Goal: Task Accomplishment & Management: Manage account settings

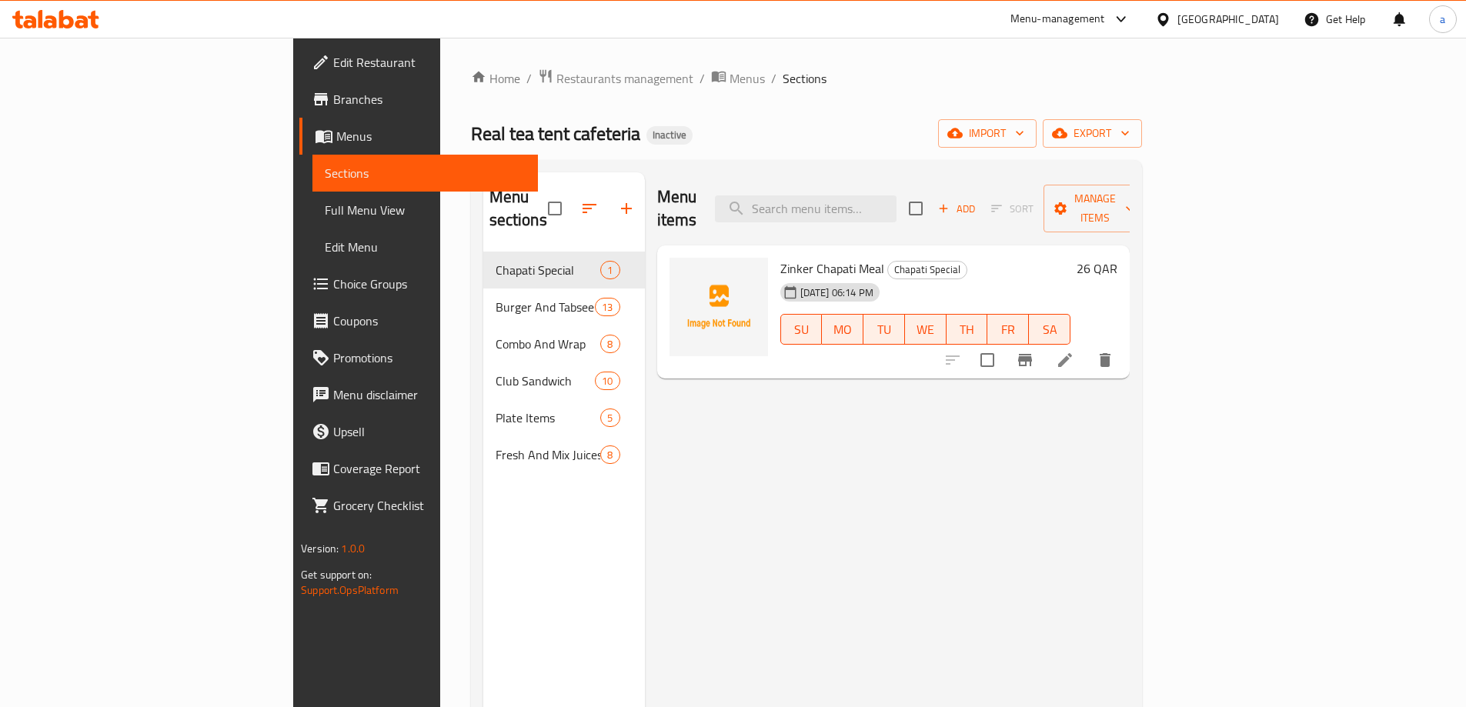
click at [333, 92] on span "Branches" at bounding box center [429, 99] width 192 height 18
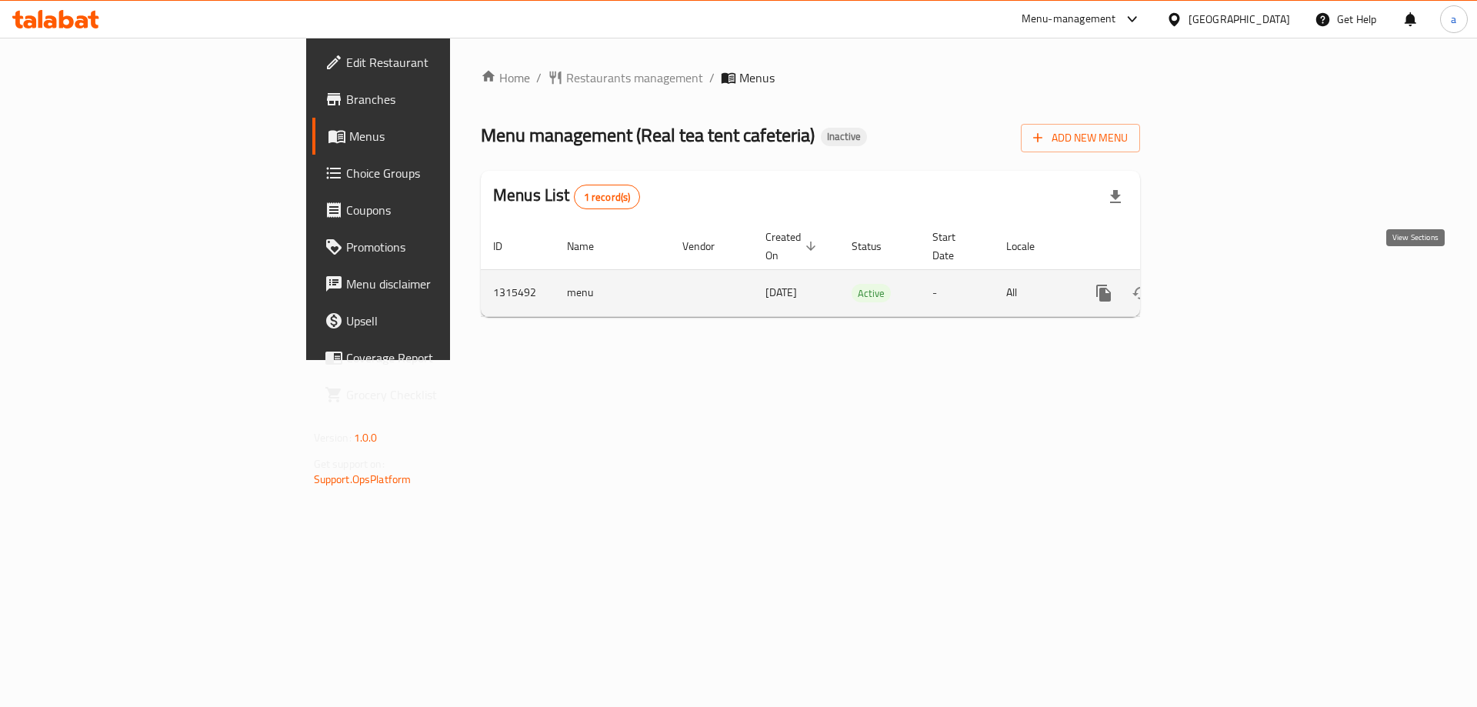
click at [1224, 284] on icon "enhanced table" at bounding box center [1215, 293] width 18 height 18
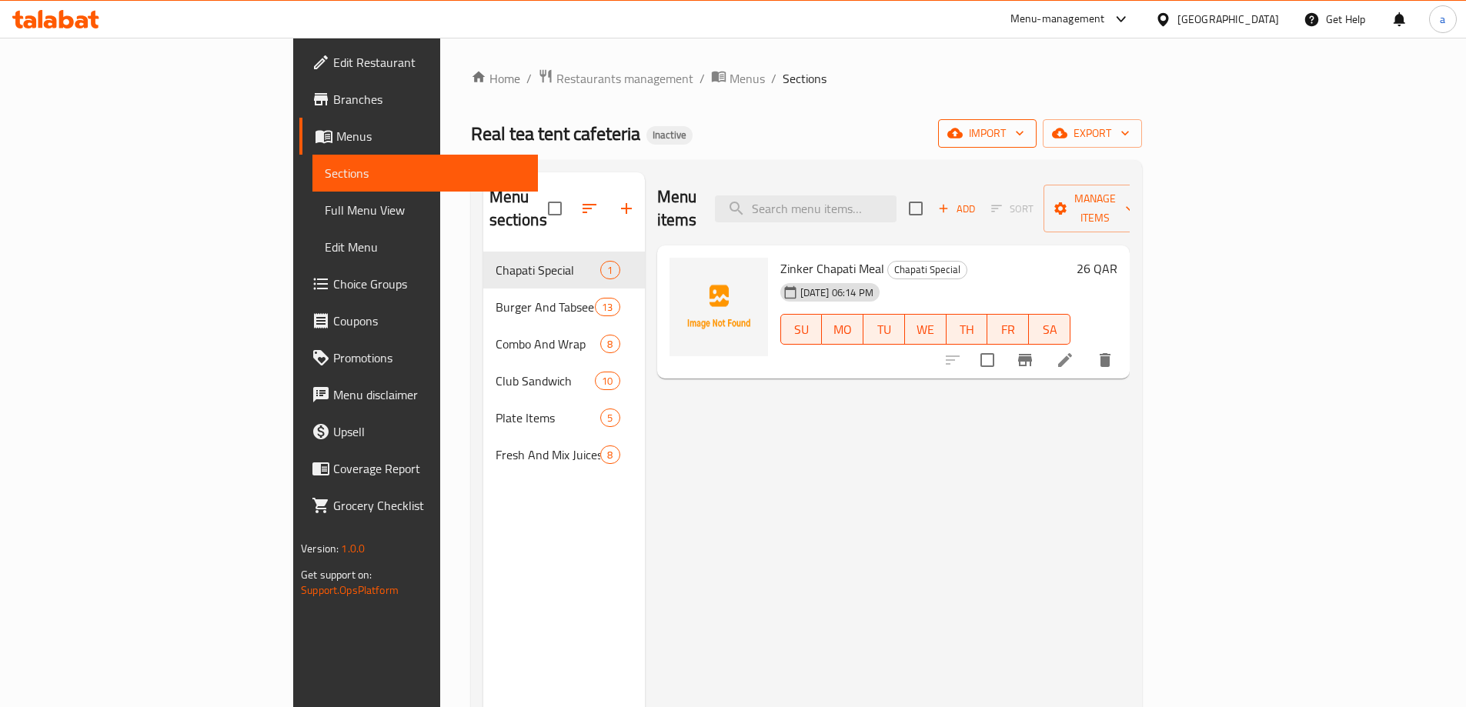
click at [1024, 125] on span "import" at bounding box center [987, 133] width 74 height 19
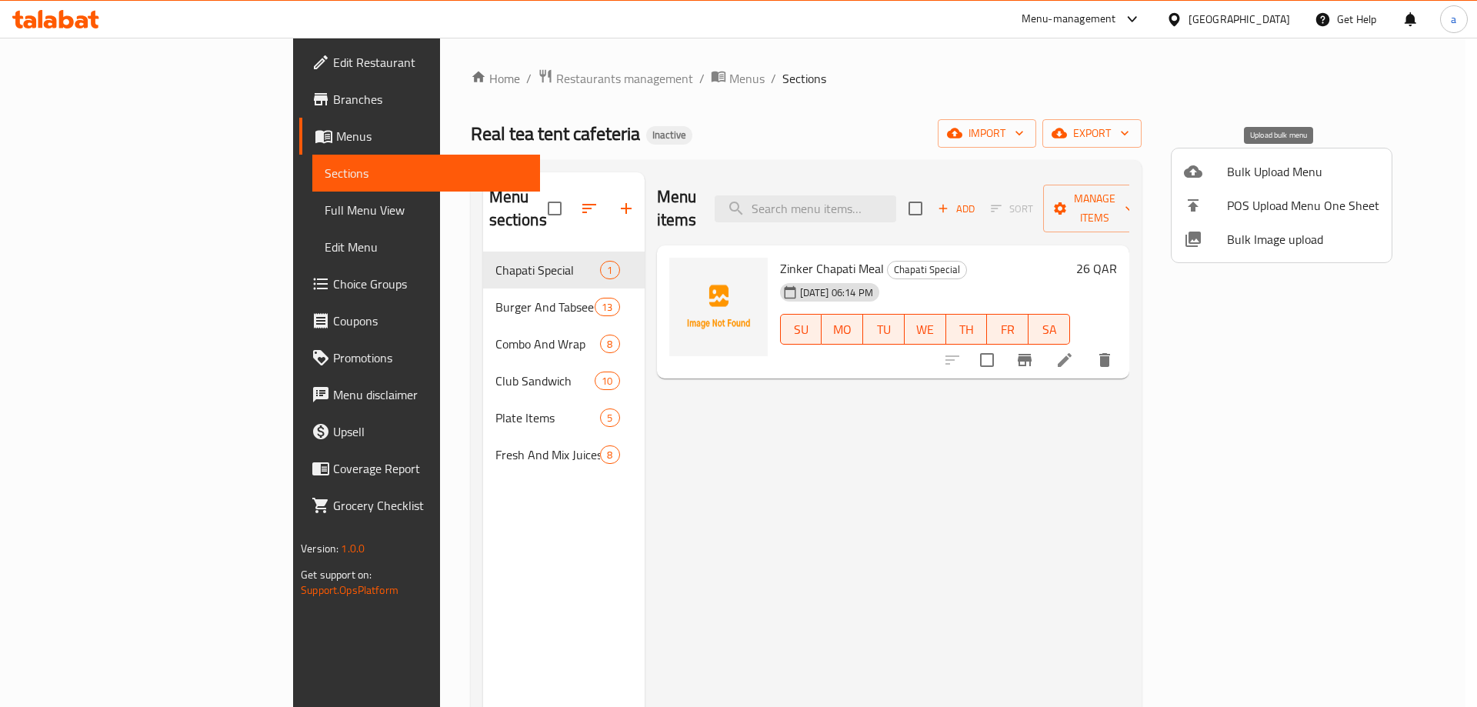
click at [1281, 170] on span "Bulk Upload Menu" at bounding box center [1303, 171] width 152 height 18
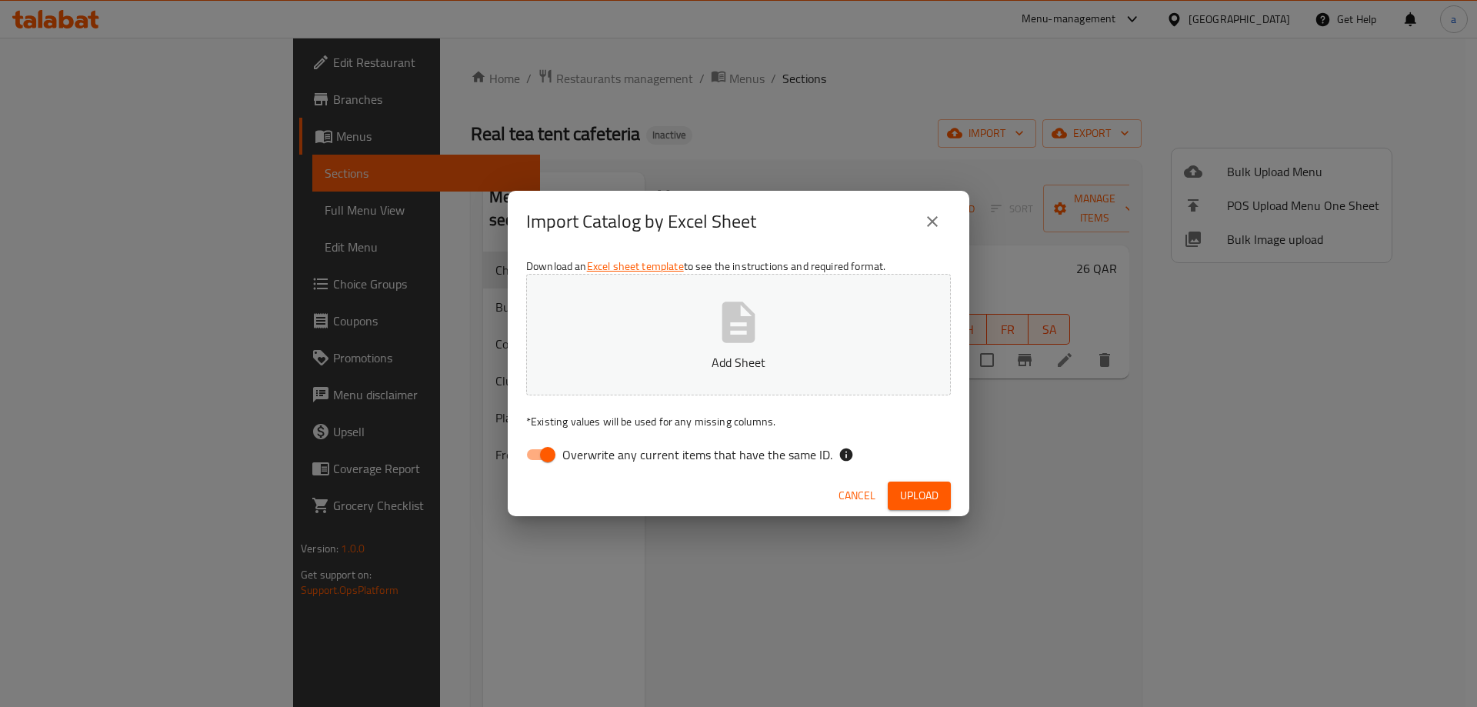
click at [548, 458] on input "Overwrite any current items that have the same ID." at bounding box center [548, 454] width 88 height 29
checkbox input "false"
click at [669, 364] on p "Add Sheet" at bounding box center [738, 362] width 377 height 18
click at [940, 486] on button "Upload" at bounding box center [919, 496] width 63 height 28
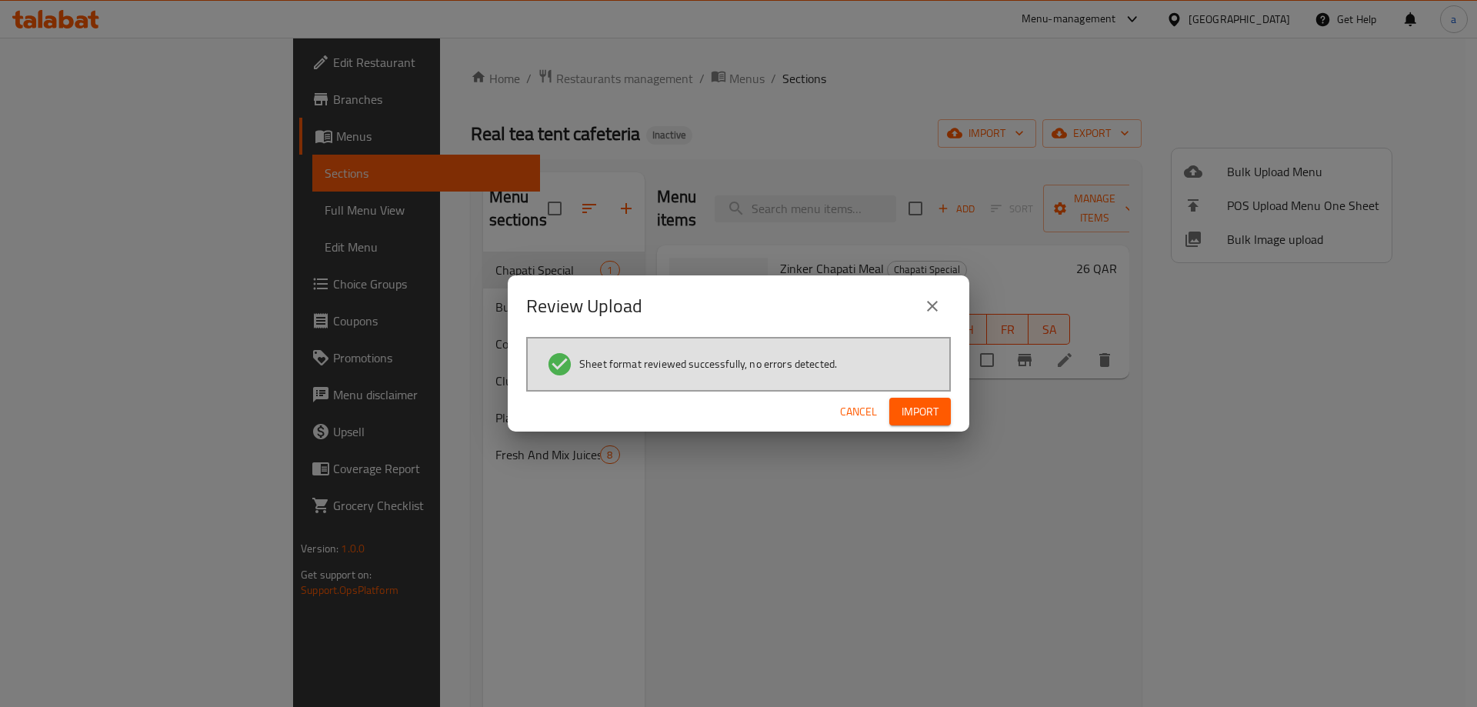
click at [912, 409] on span "Import" at bounding box center [920, 411] width 37 height 19
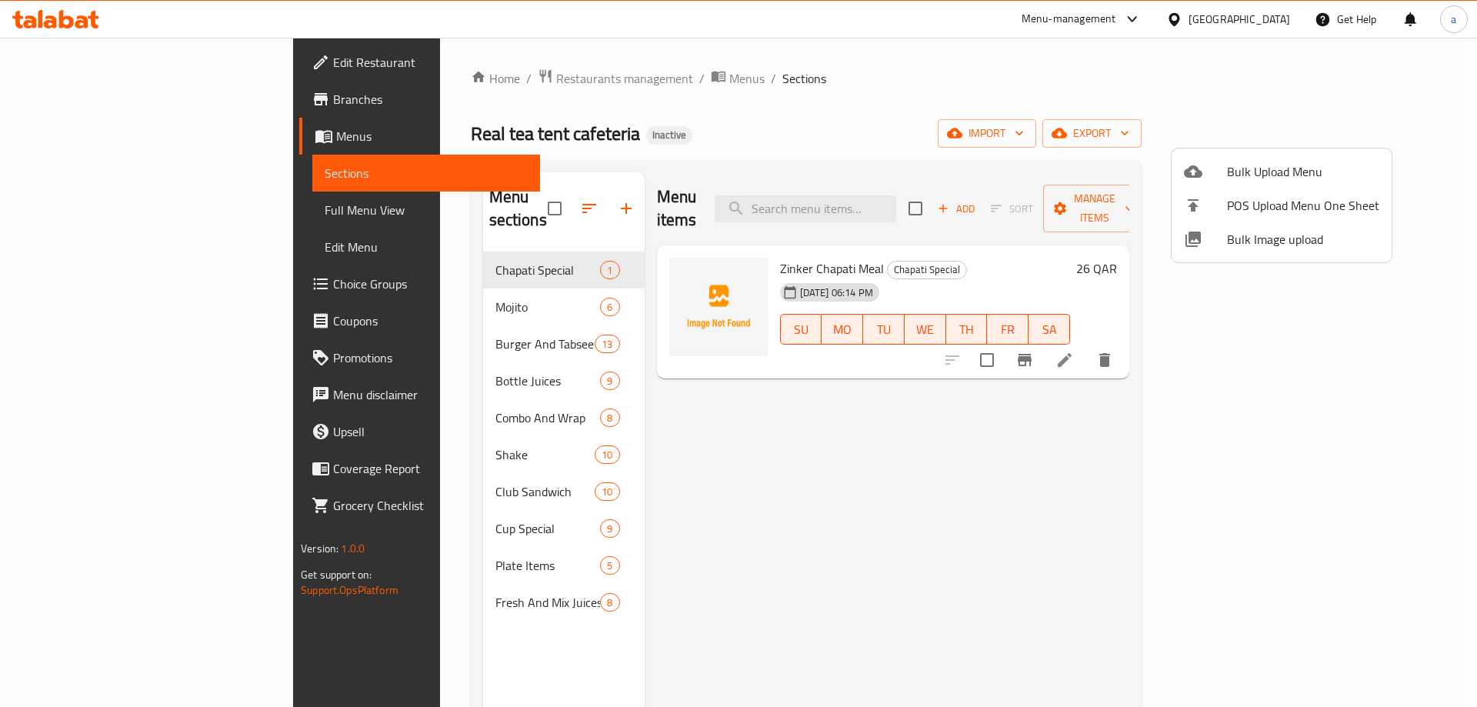
click at [358, 285] on div at bounding box center [738, 353] width 1477 height 707
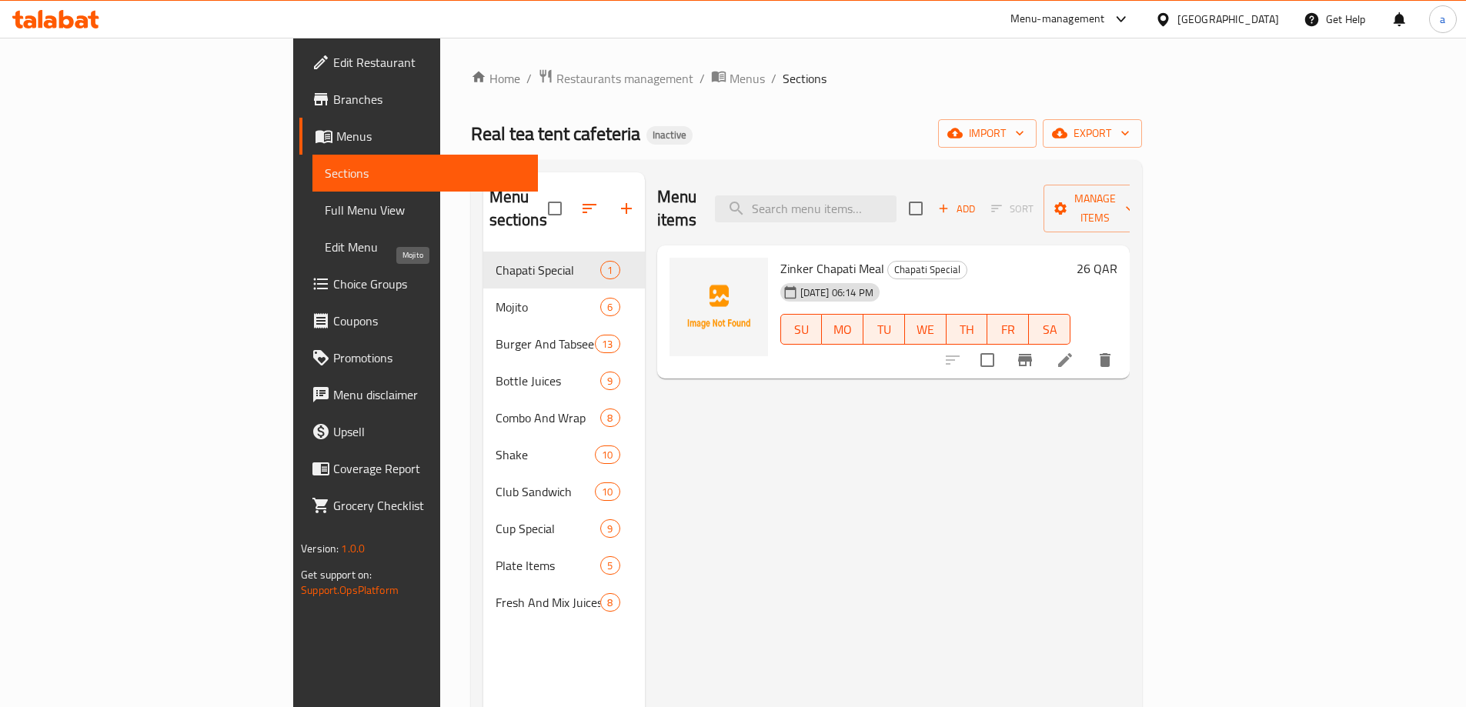
click at [495, 298] on span "Mojito" at bounding box center [547, 307] width 105 height 18
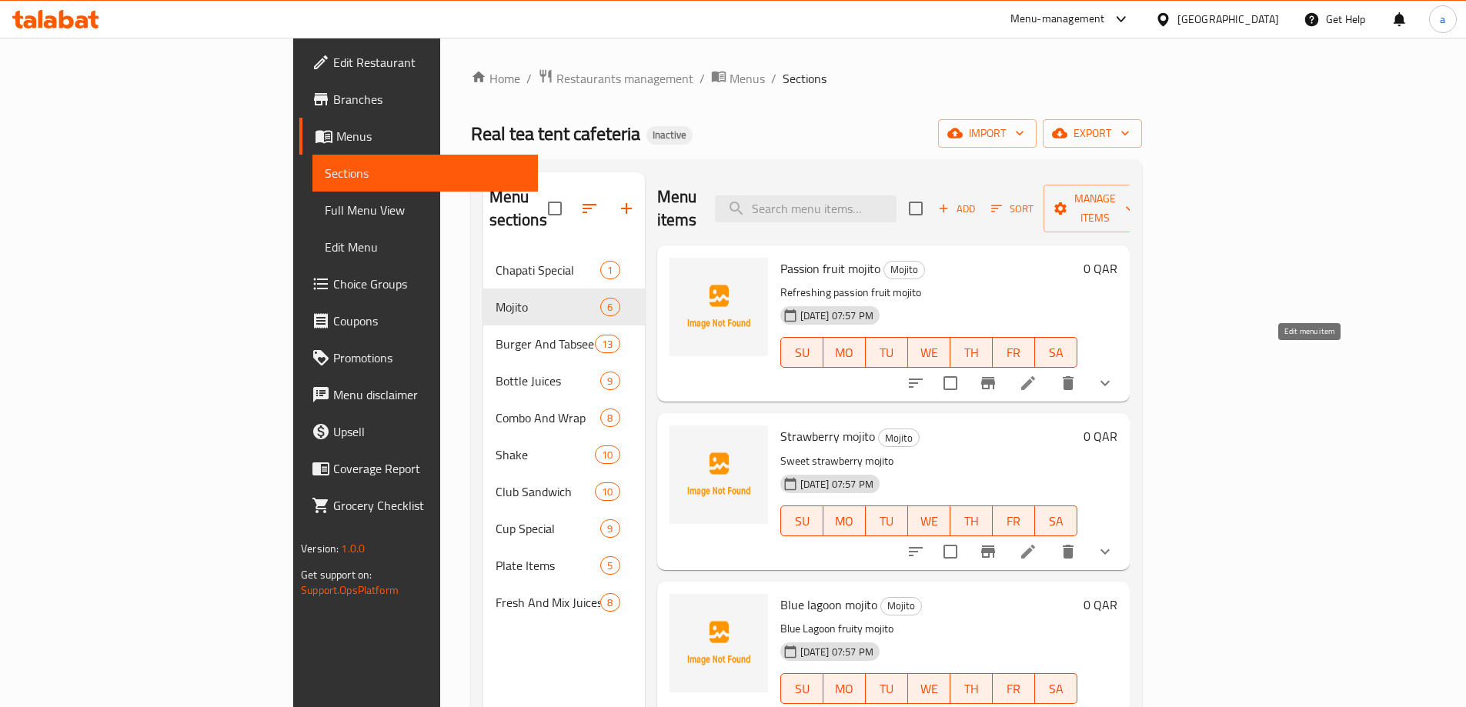
click at [1035, 376] on icon at bounding box center [1028, 383] width 14 height 14
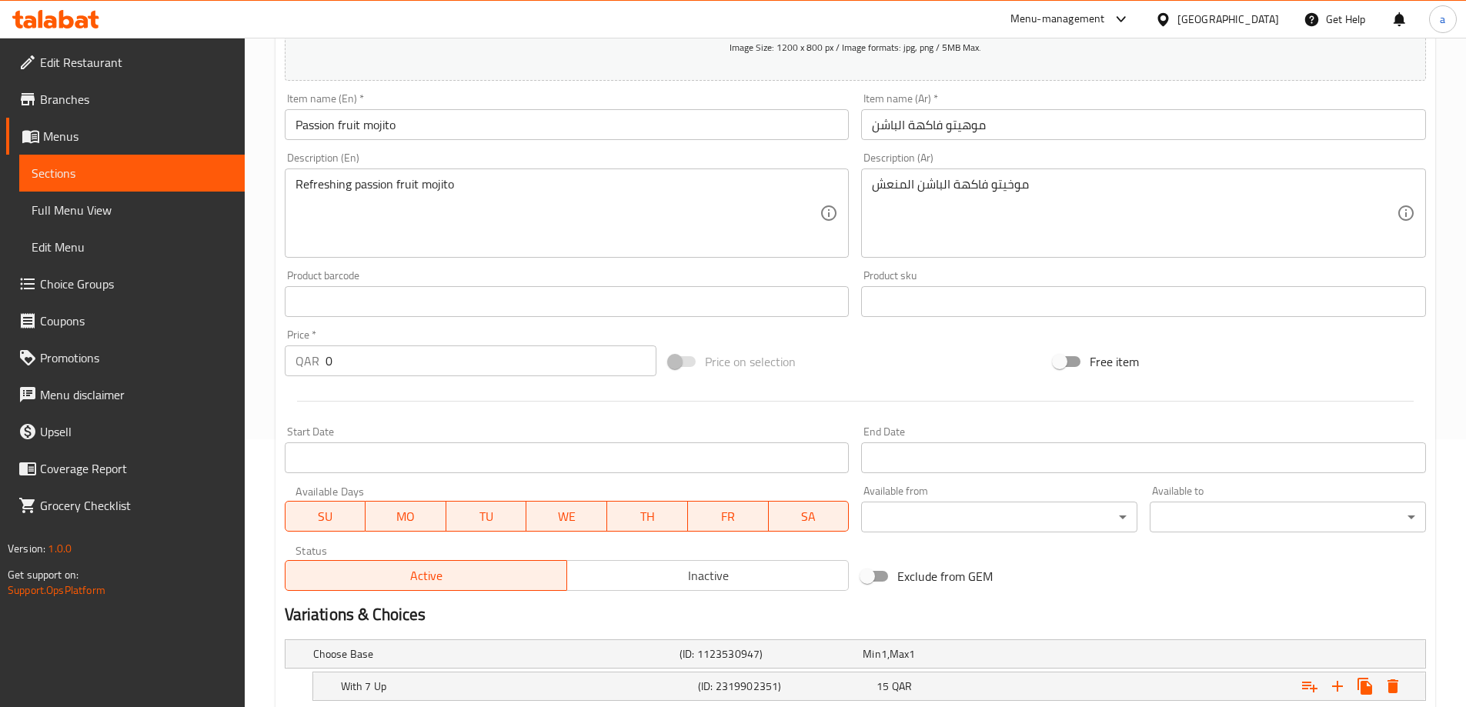
scroll to position [261, 0]
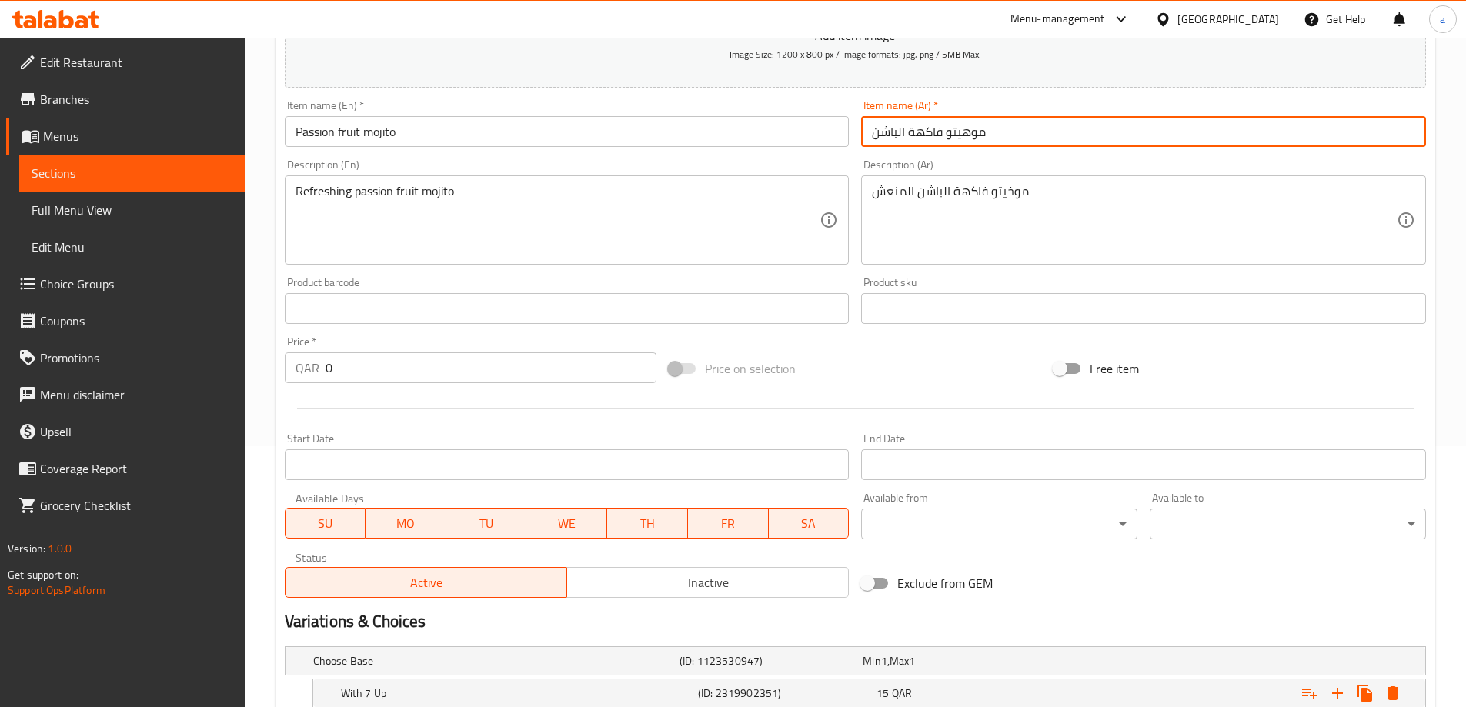
drag, startPoint x: 944, startPoint y: 129, endPoint x: 985, endPoint y: 139, distance: 42.0
click at [985, 139] on input "موهيتو فاكهة الباشن" at bounding box center [1143, 131] width 565 height 31
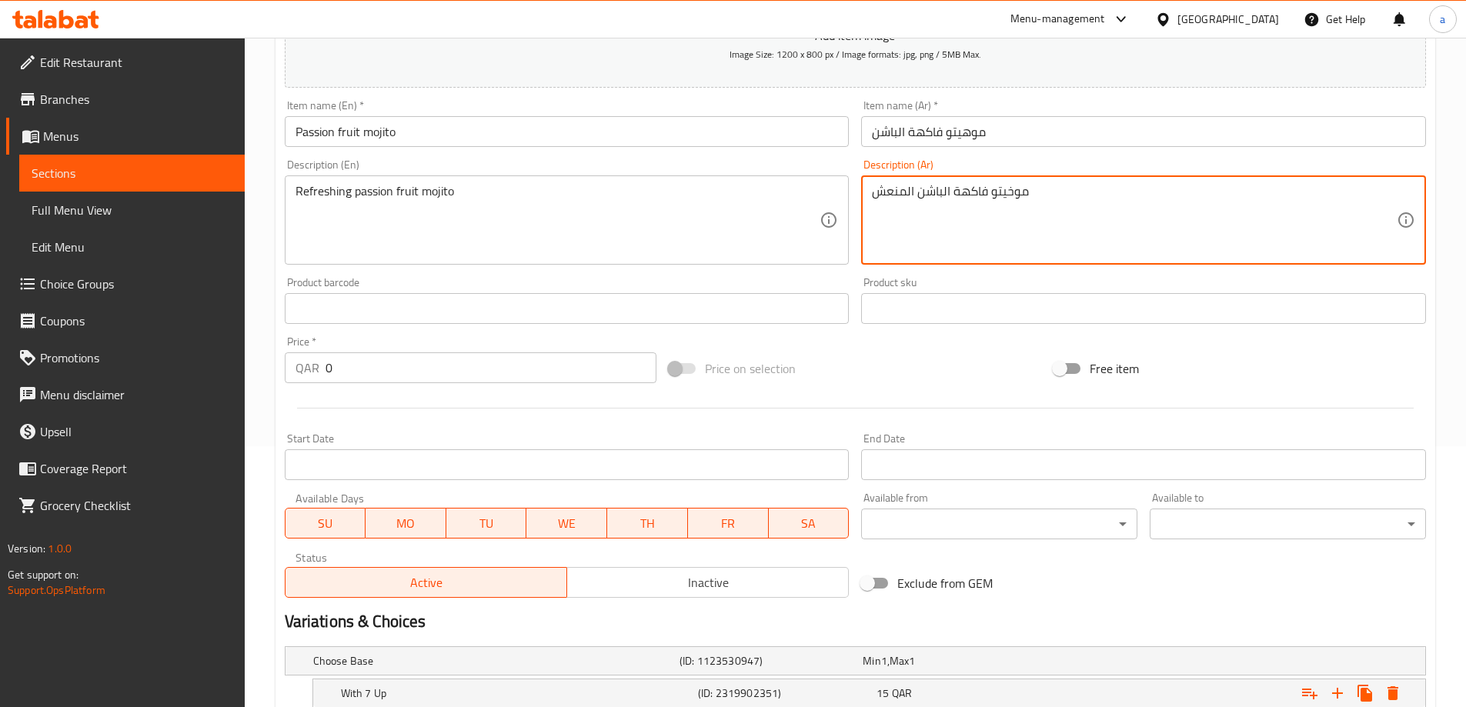
drag, startPoint x: 991, startPoint y: 192, endPoint x: 1028, endPoint y: 198, distance: 37.4
paste textarea "ه"
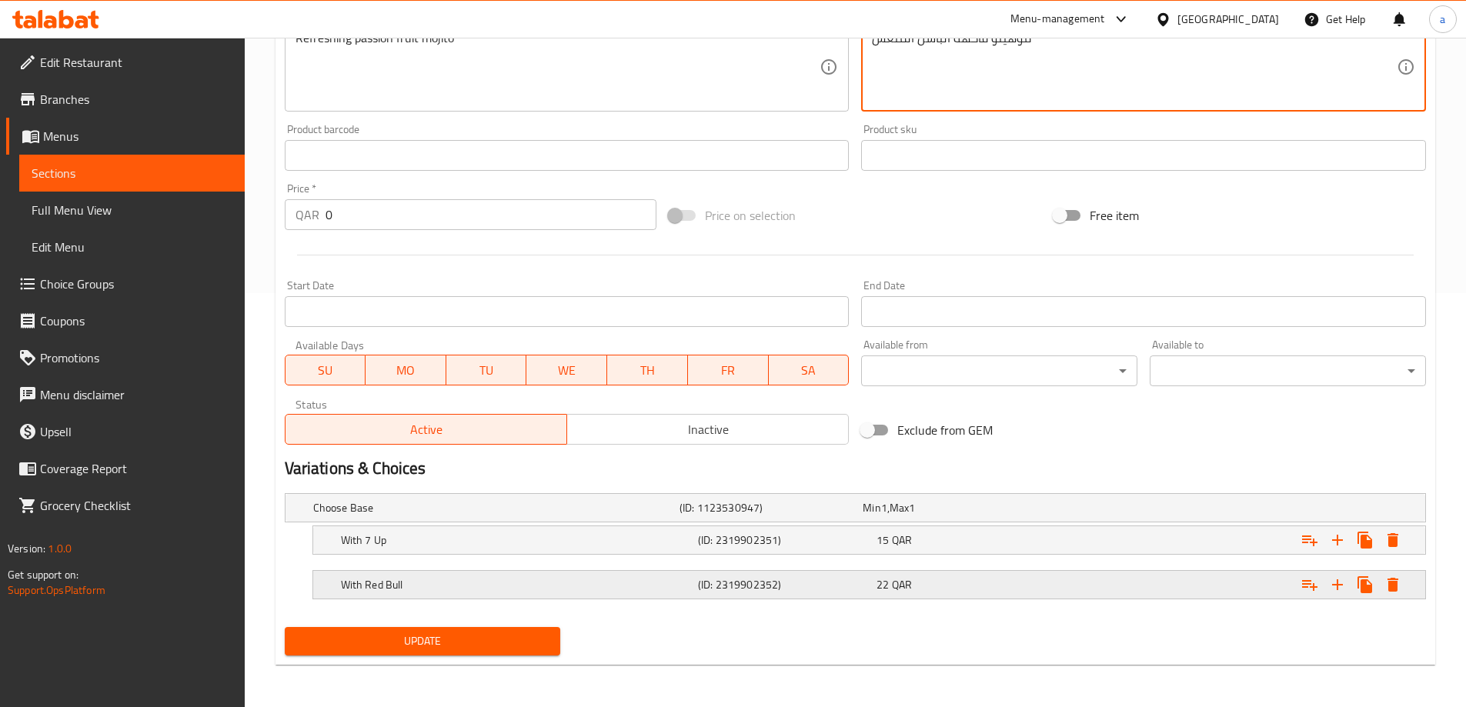
scroll to position [415, 0]
type textarea "موهيتو فاكهة الباشن المنعش"
click at [430, 645] on span "Update" at bounding box center [423, 640] width 252 height 19
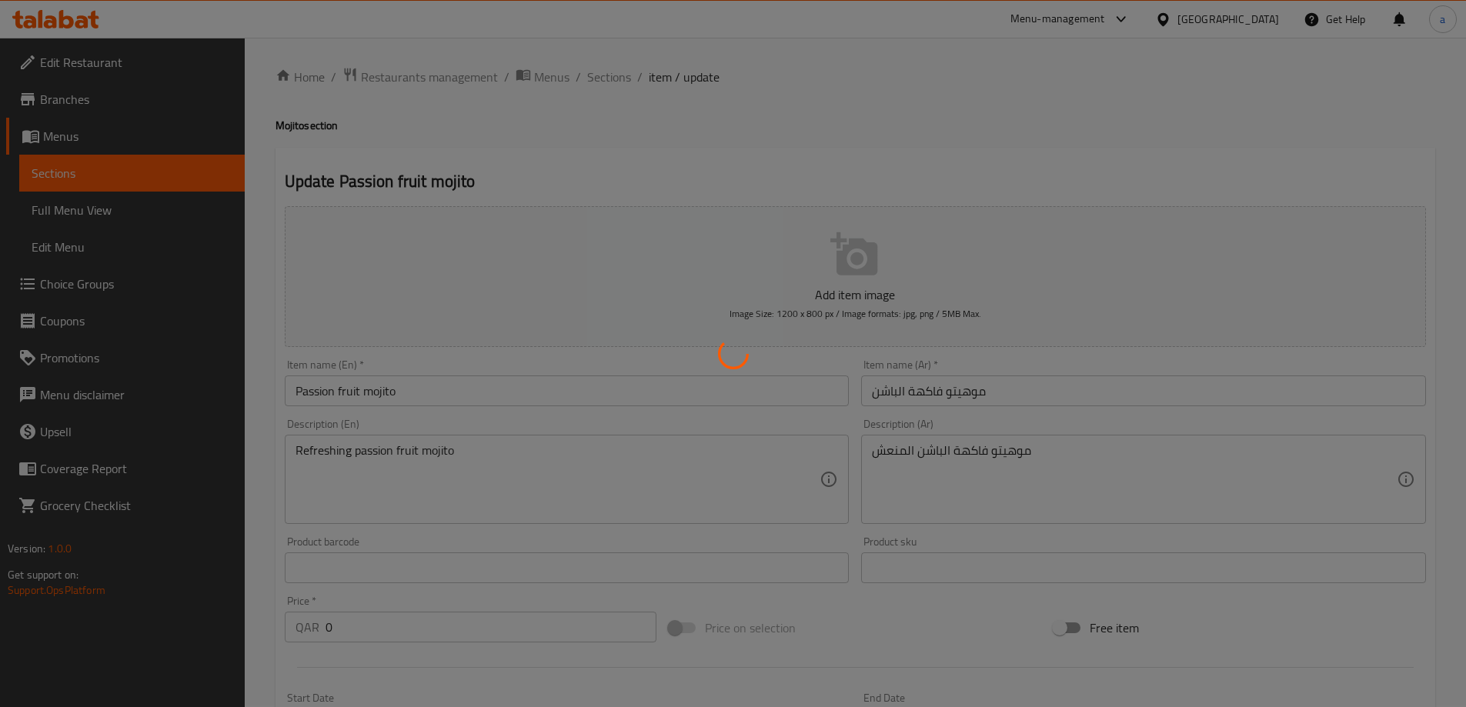
scroll to position [0, 0]
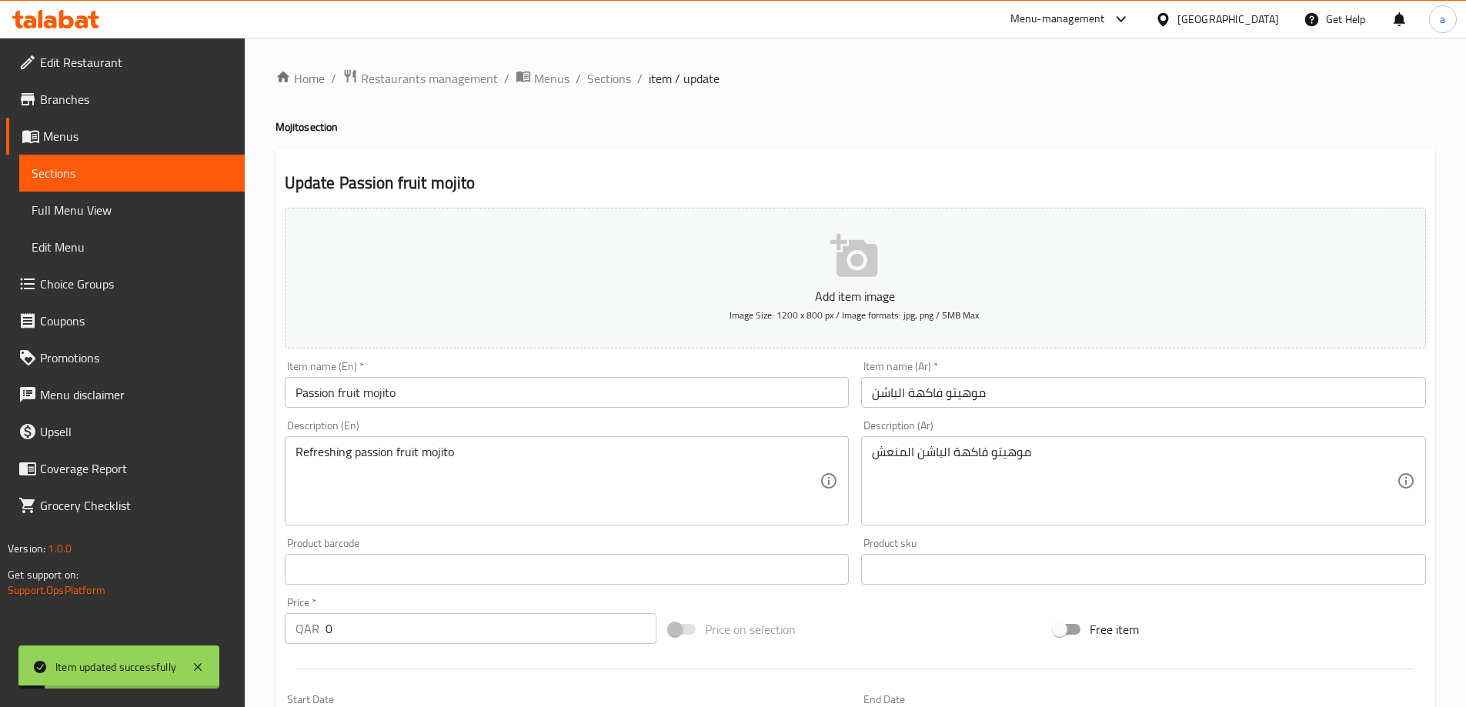
click at [614, 76] on span "Sections" at bounding box center [609, 78] width 44 height 18
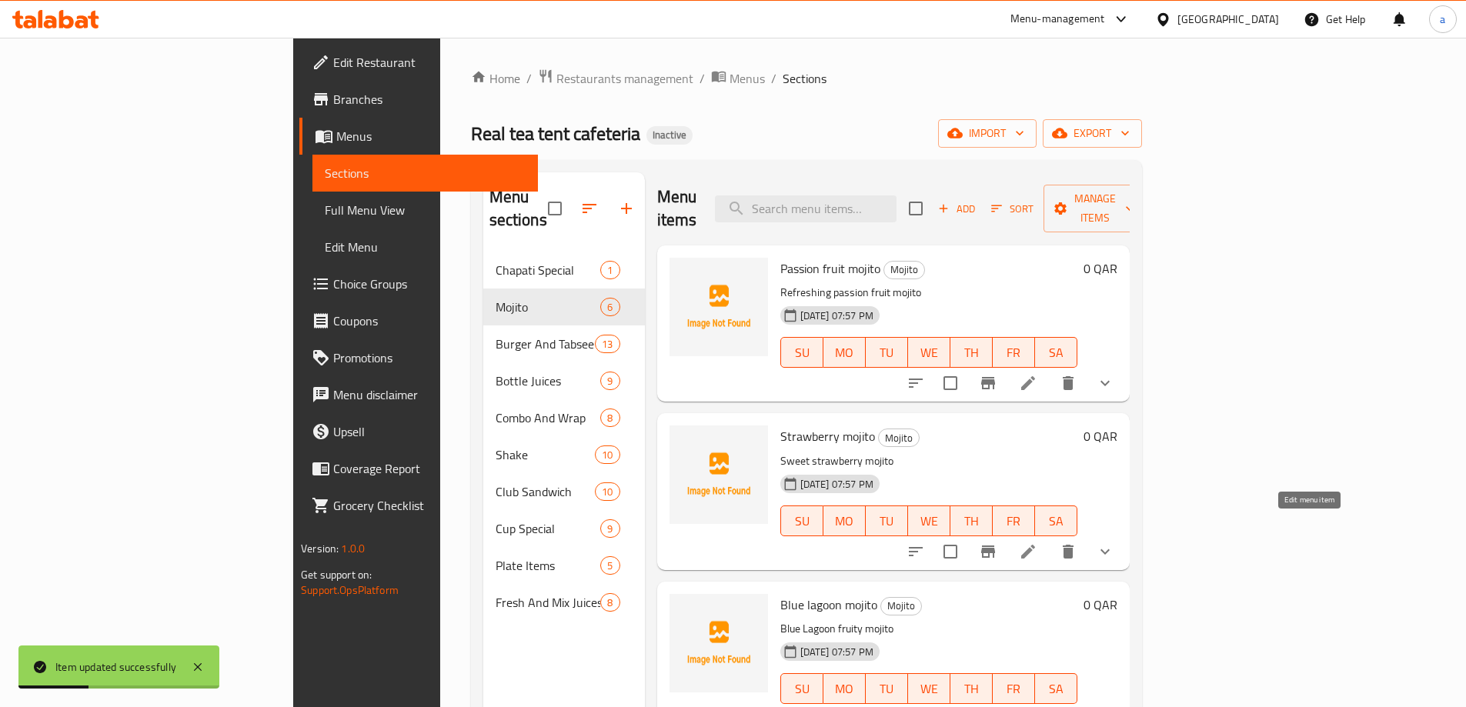
click at [1037, 542] on icon at bounding box center [1028, 551] width 18 height 18
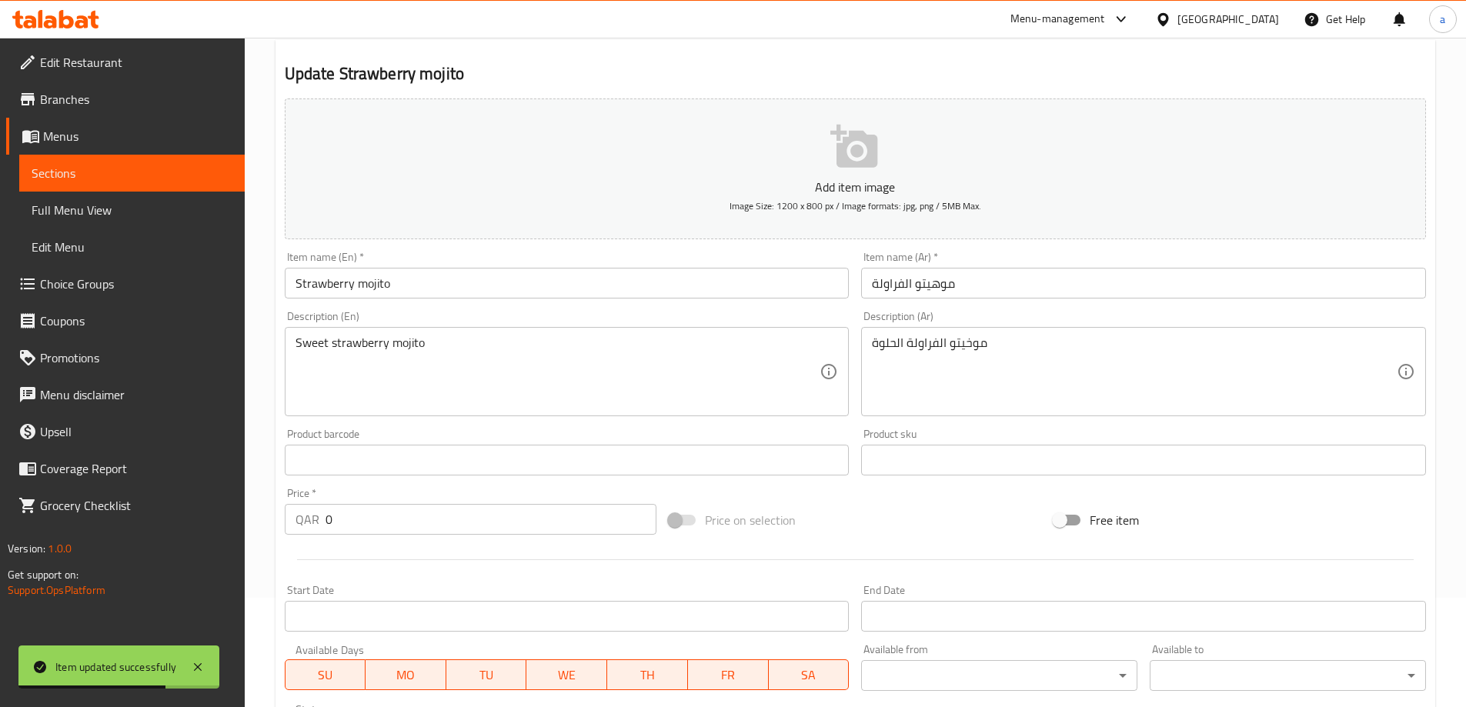
scroll to position [107, 0]
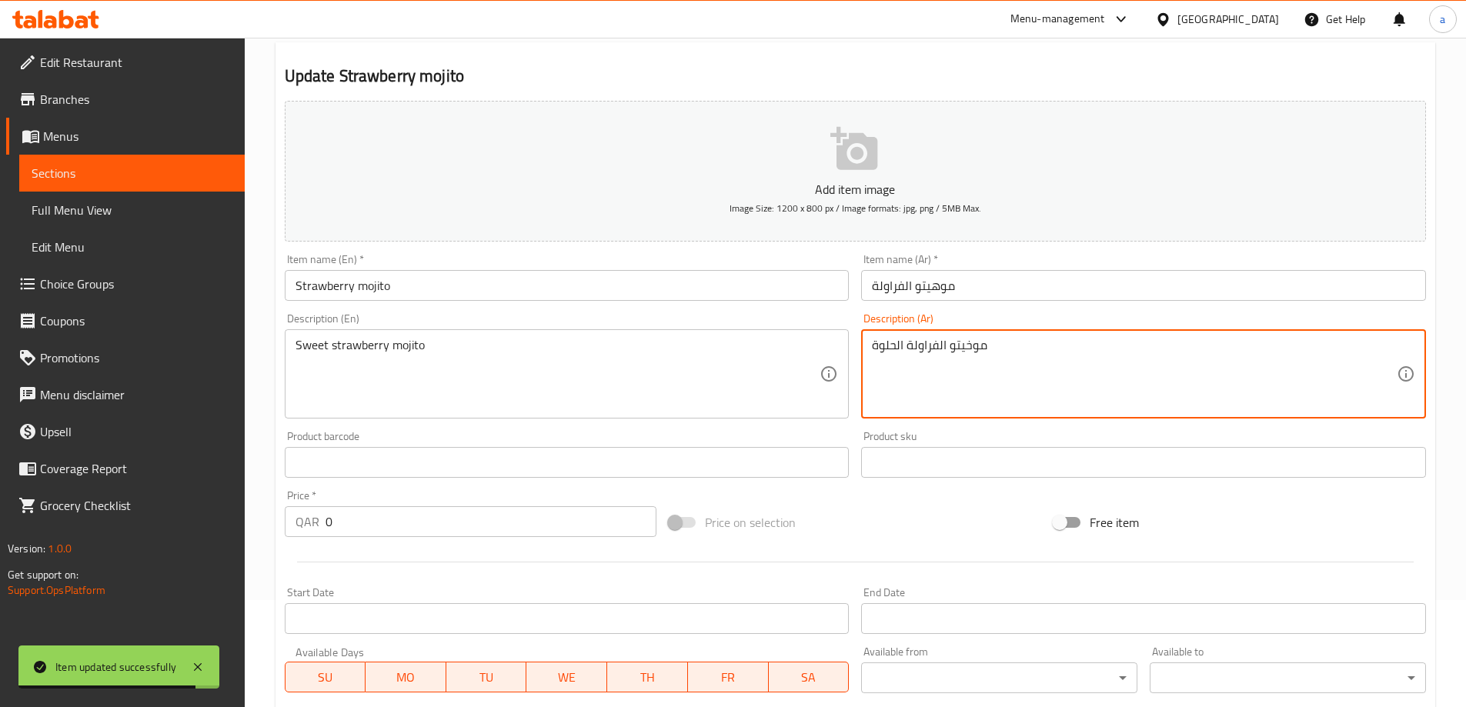
drag, startPoint x: 949, startPoint y: 345, endPoint x: 996, endPoint y: 357, distance: 48.3
paste textarea "ه"
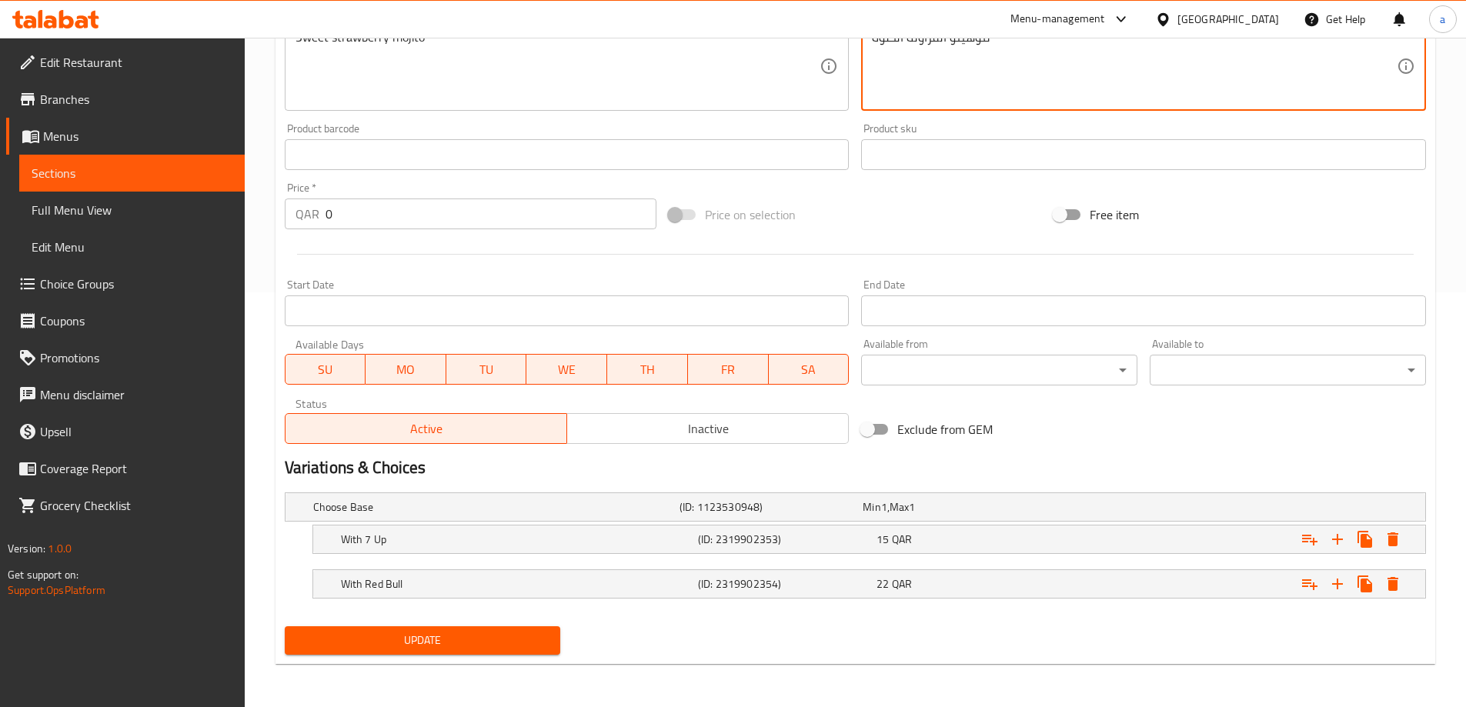
type textarea "موهيتو الفراولة الحلوة"
click at [485, 641] on span "Update" at bounding box center [423, 640] width 252 height 19
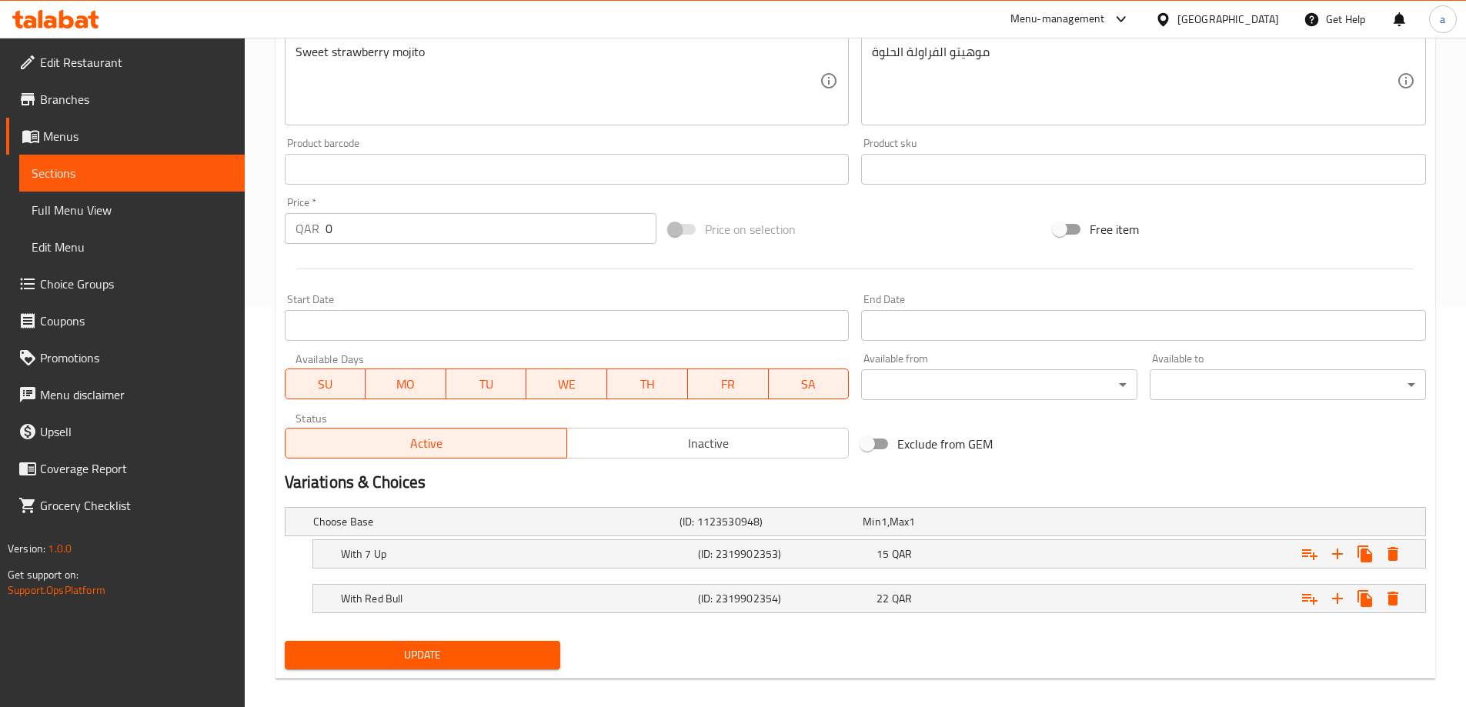
scroll to position [415, 0]
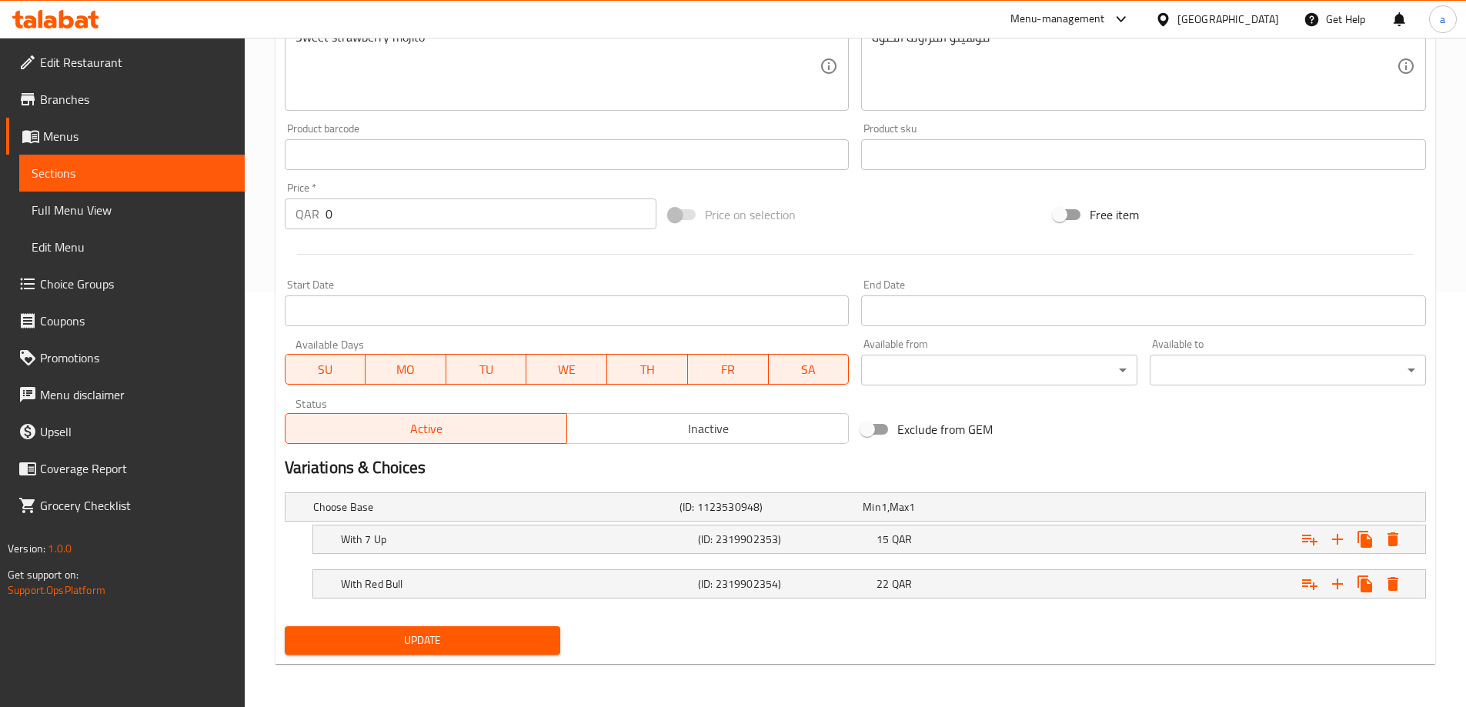
click at [400, 646] on span "Update" at bounding box center [423, 640] width 252 height 19
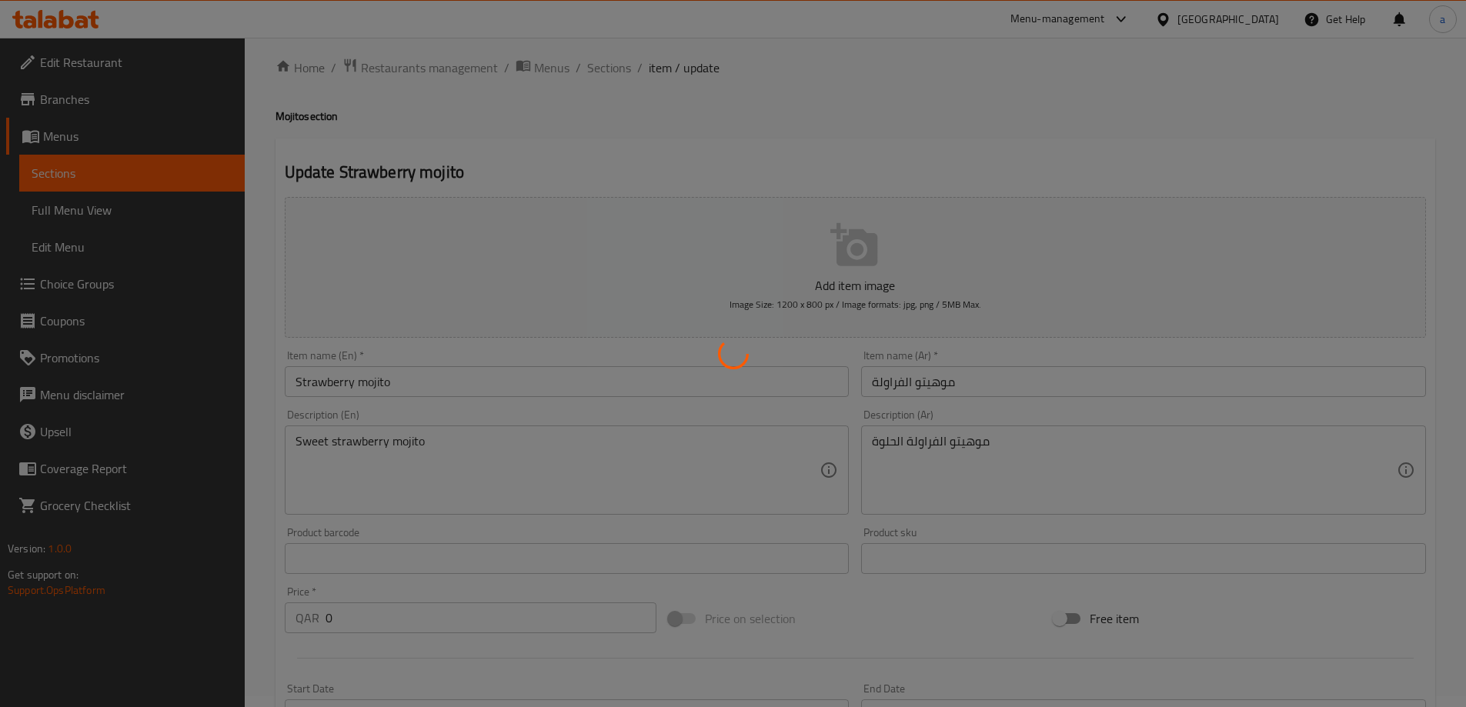
scroll to position [0, 0]
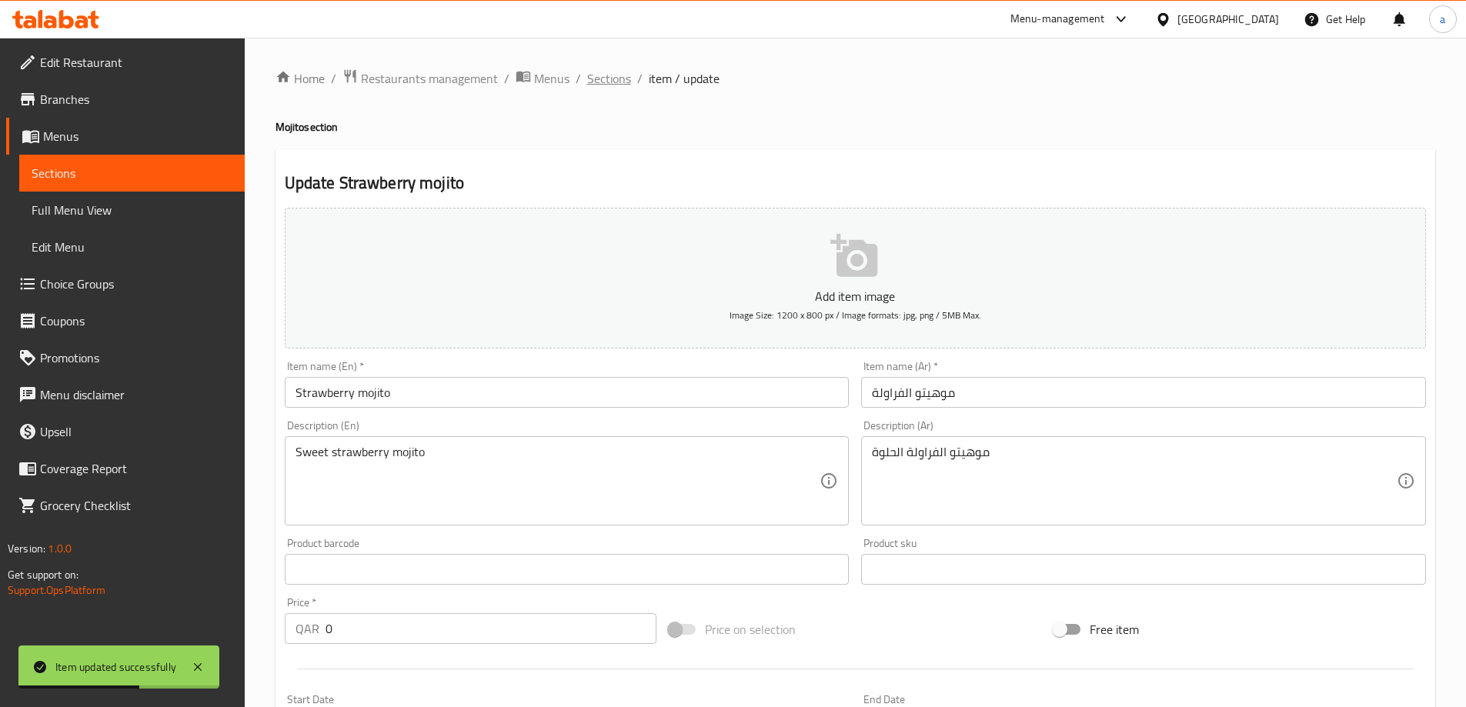
click at [615, 73] on span "Sections" at bounding box center [609, 78] width 44 height 18
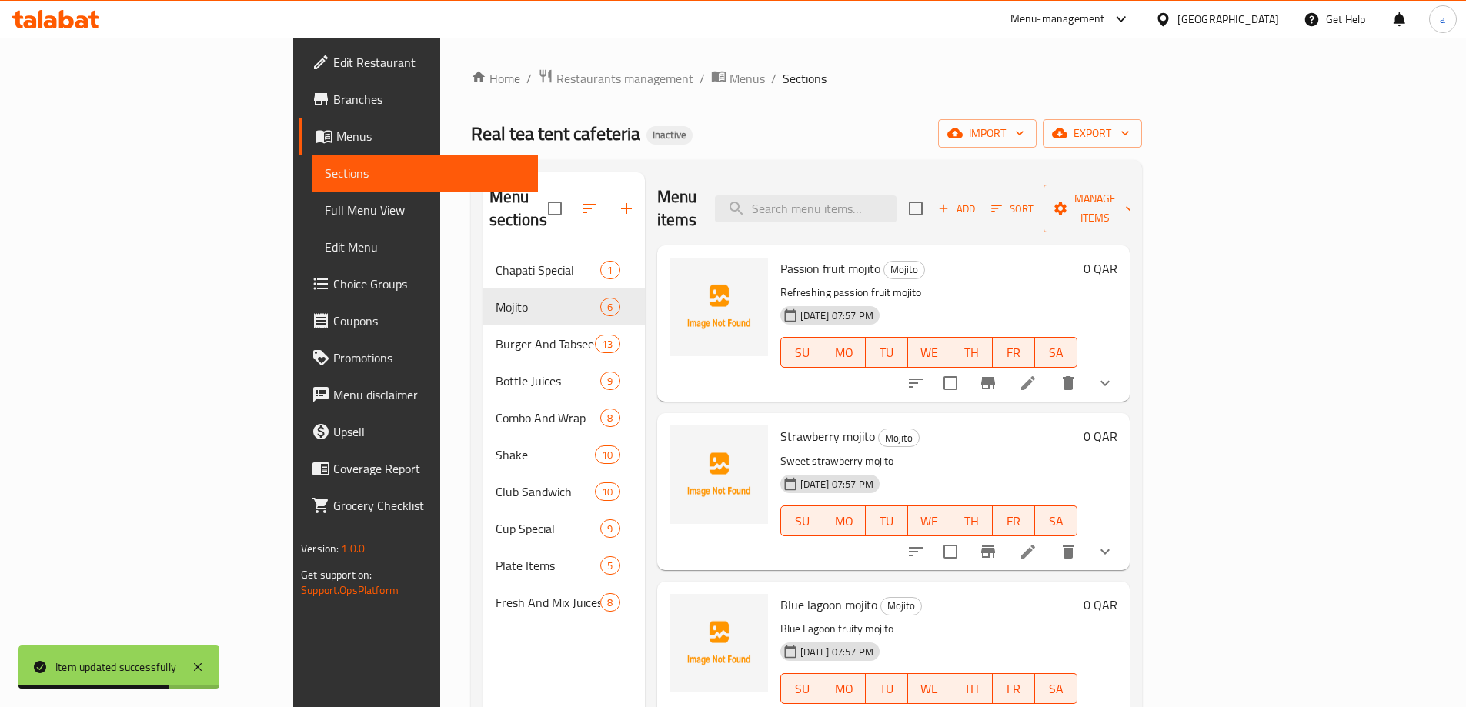
scroll to position [77, 0]
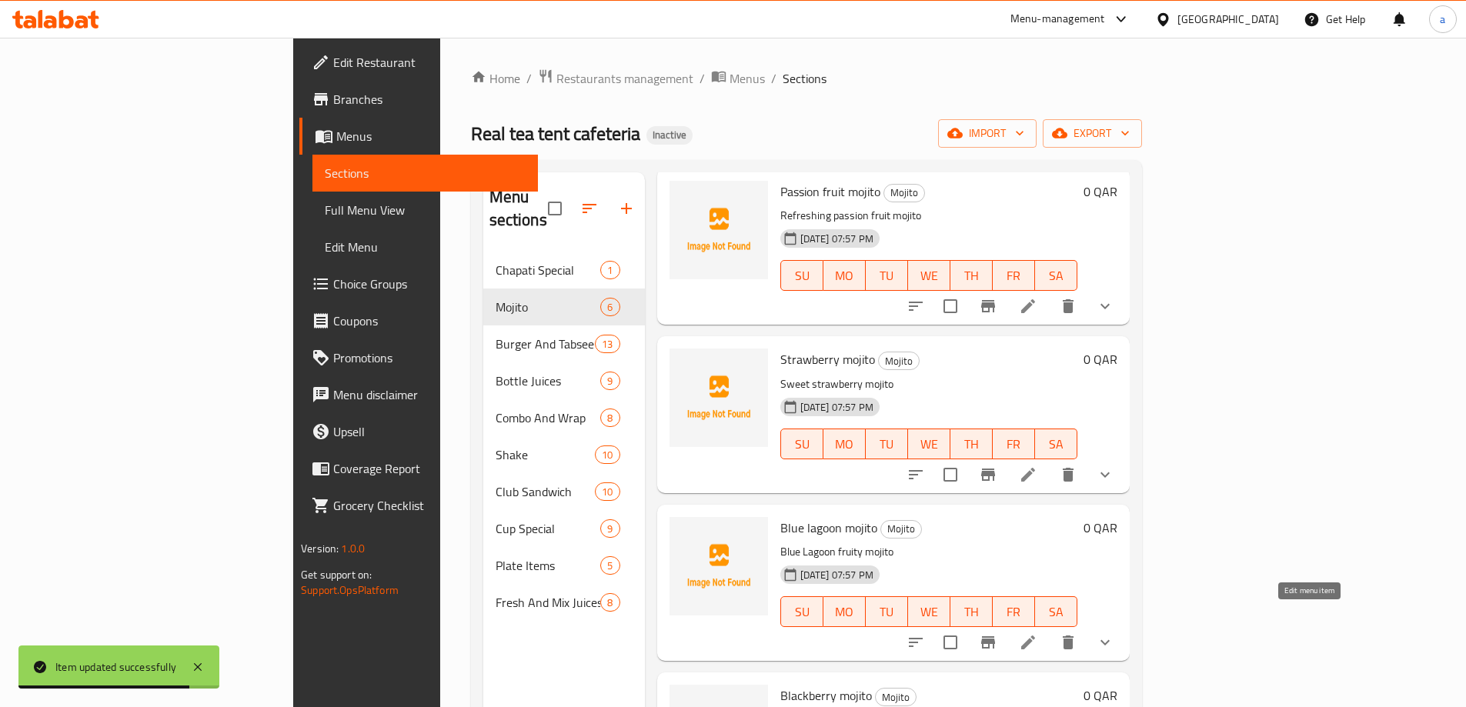
click at [1037, 633] on icon at bounding box center [1028, 642] width 18 height 18
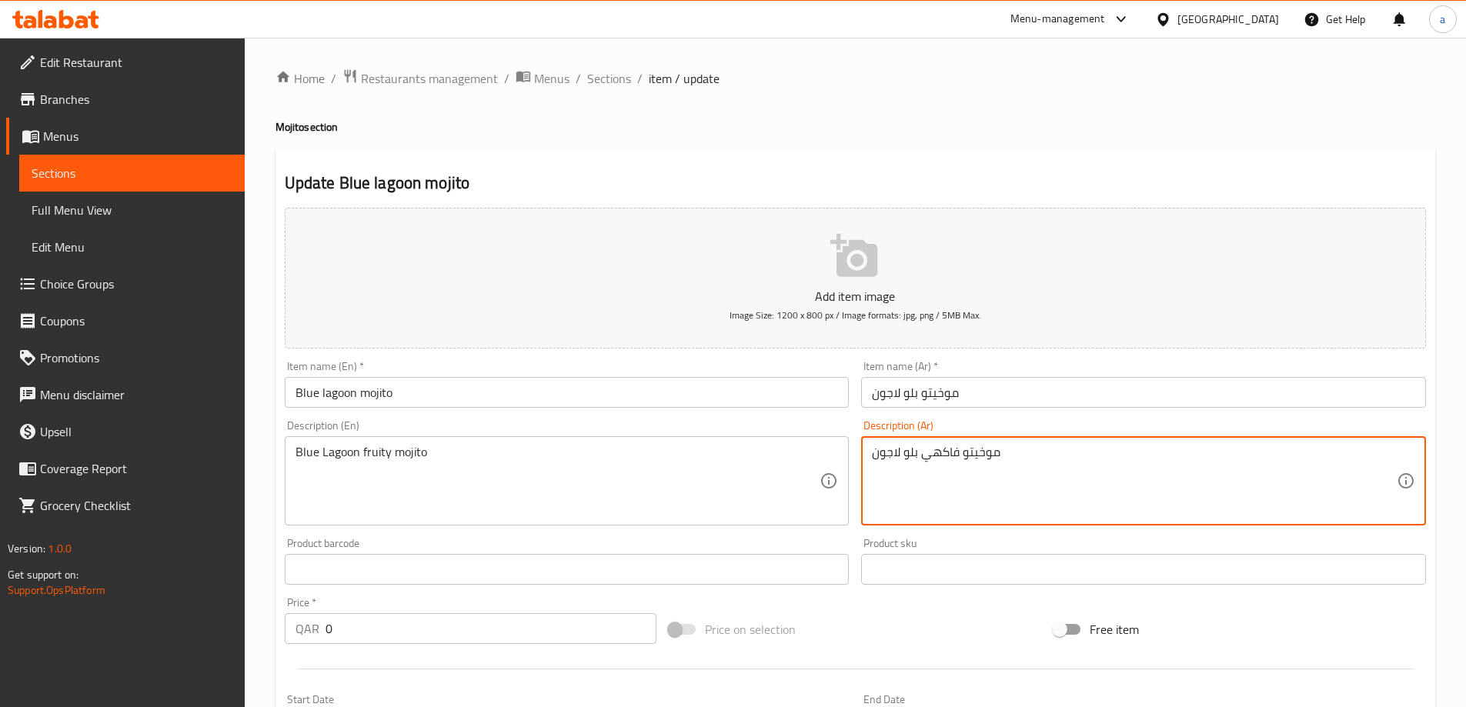
drag, startPoint x: 959, startPoint y: 451, endPoint x: 1014, endPoint y: 465, distance: 56.4
paste textarea "هيتو"
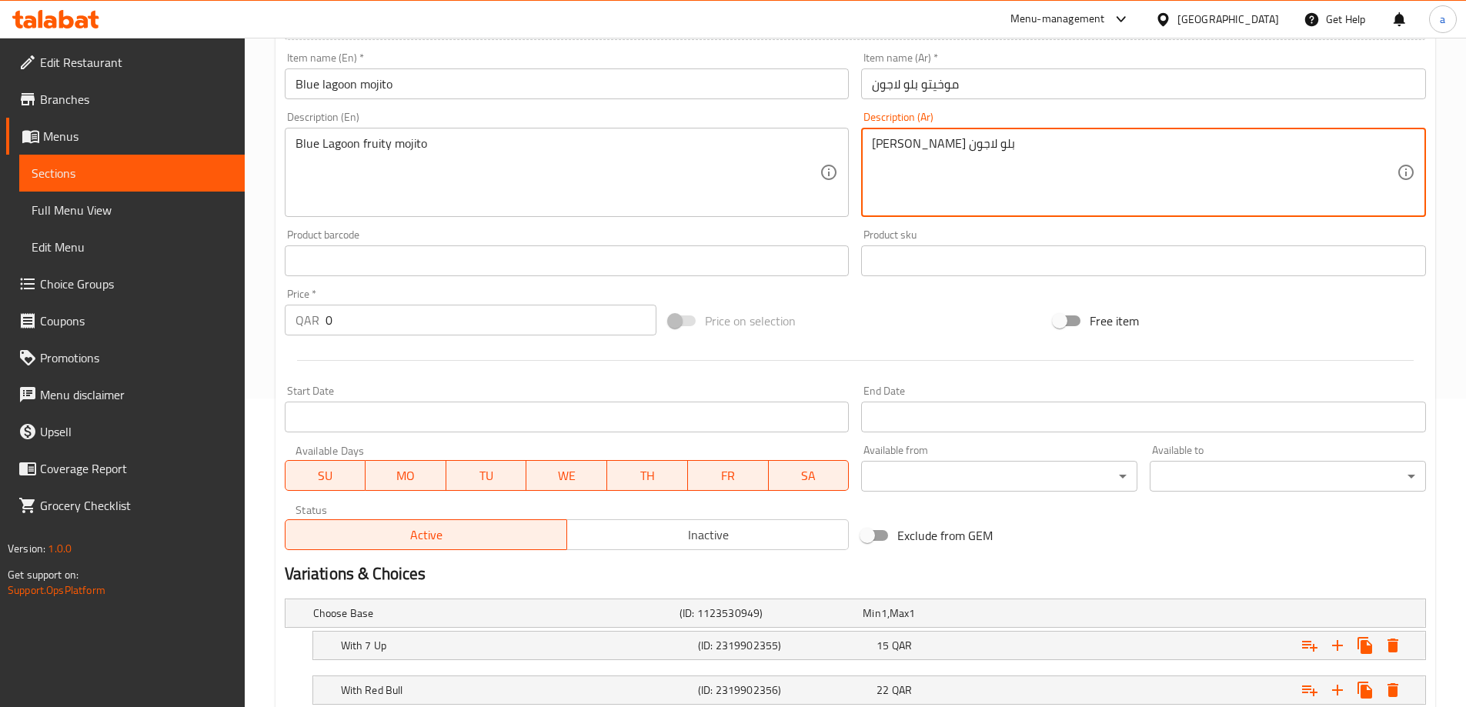
scroll to position [415, 0]
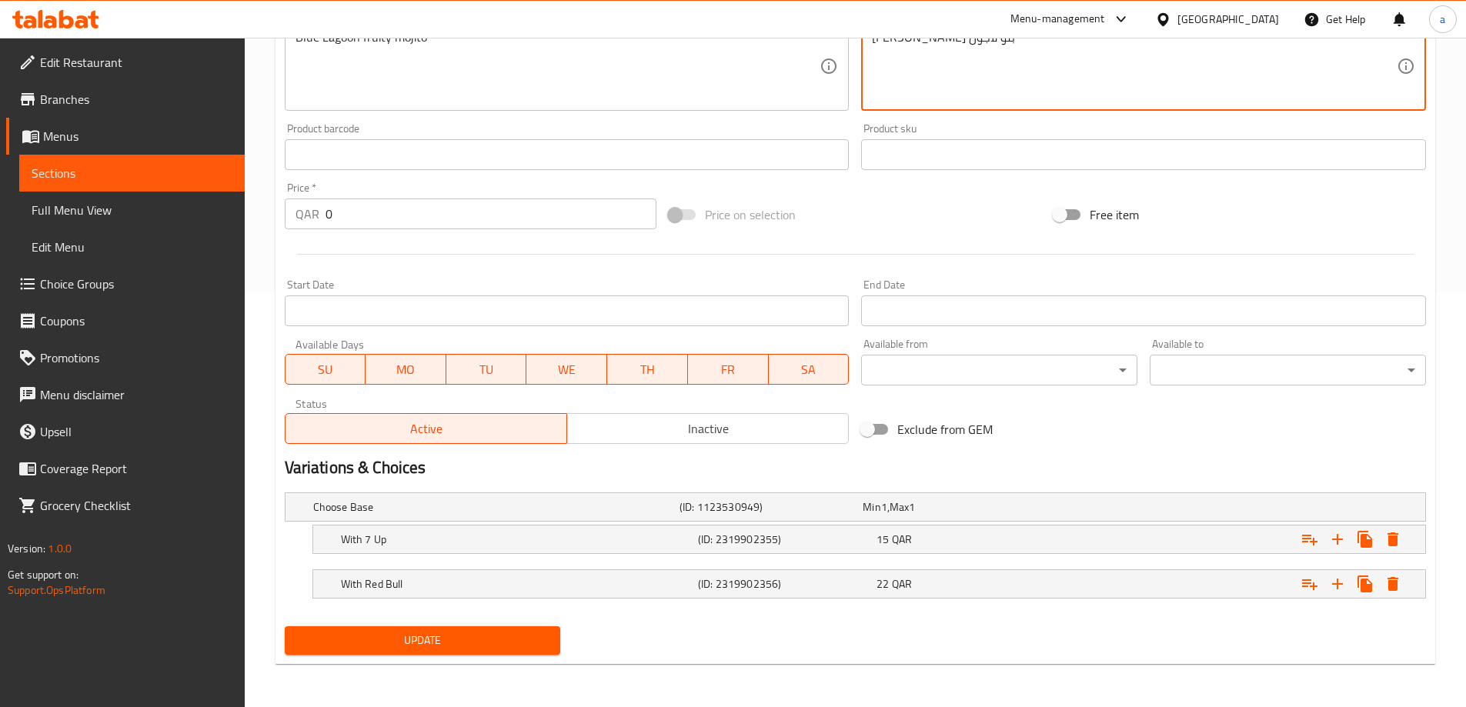
type textarea "موهيتو فاكهي بلو لاجون"
click at [508, 638] on span "Update" at bounding box center [423, 640] width 252 height 19
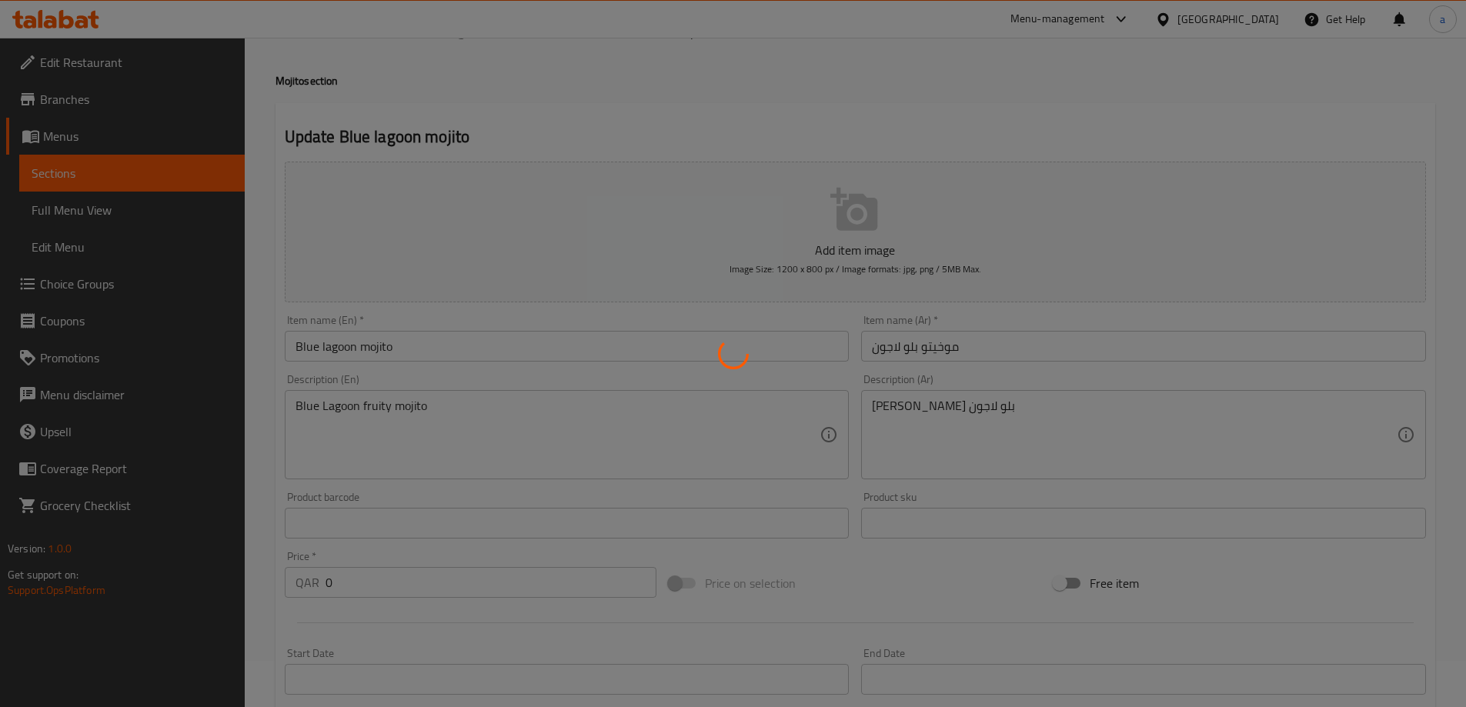
scroll to position [0, 0]
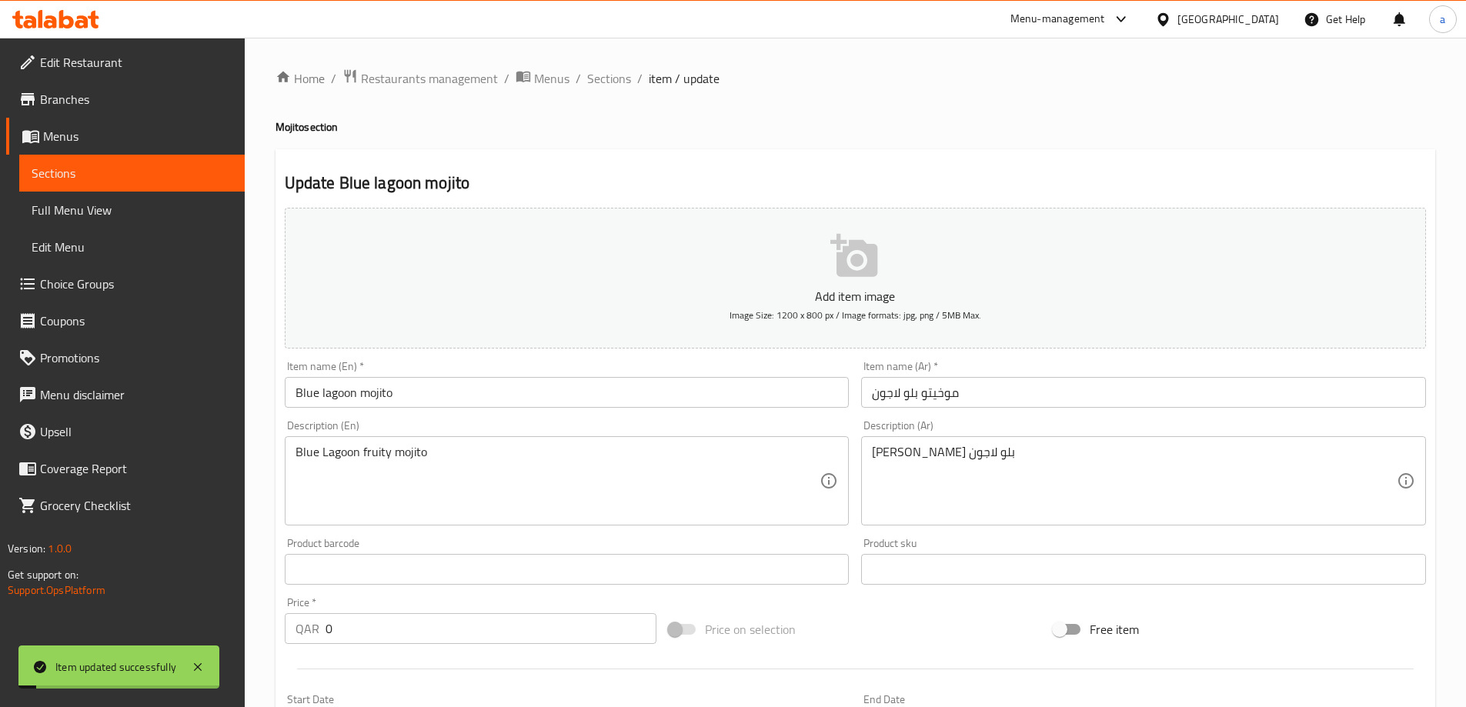
click at [600, 75] on span "Sections" at bounding box center [609, 78] width 44 height 18
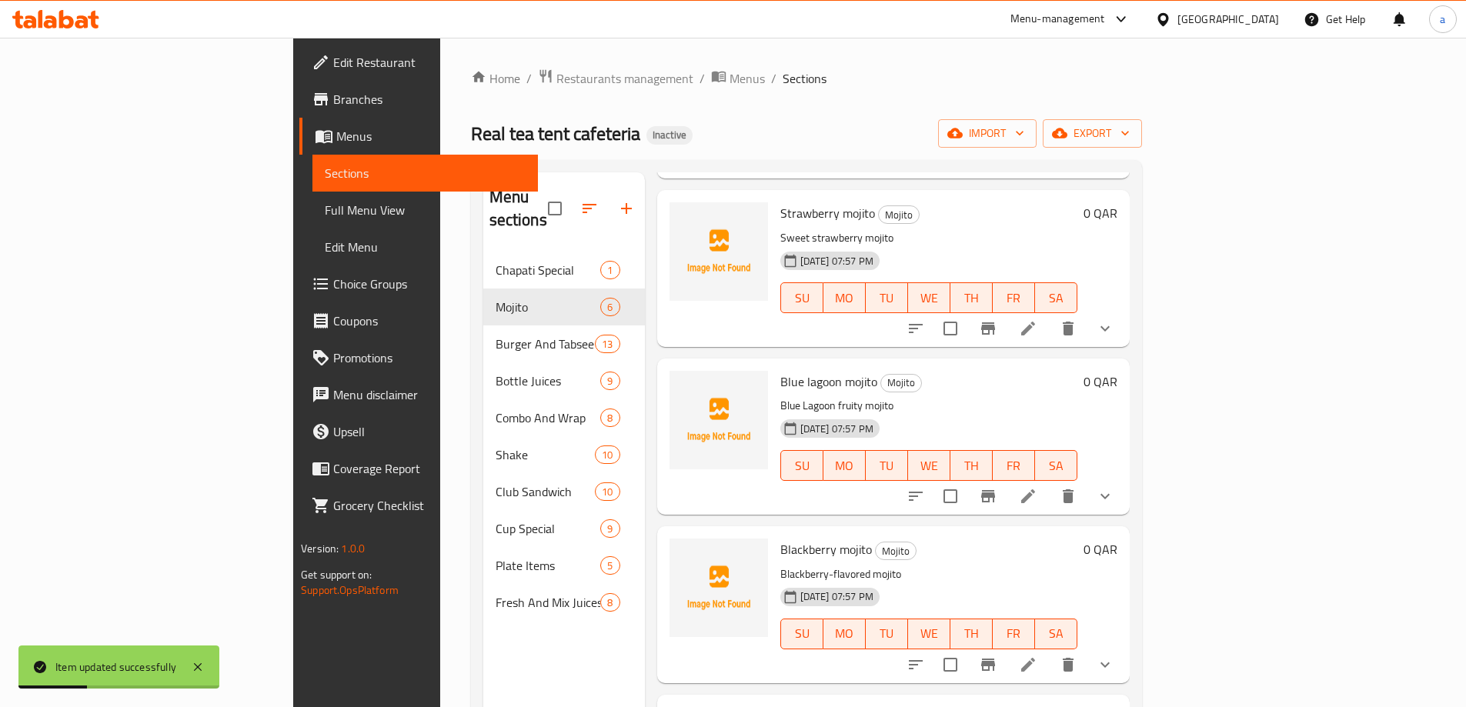
scroll to position [231, 0]
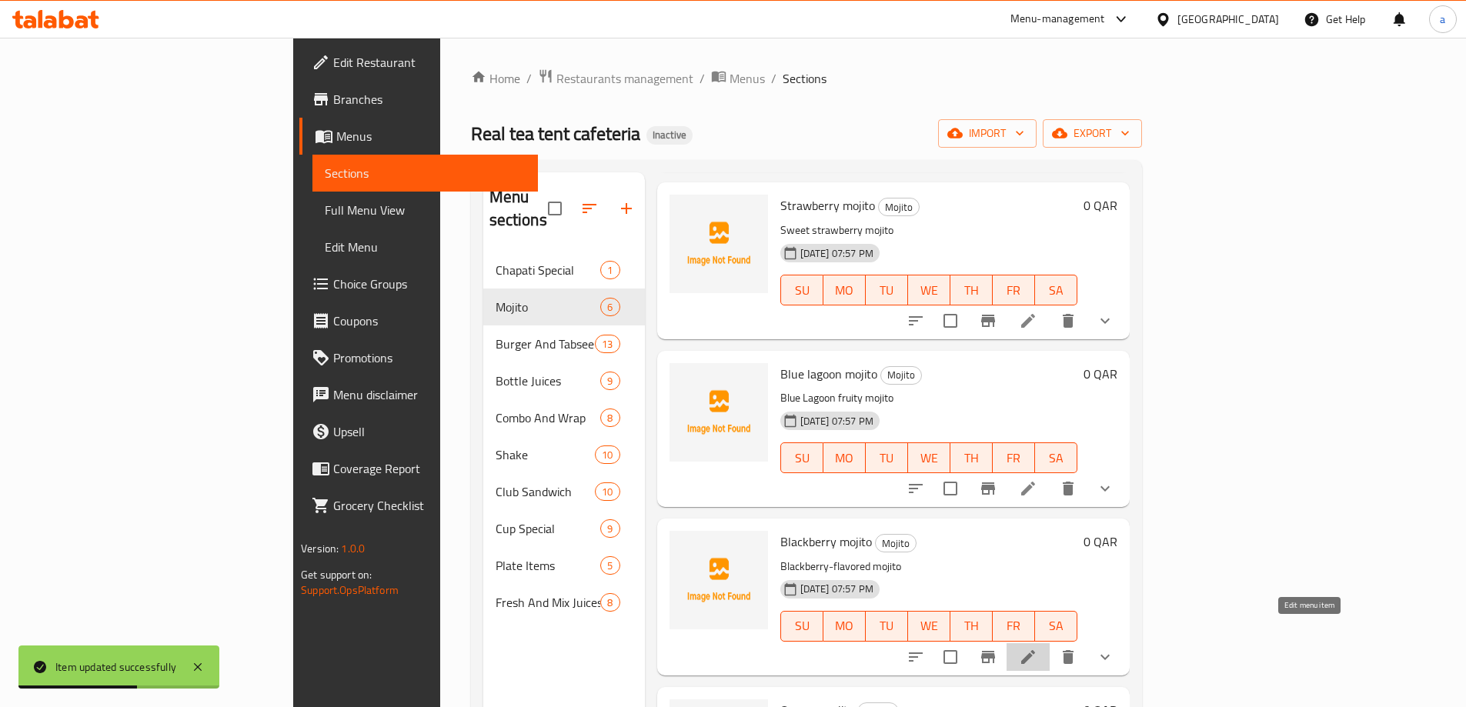
click at [1037, 648] on icon at bounding box center [1028, 657] width 18 height 18
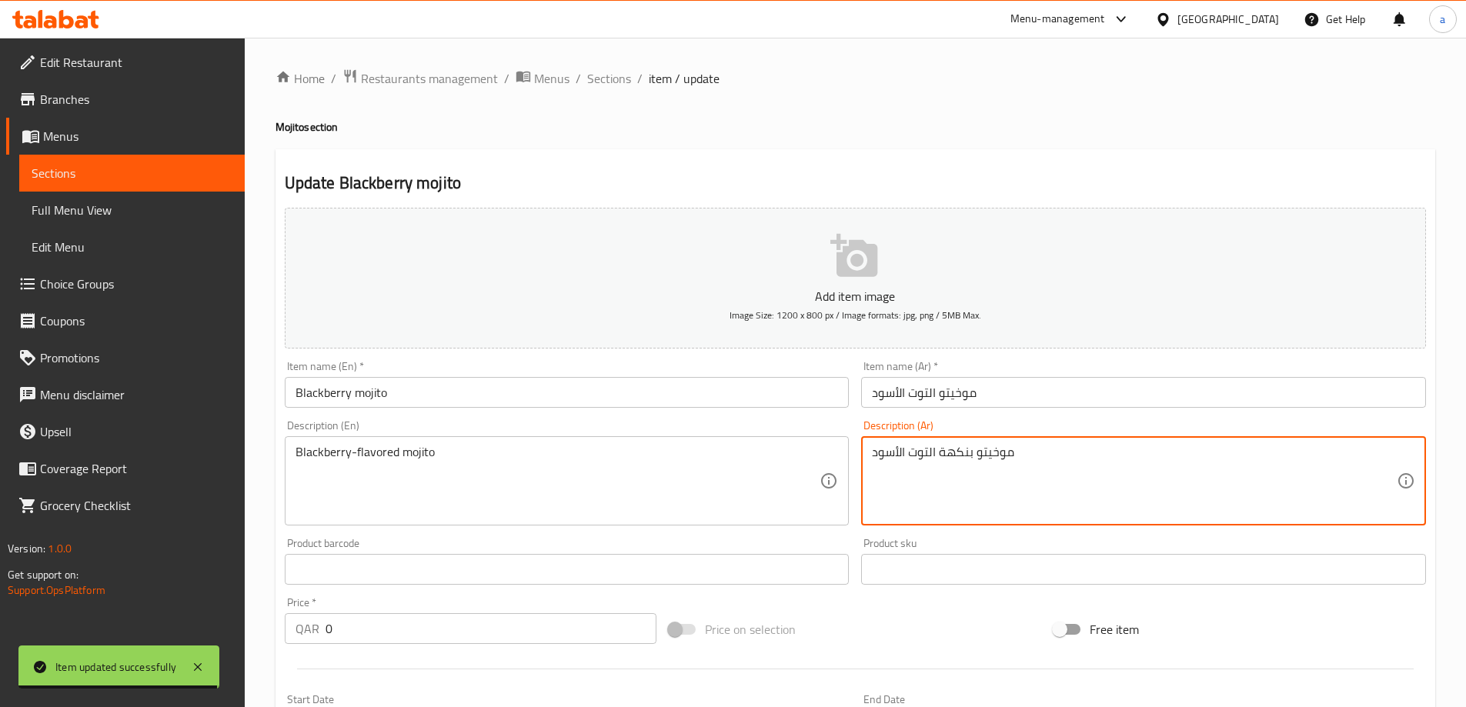
drag, startPoint x: 977, startPoint y: 455, endPoint x: 1035, endPoint y: 462, distance: 58.2
paste textarea "ه"
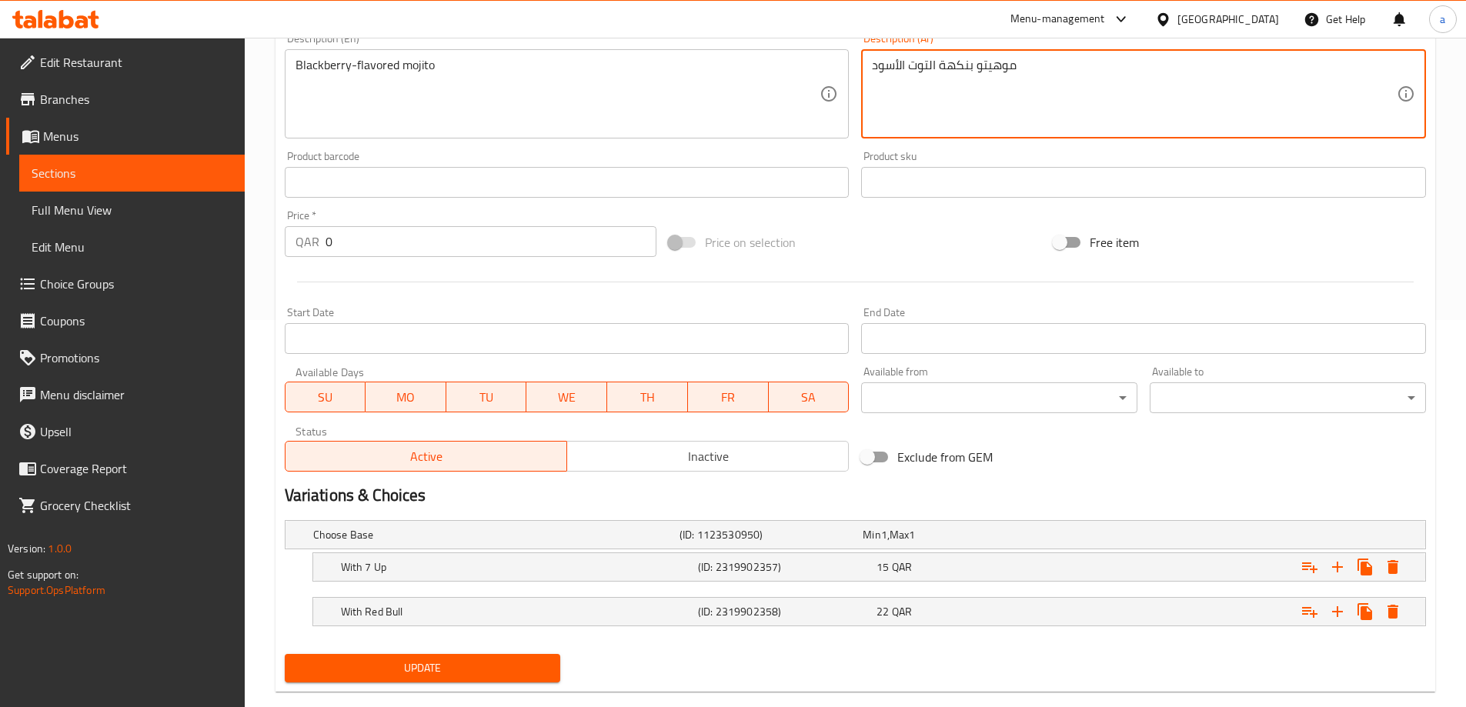
scroll to position [415, 0]
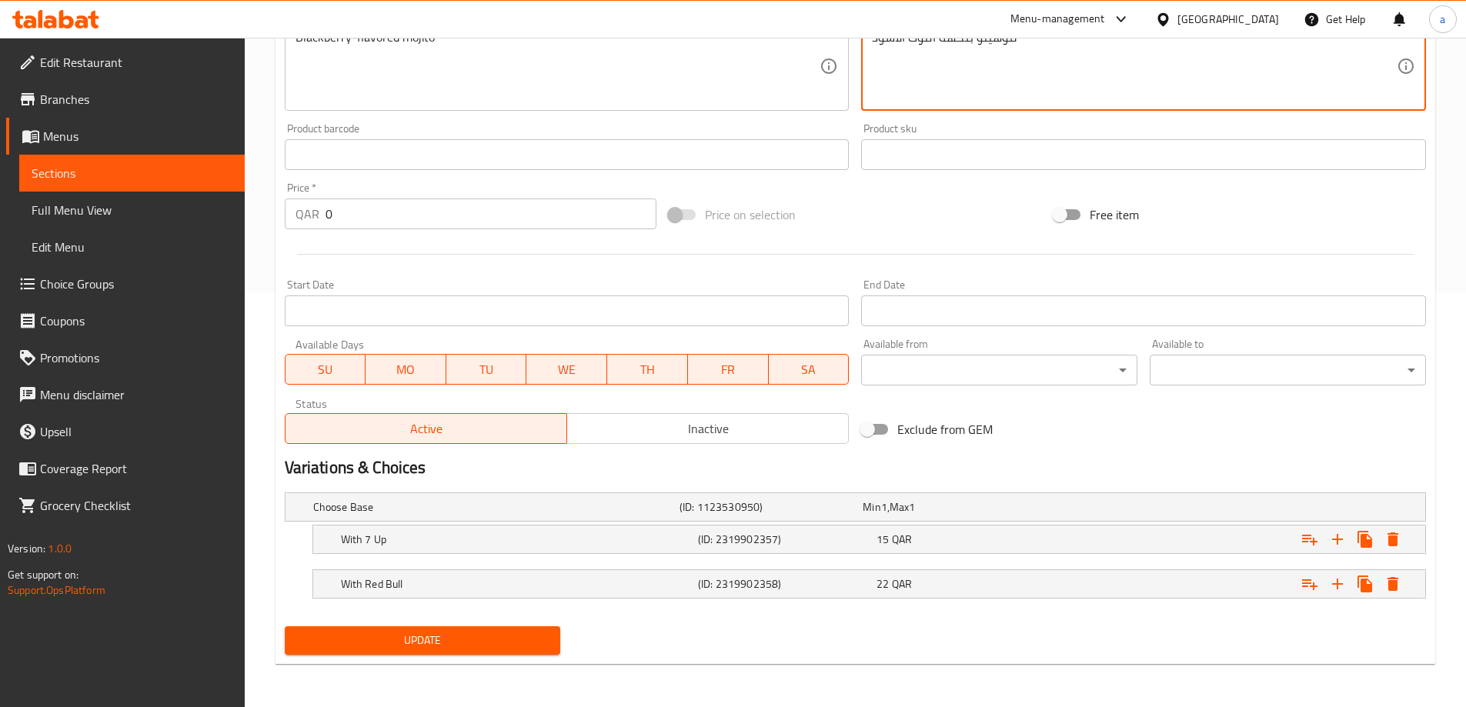
type textarea "موهيتو بنكهة التوت الأسود"
click at [503, 640] on span "Update" at bounding box center [423, 640] width 252 height 19
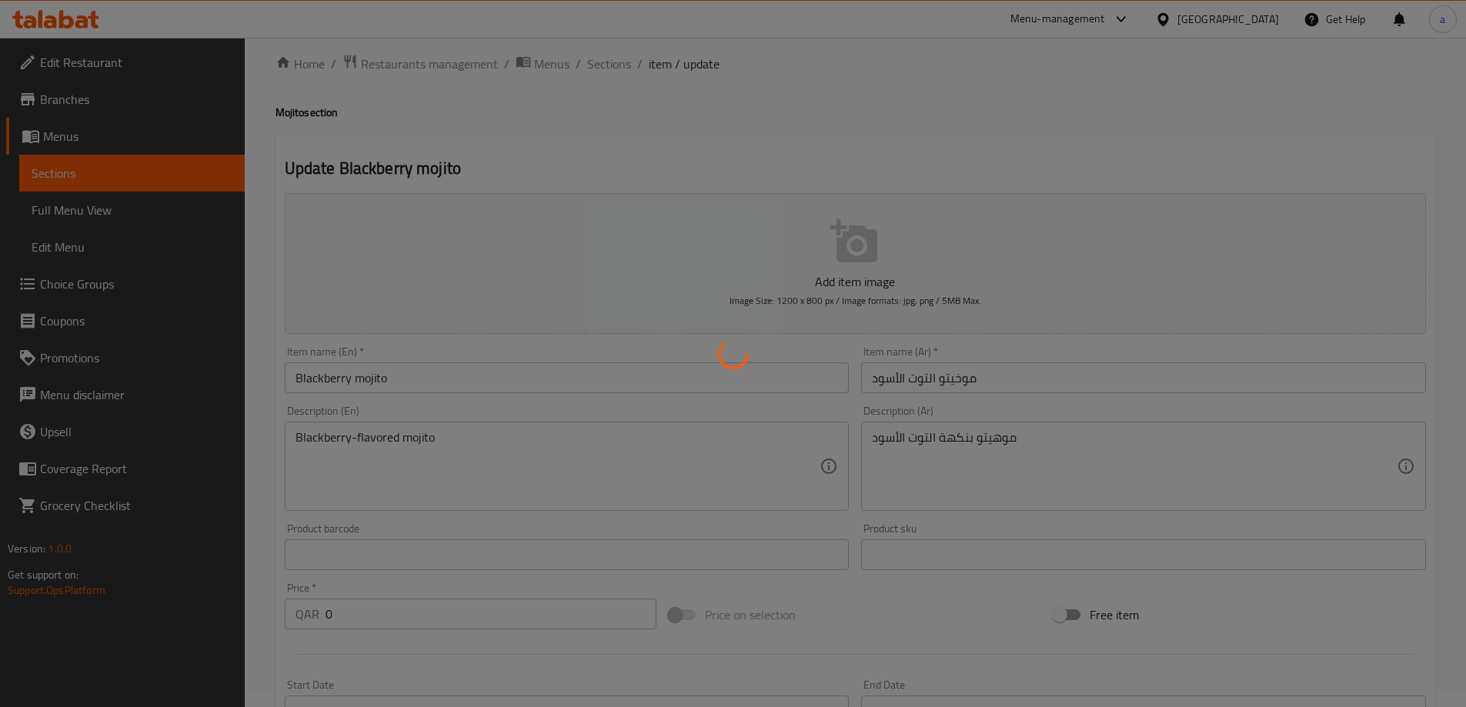
scroll to position [0, 0]
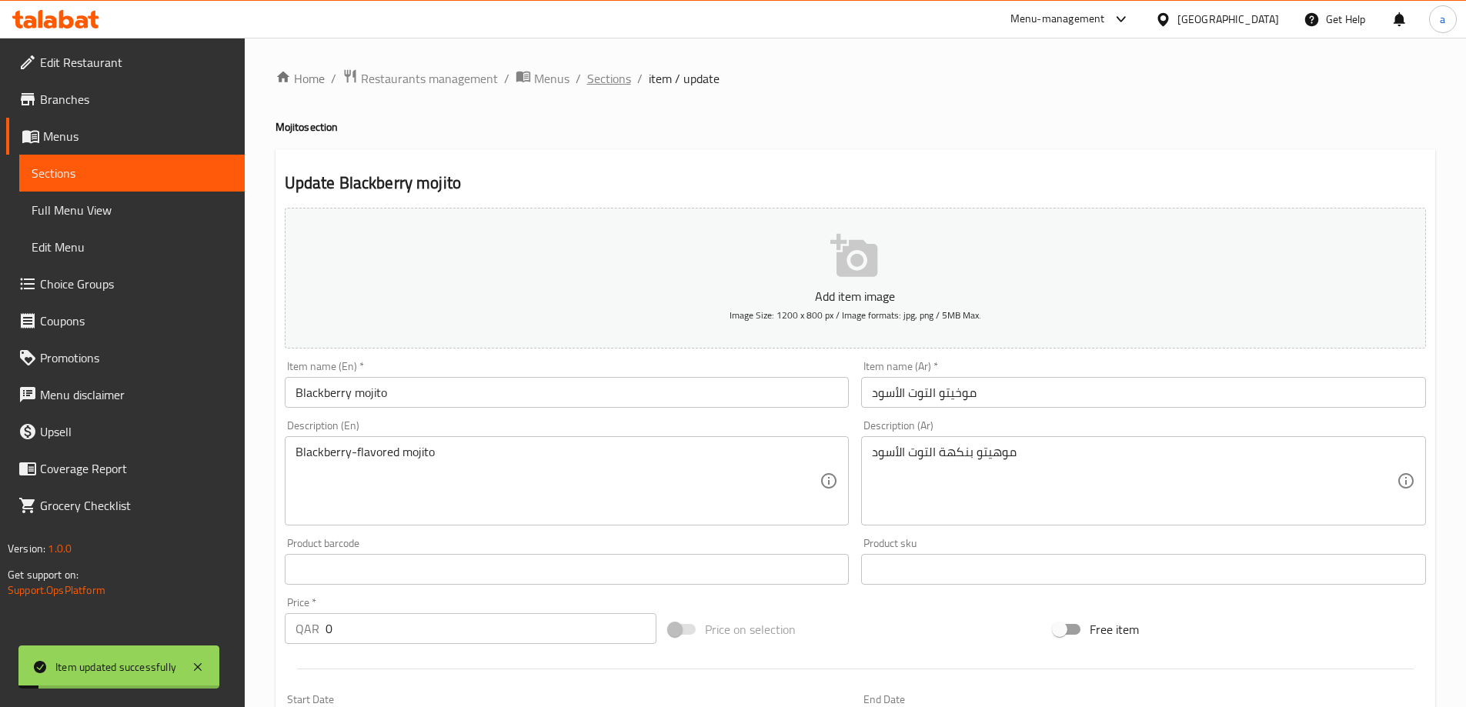
click at [598, 83] on span "Sections" at bounding box center [609, 78] width 44 height 18
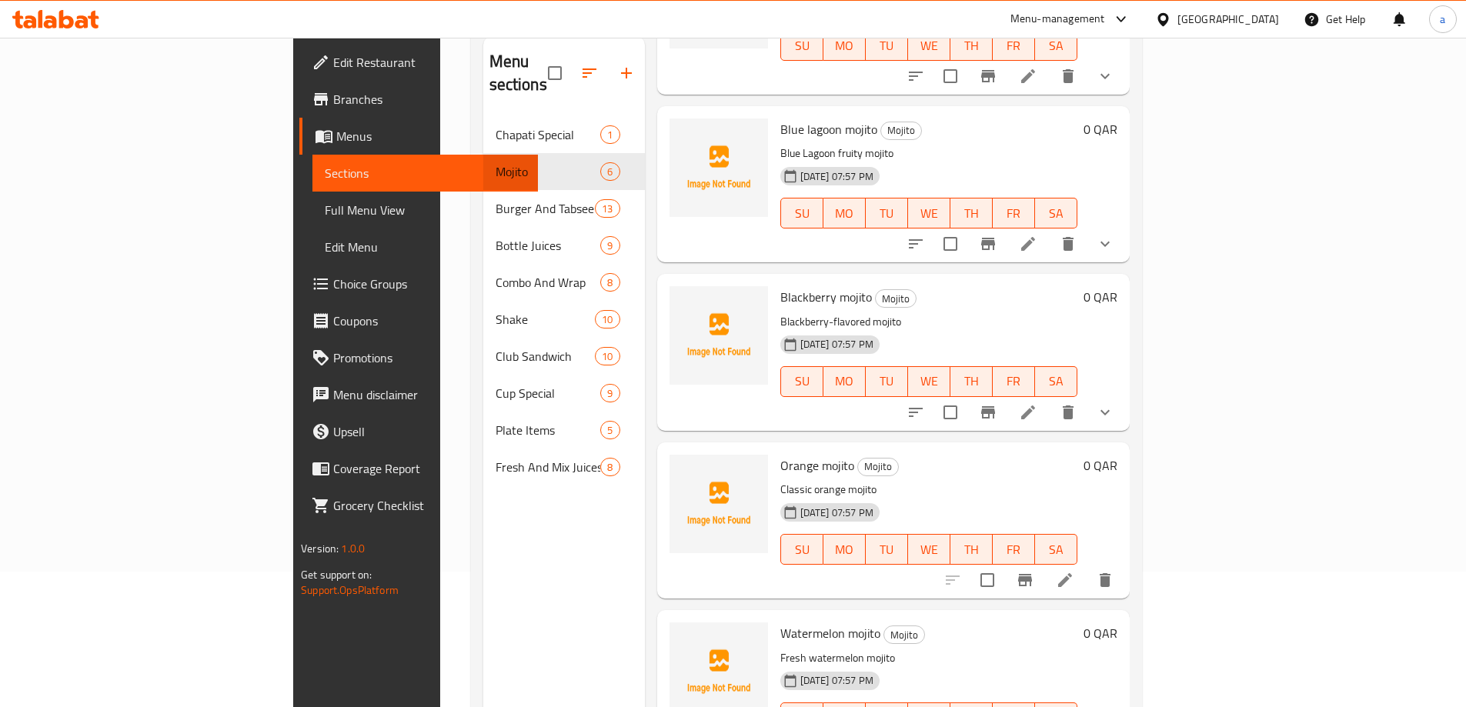
scroll to position [215, 0]
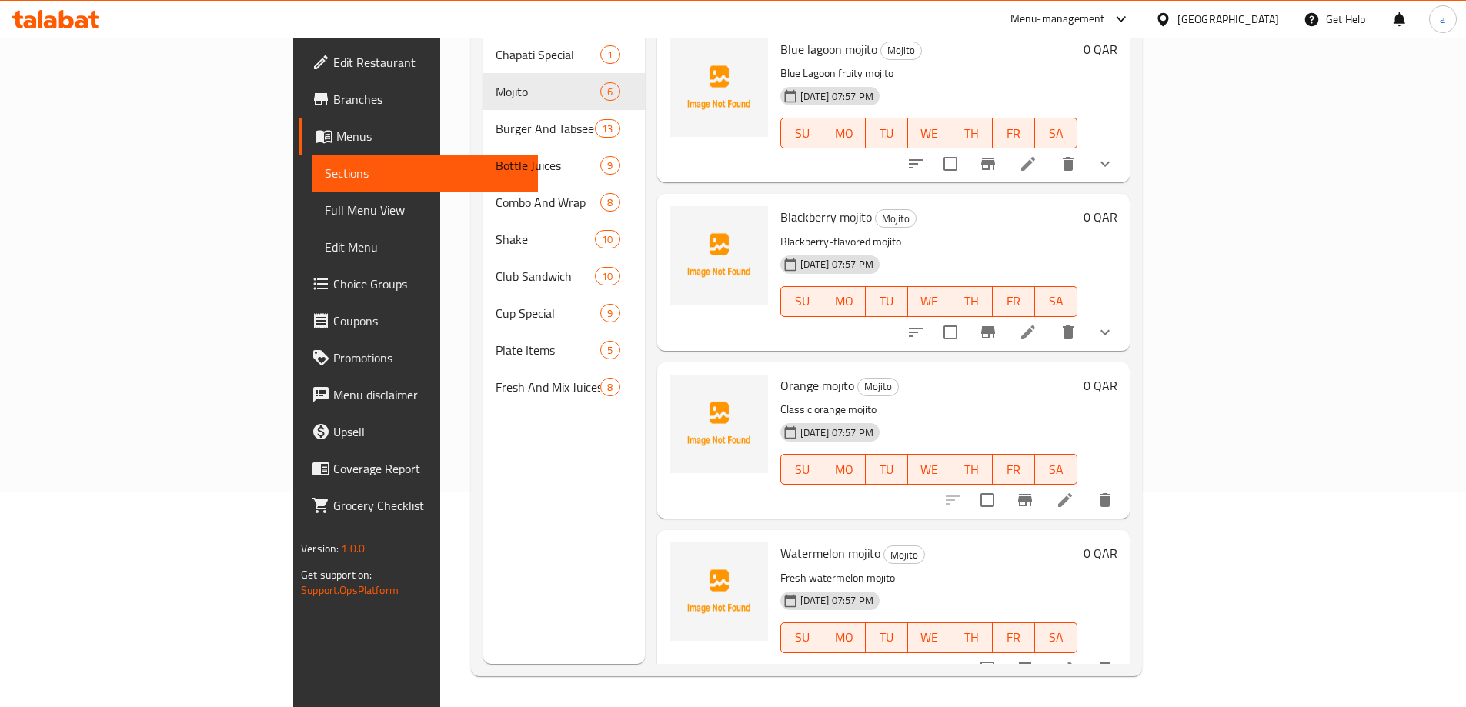
click at [1086, 486] on li at bounding box center [1064, 500] width 43 height 28
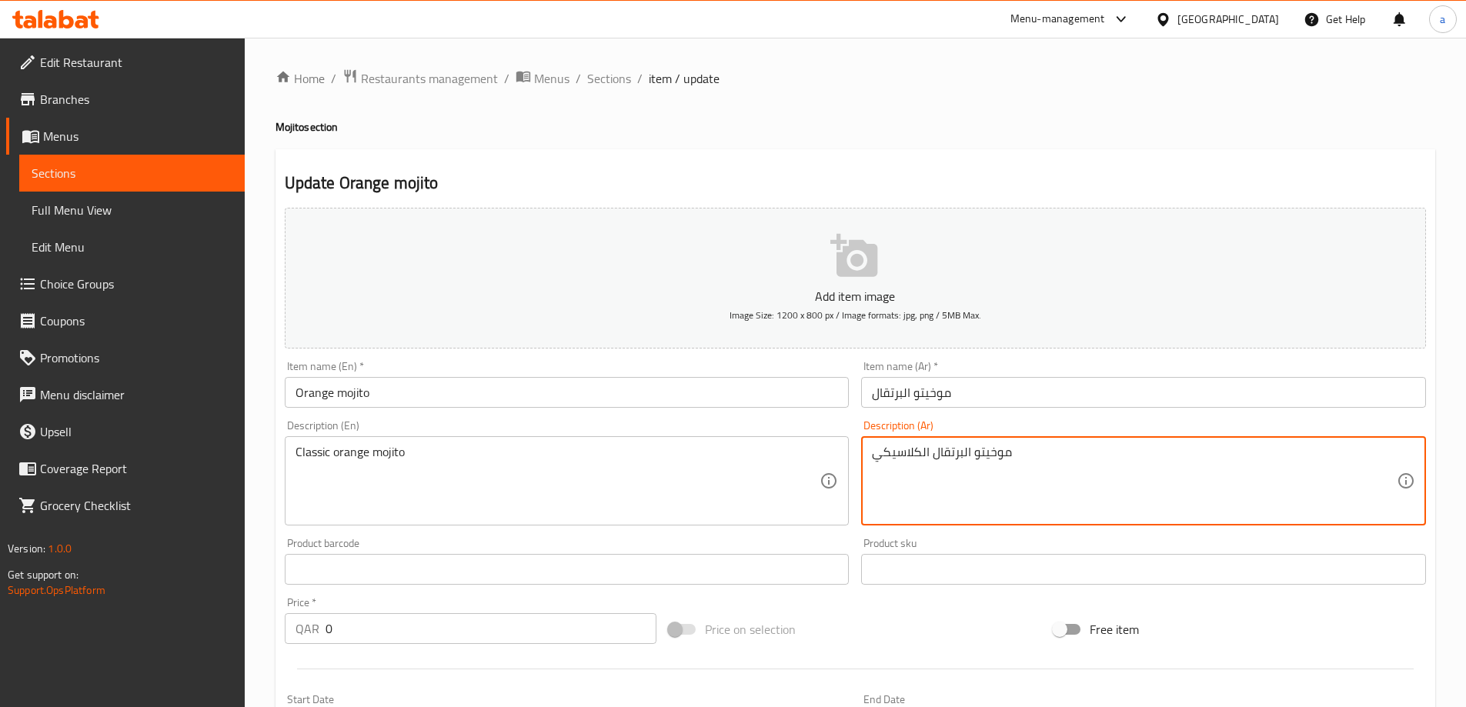
drag, startPoint x: 972, startPoint y: 453, endPoint x: 1026, endPoint y: 462, distance: 54.6
paste textarea "ه"
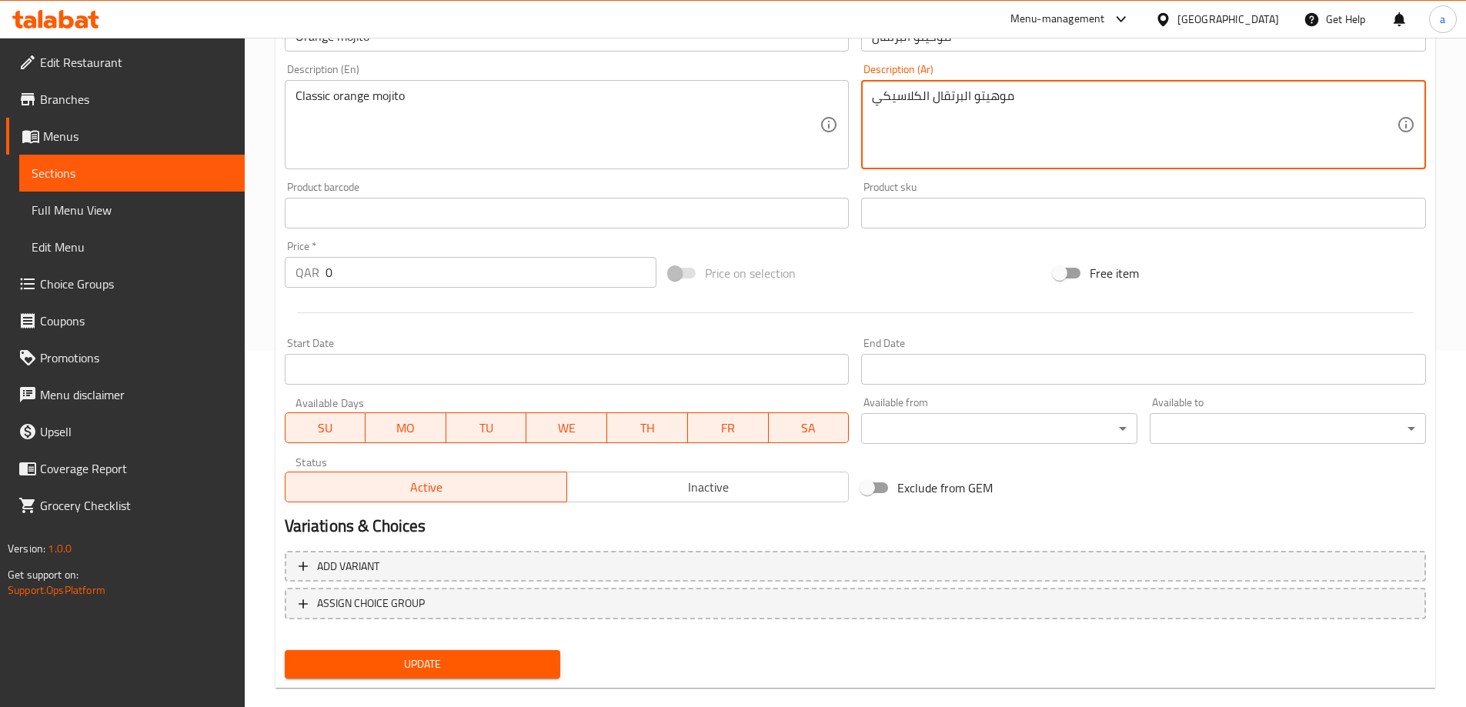
scroll to position [380, 0]
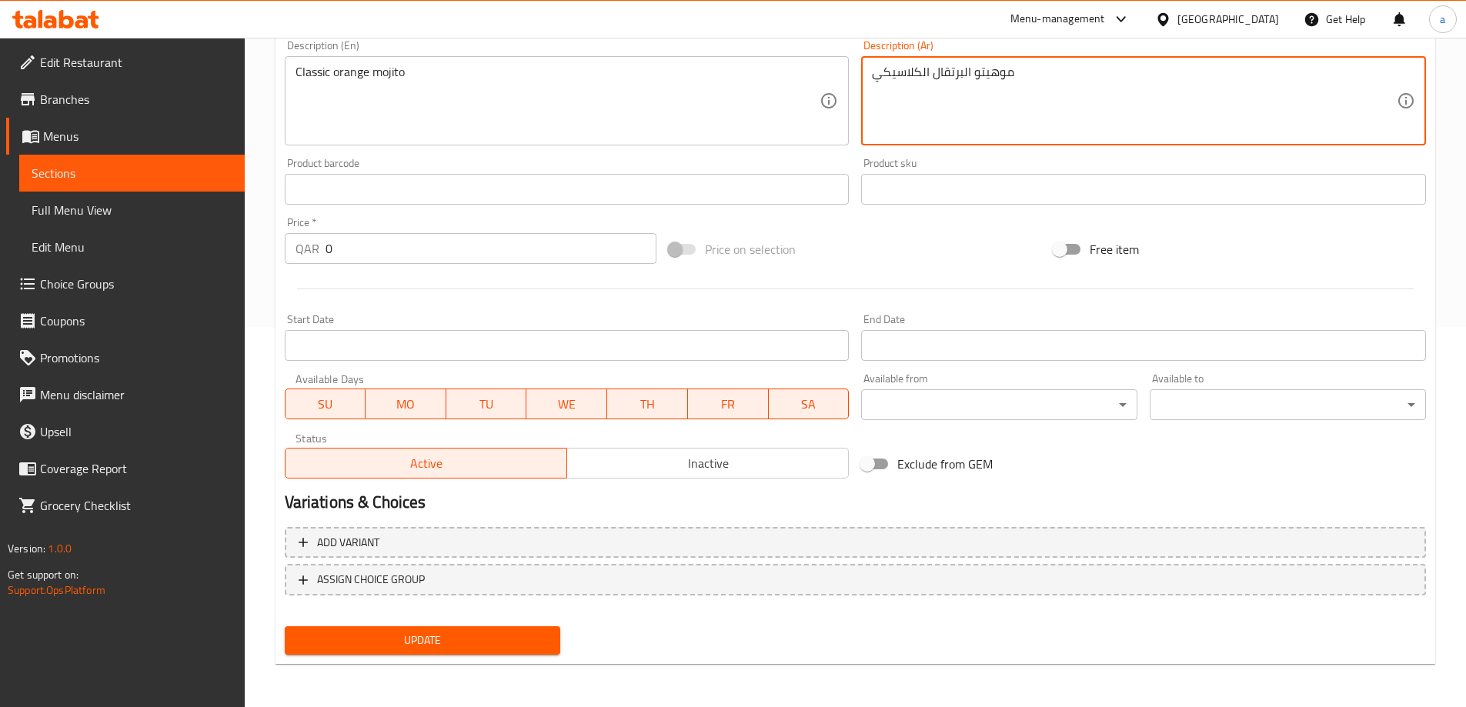
type textarea "موهيتو البرتقال الكلاسيكي"
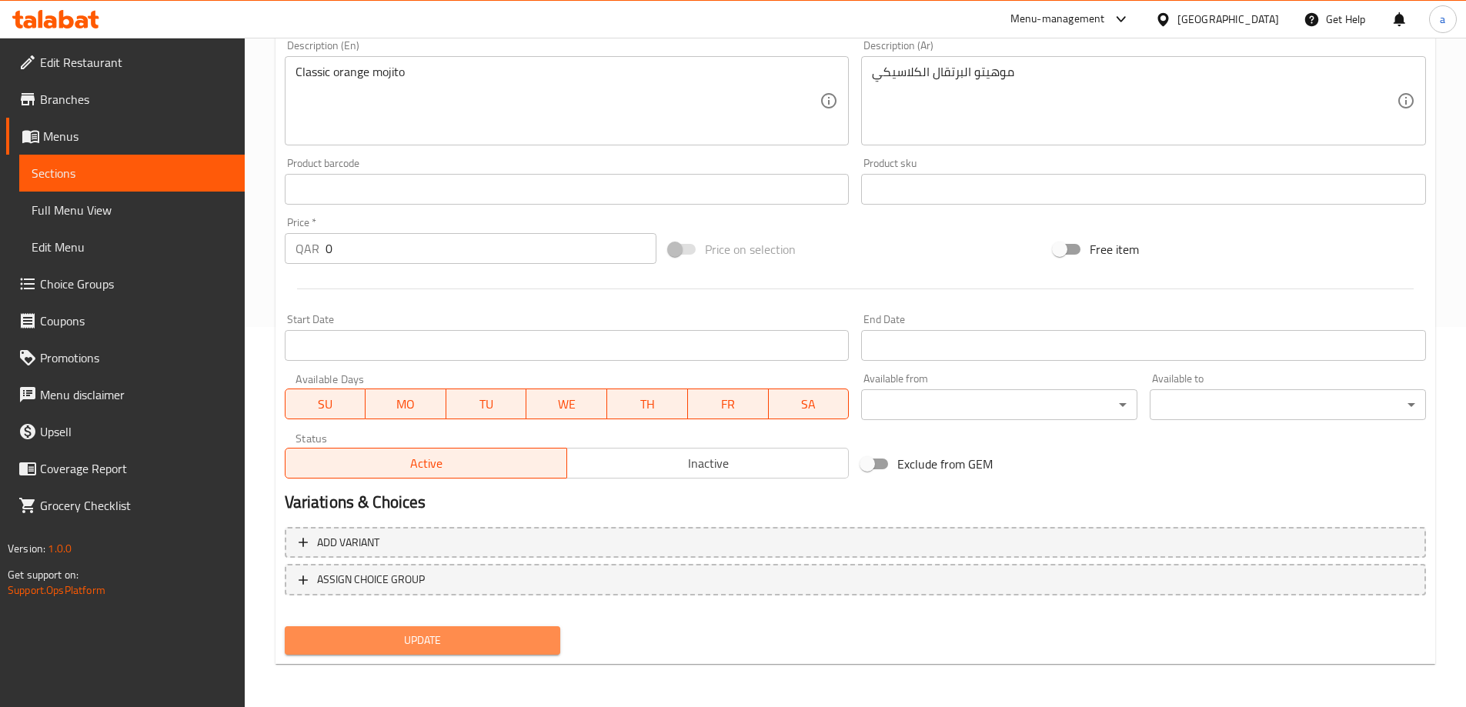
click at [479, 637] on span "Update" at bounding box center [423, 640] width 252 height 19
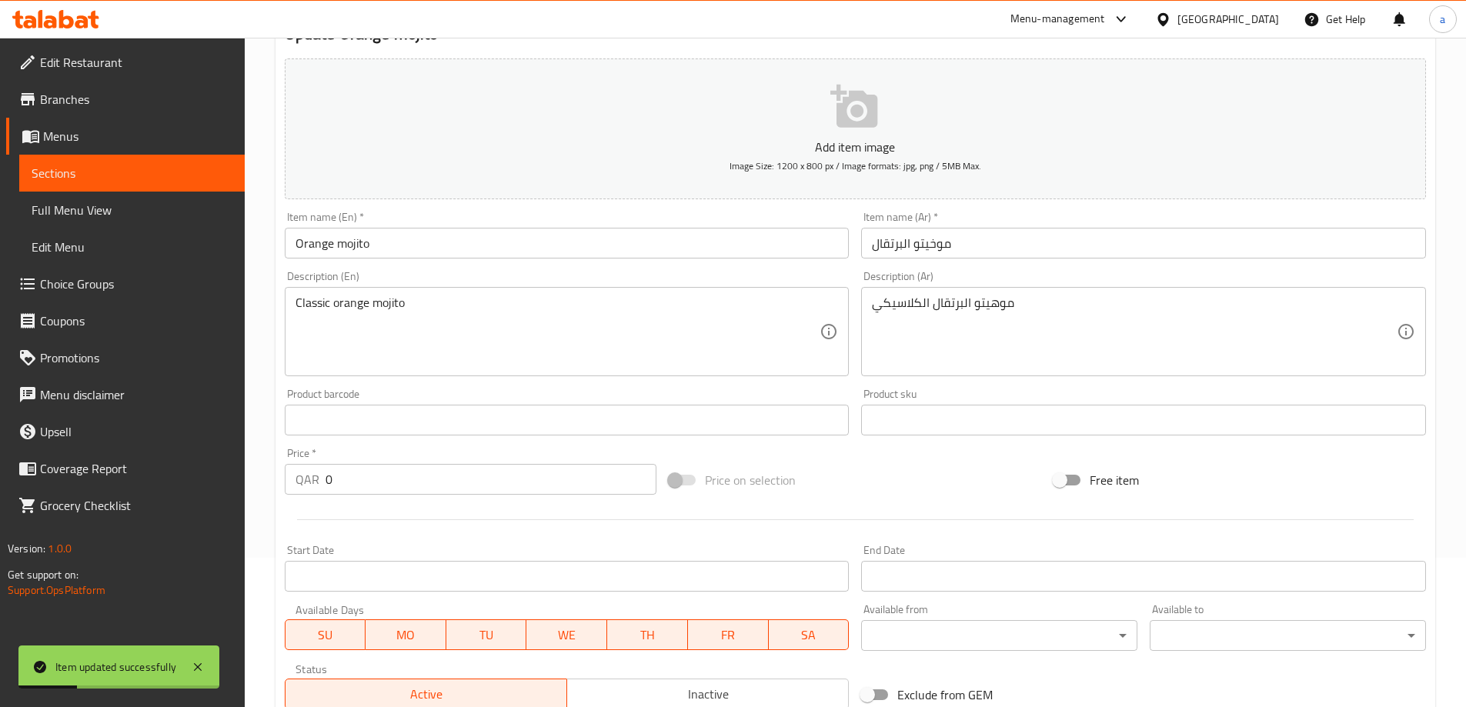
scroll to position [0, 0]
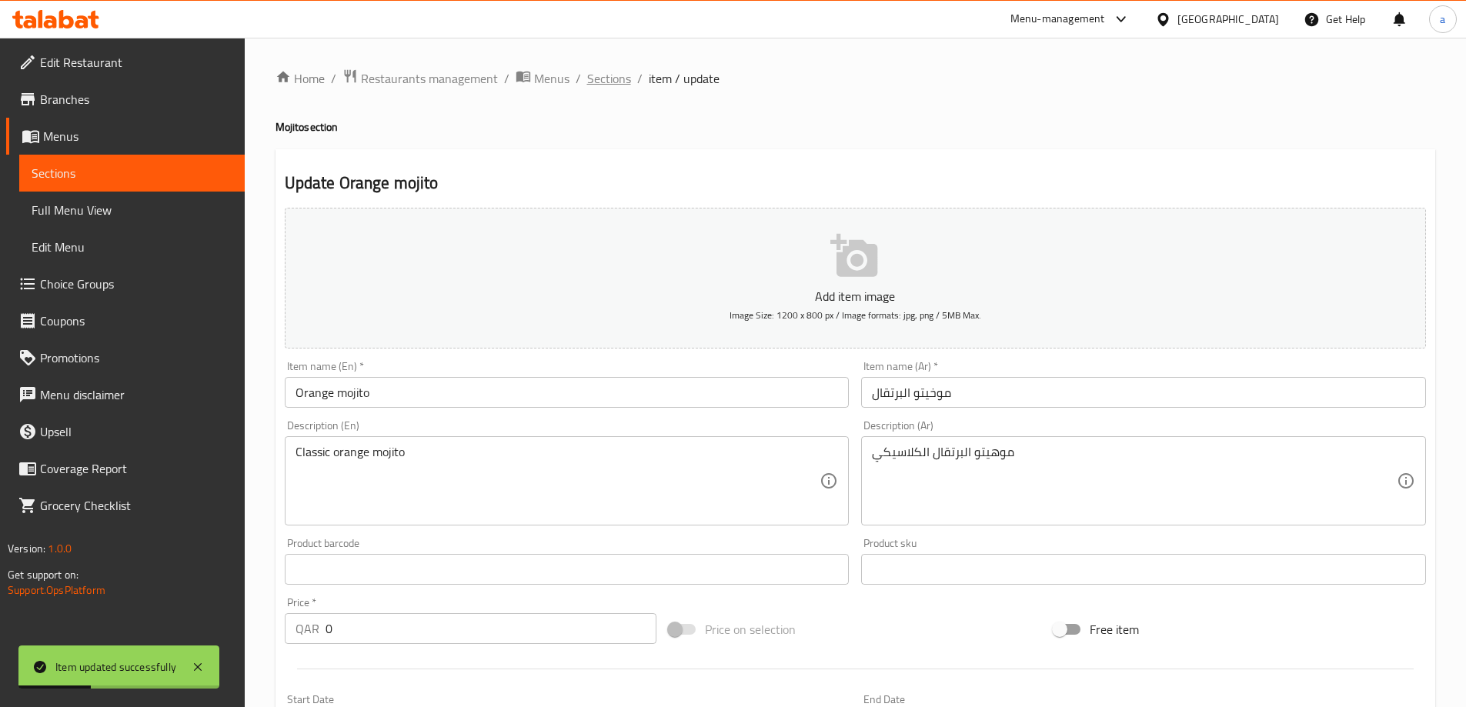
click at [611, 83] on span "Sections" at bounding box center [609, 78] width 44 height 18
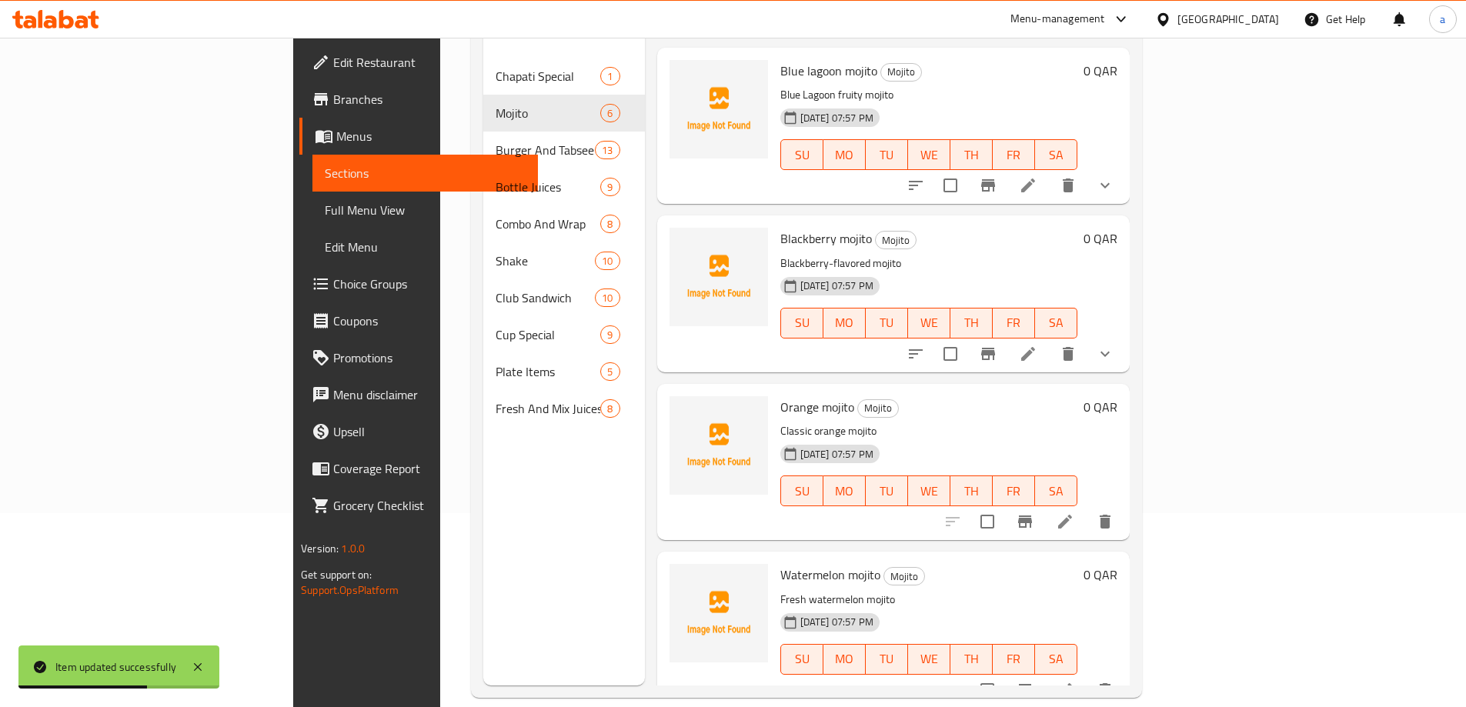
scroll to position [215, 0]
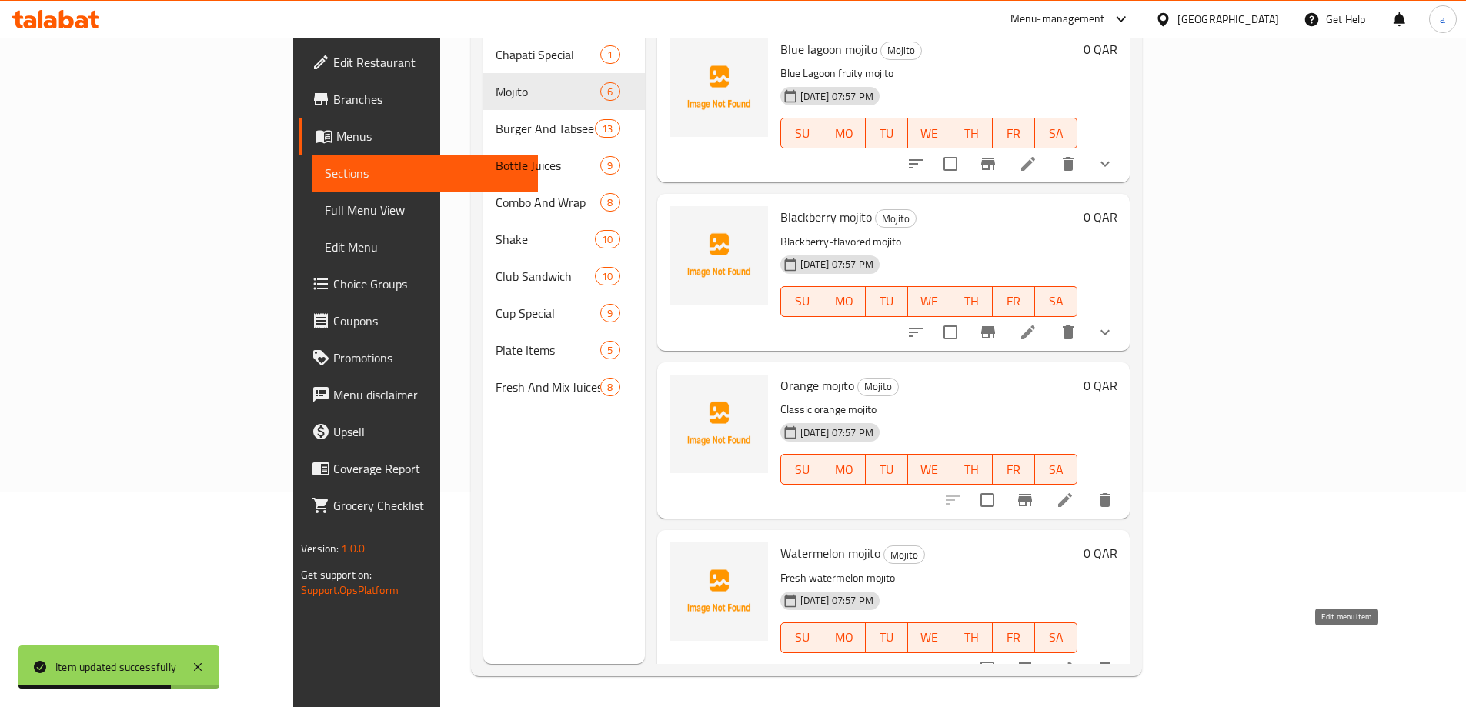
click at [1072, 662] on icon at bounding box center [1065, 669] width 14 height 14
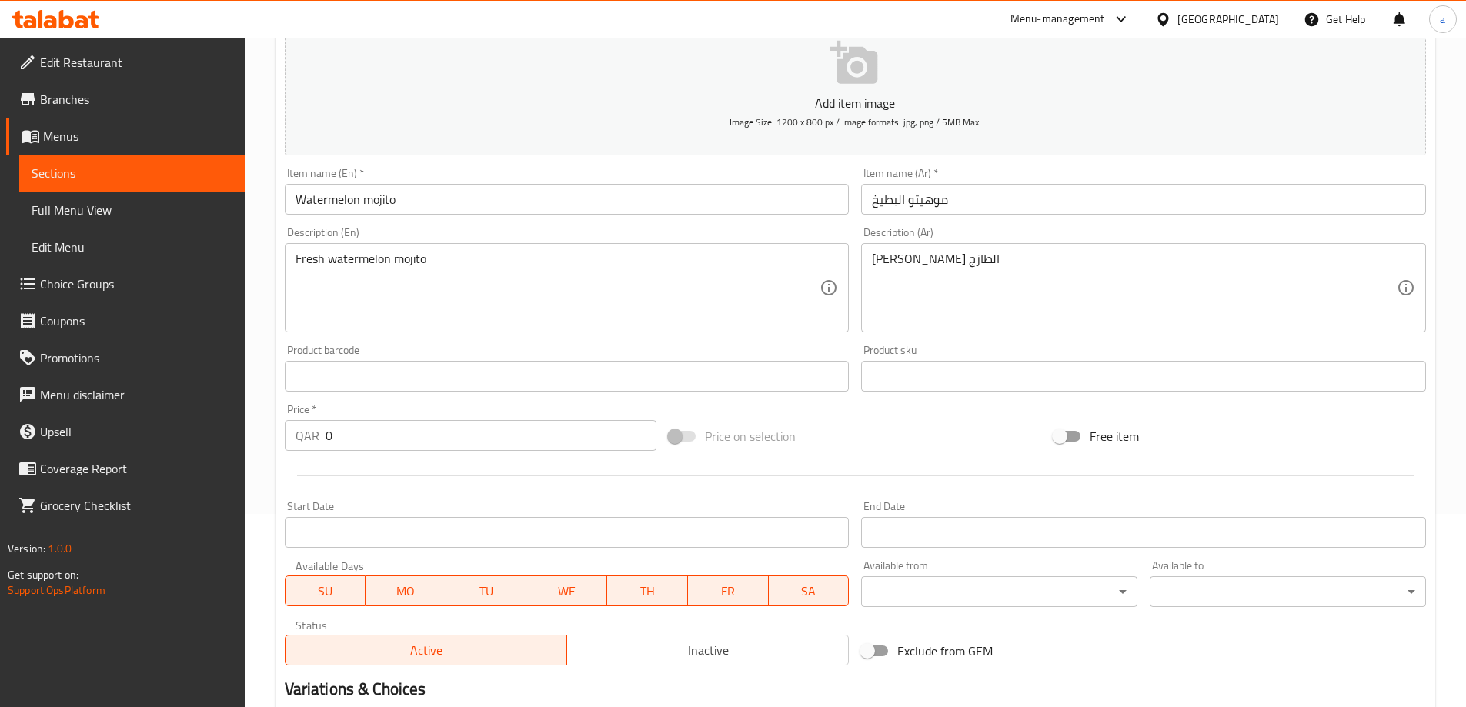
scroll to position [380, 0]
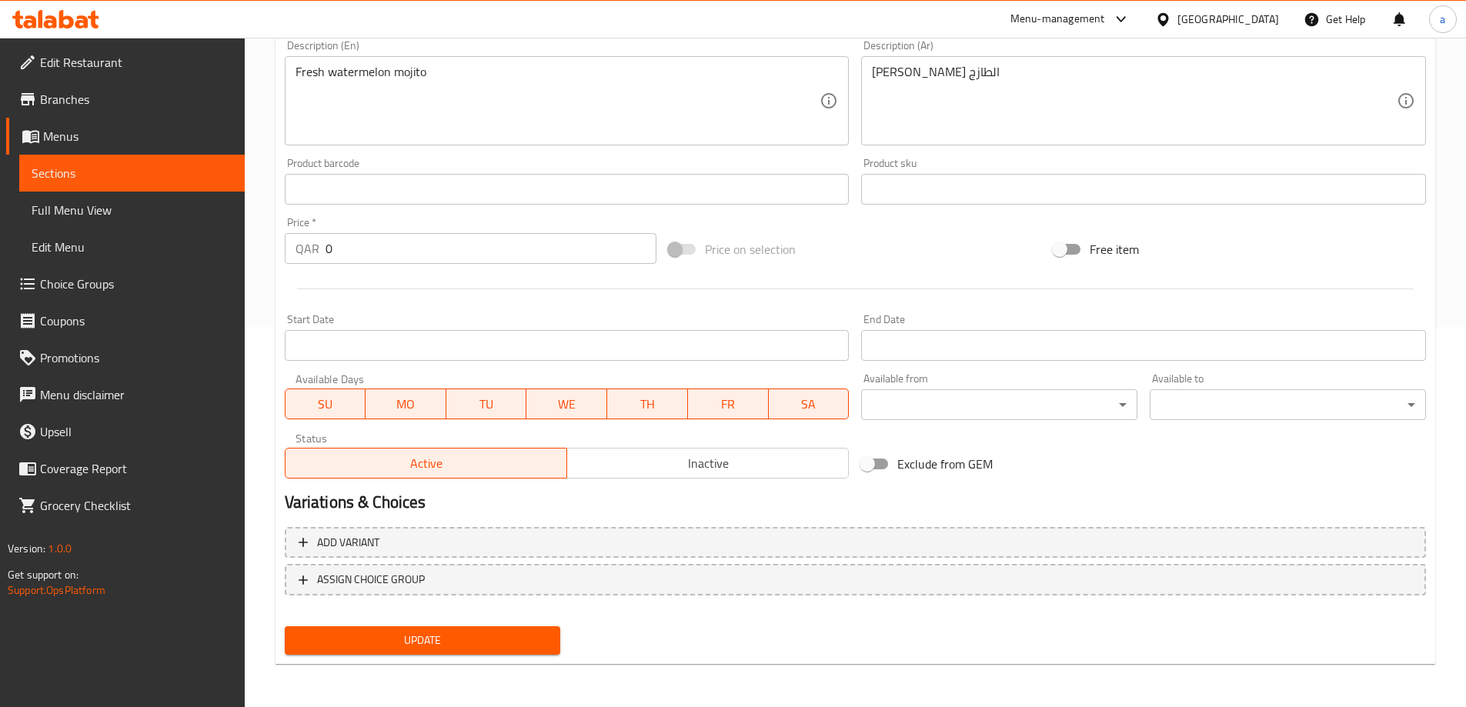
click at [514, 639] on span "Update" at bounding box center [423, 640] width 252 height 19
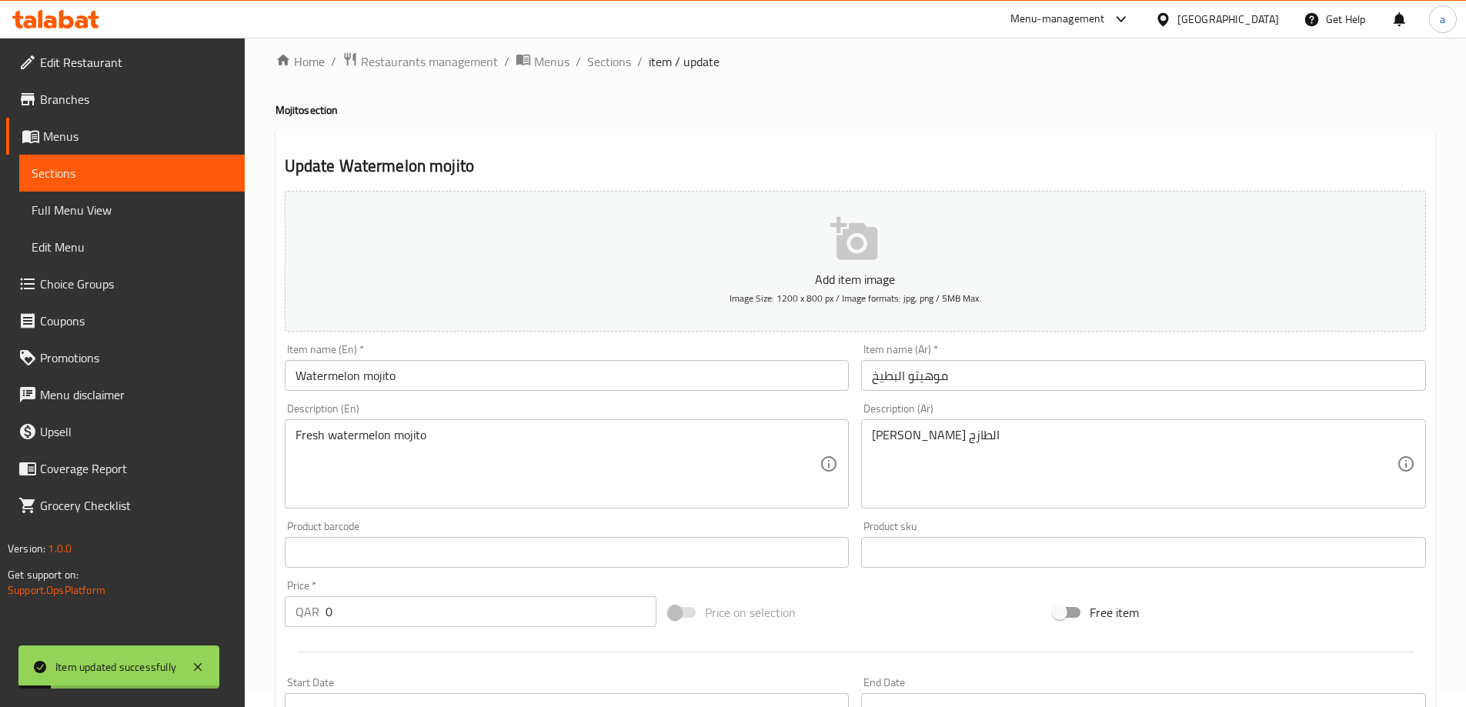
scroll to position [0, 0]
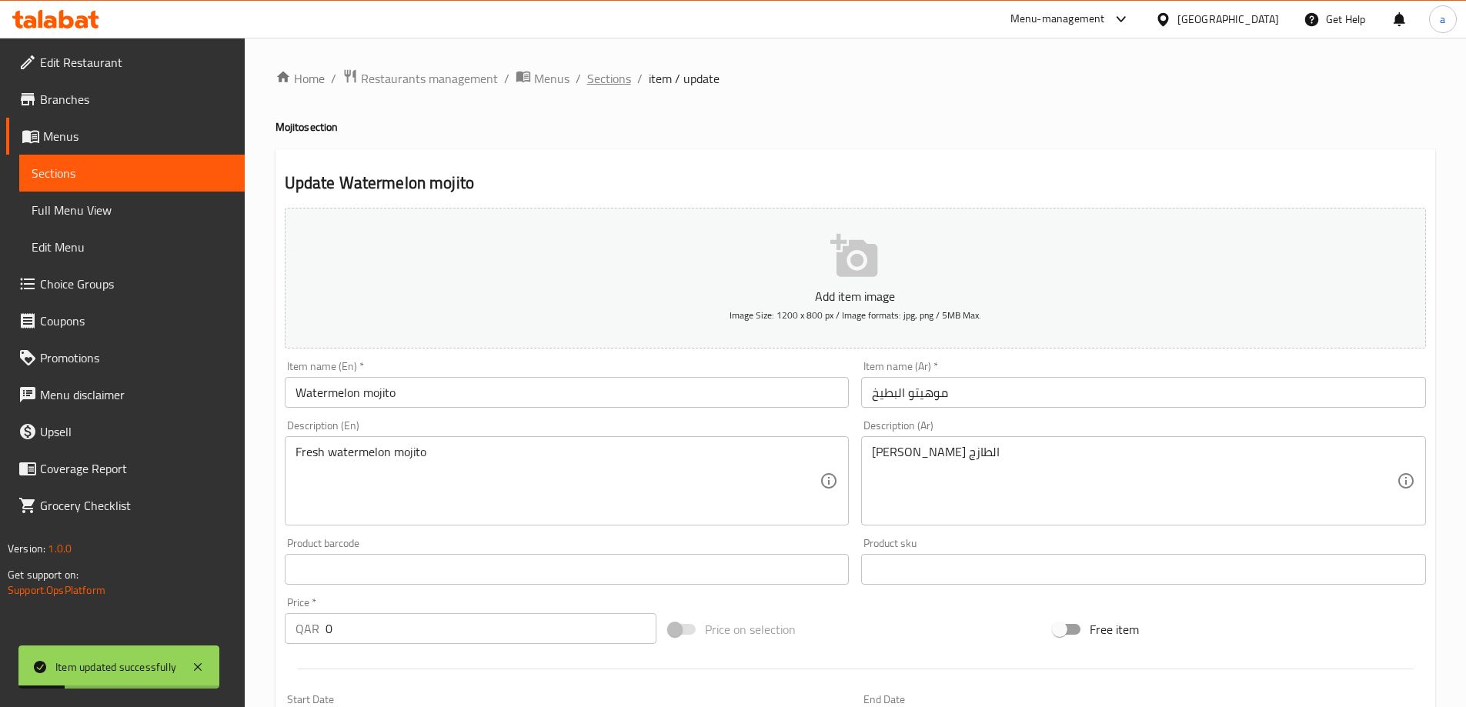
click at [599, 82] on span "Sections" at bounding box center [609, 78] width 44 height 18
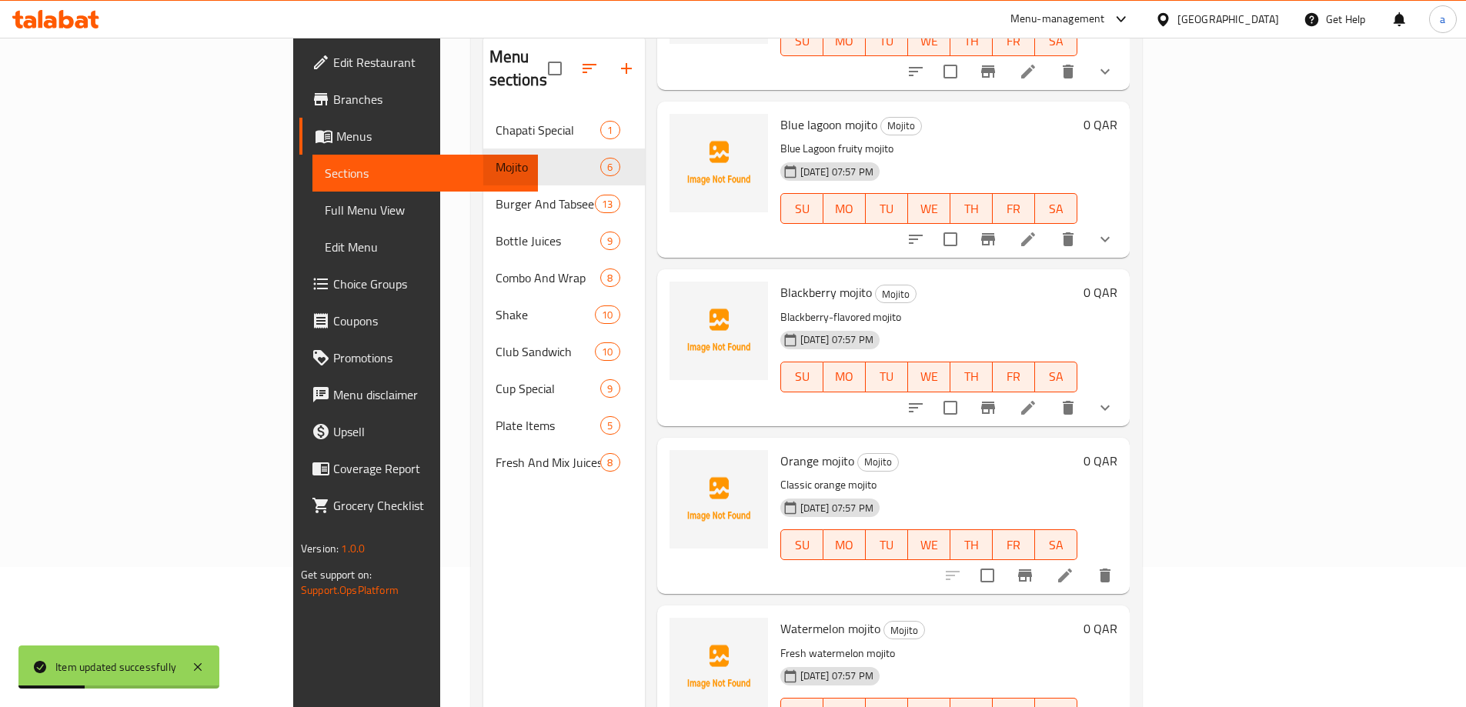
scroll to position [215, 0]
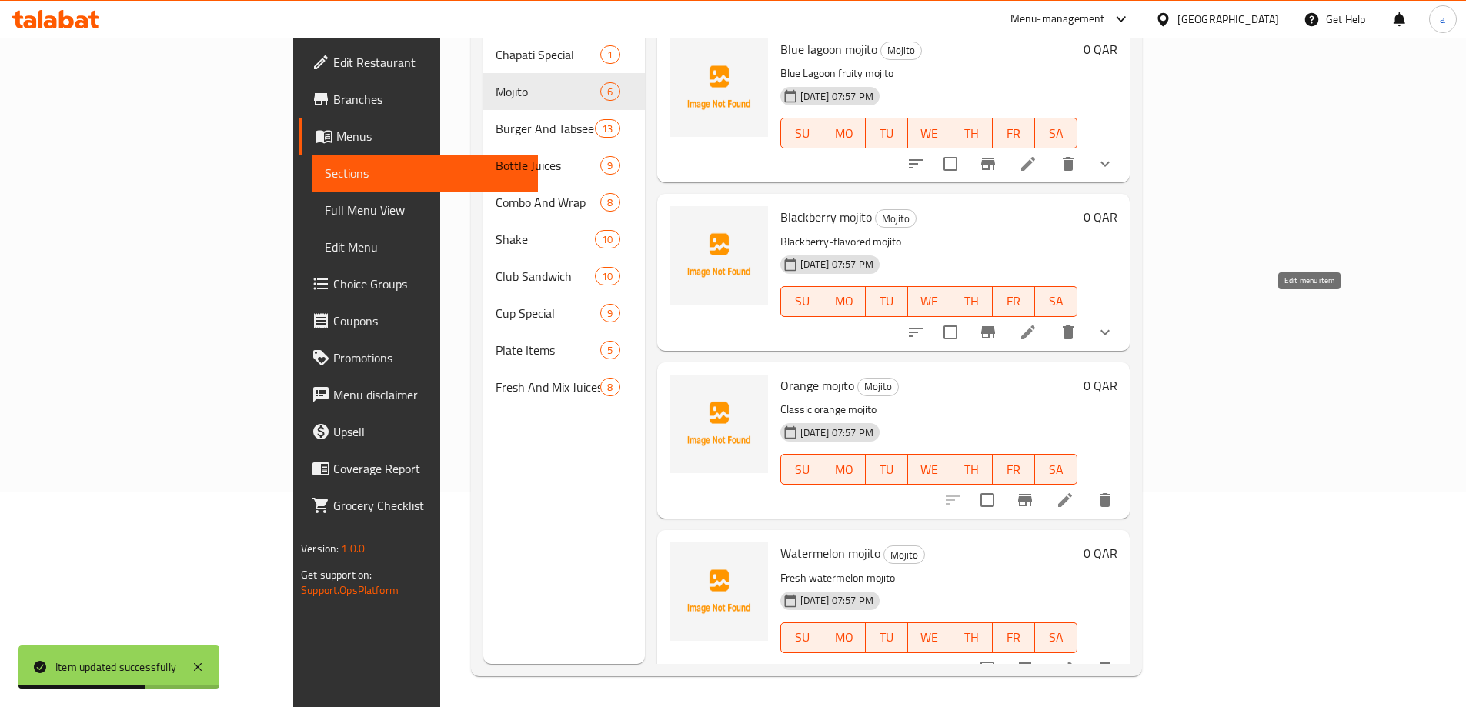
click at [1037, 323] on icon at bounding box center [1028, 332] width 18 height 18
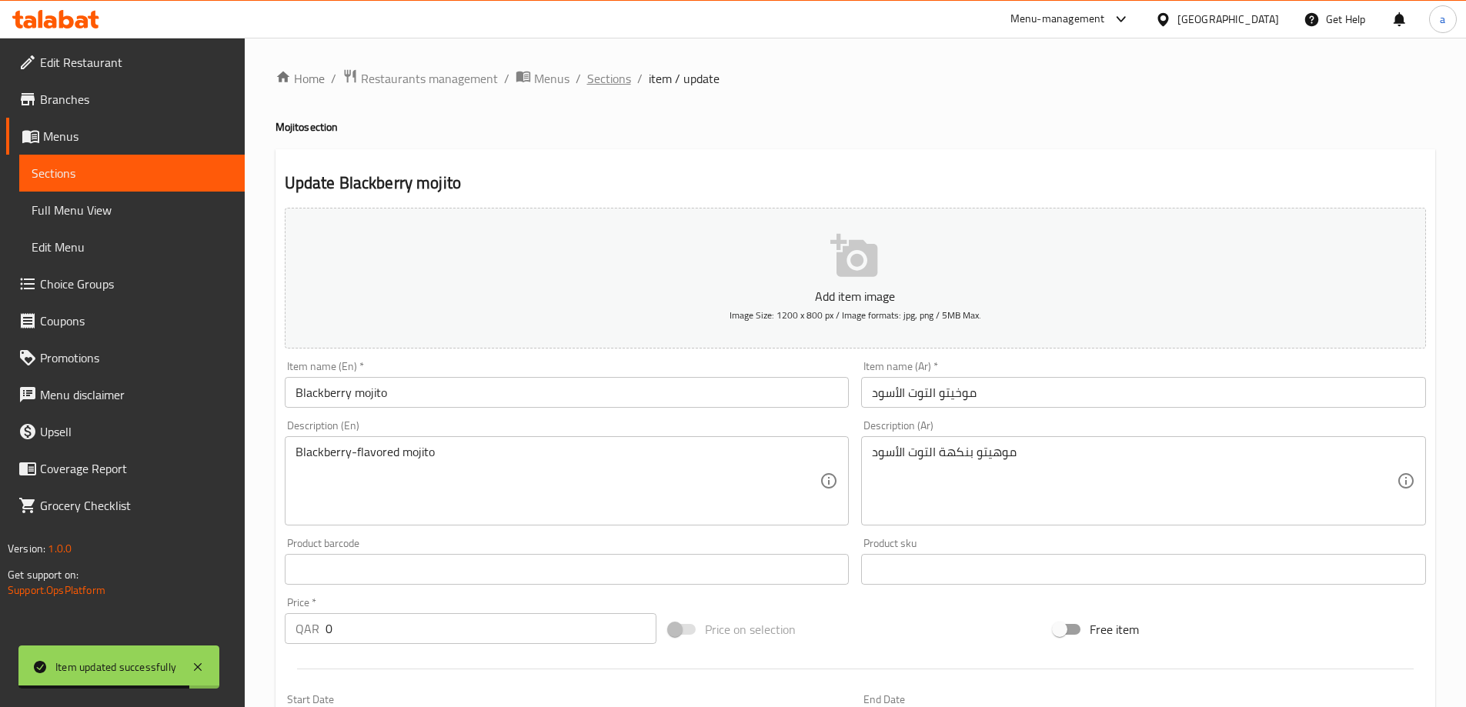
click at [592, 86] on span "Sections" at bounding box center [609, 78] width 44 height 18
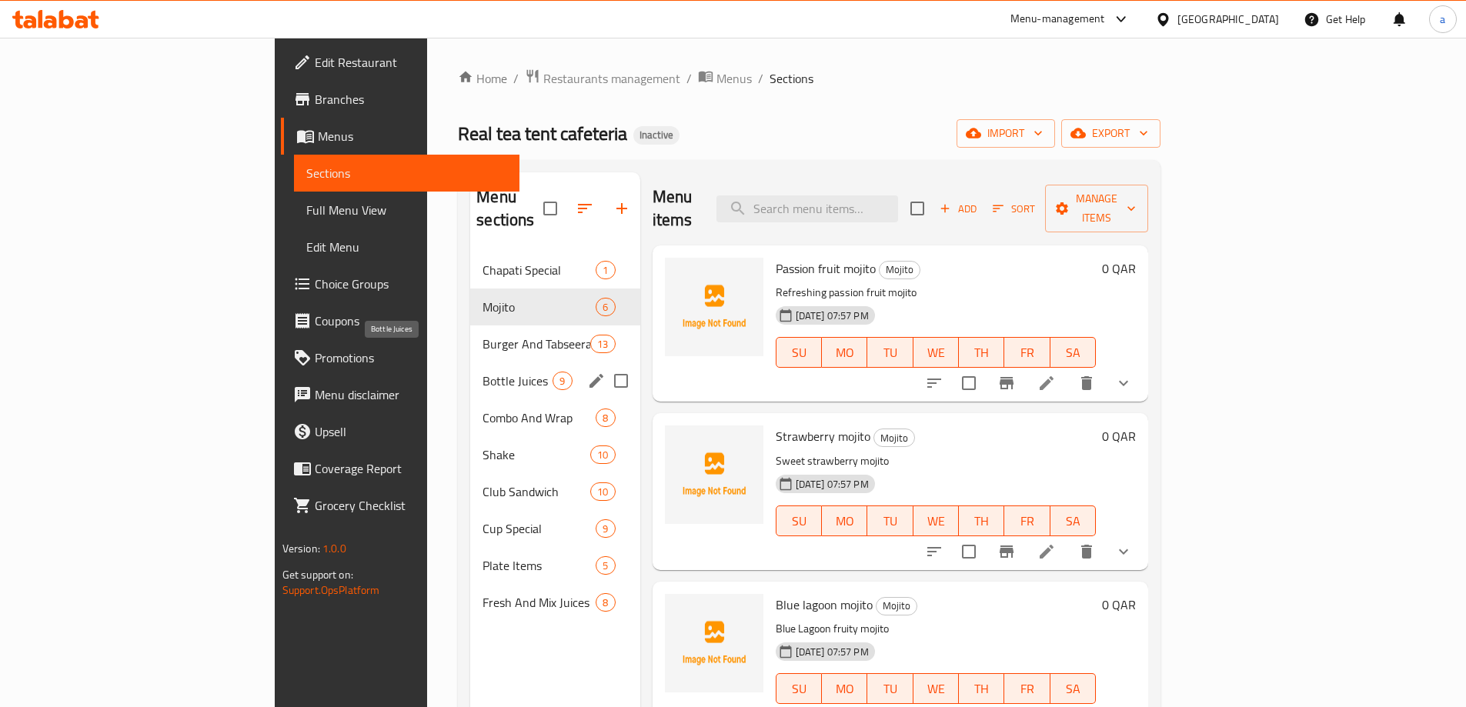
click at [482, 372] on span "Bottle Juices" at bounding box center [517, 381] width 70 height 18
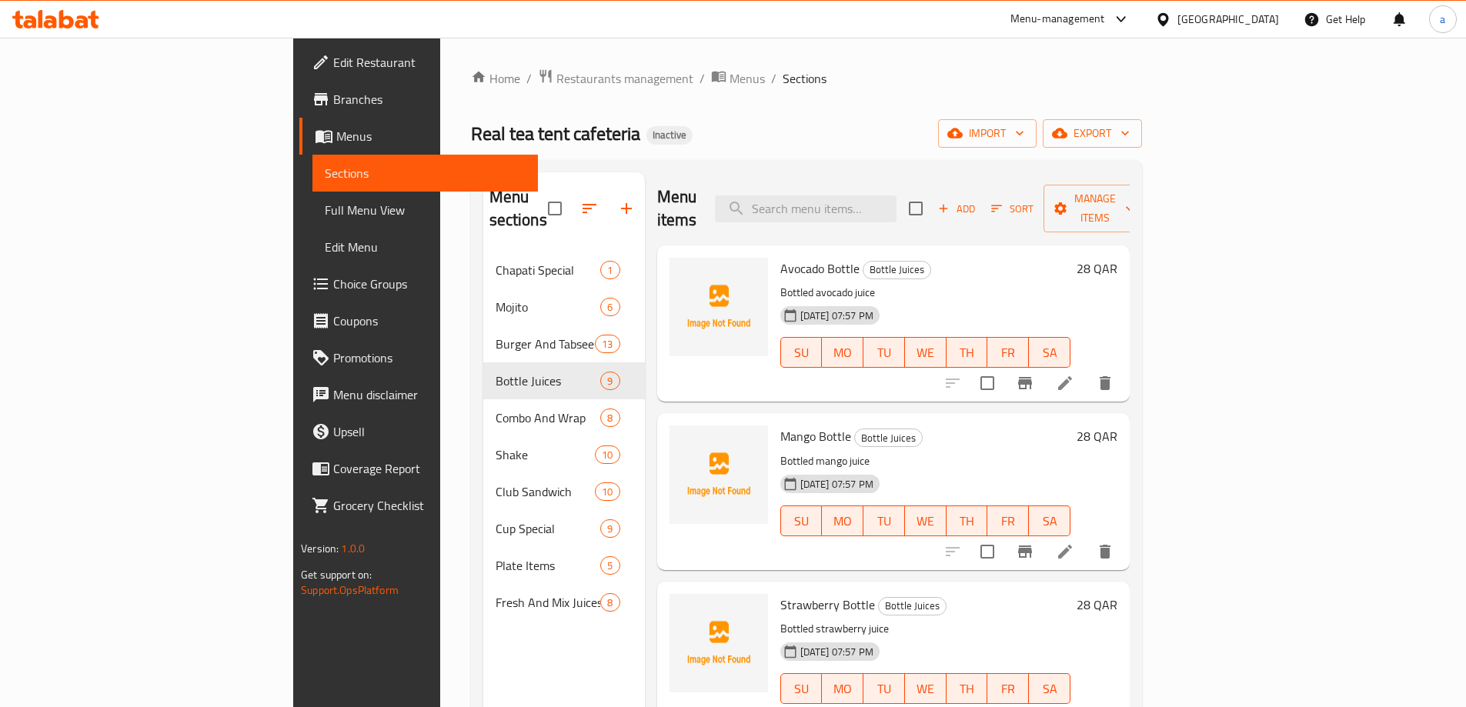
click at [1074, 374] on icon at bounding box center [1065, 383] width 18 height 18
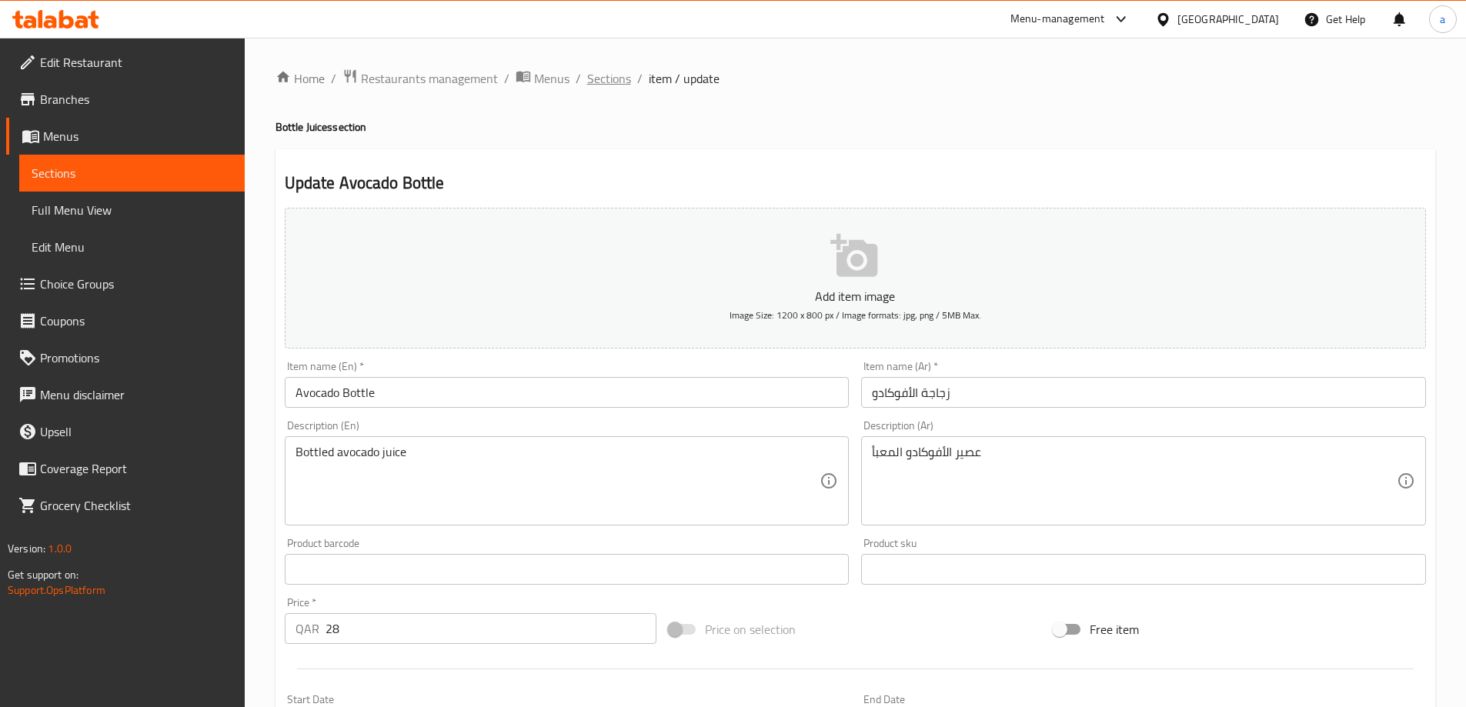
click at [603, 87] on span "Sections" at bounding box center [609, 78] width 44 height 18
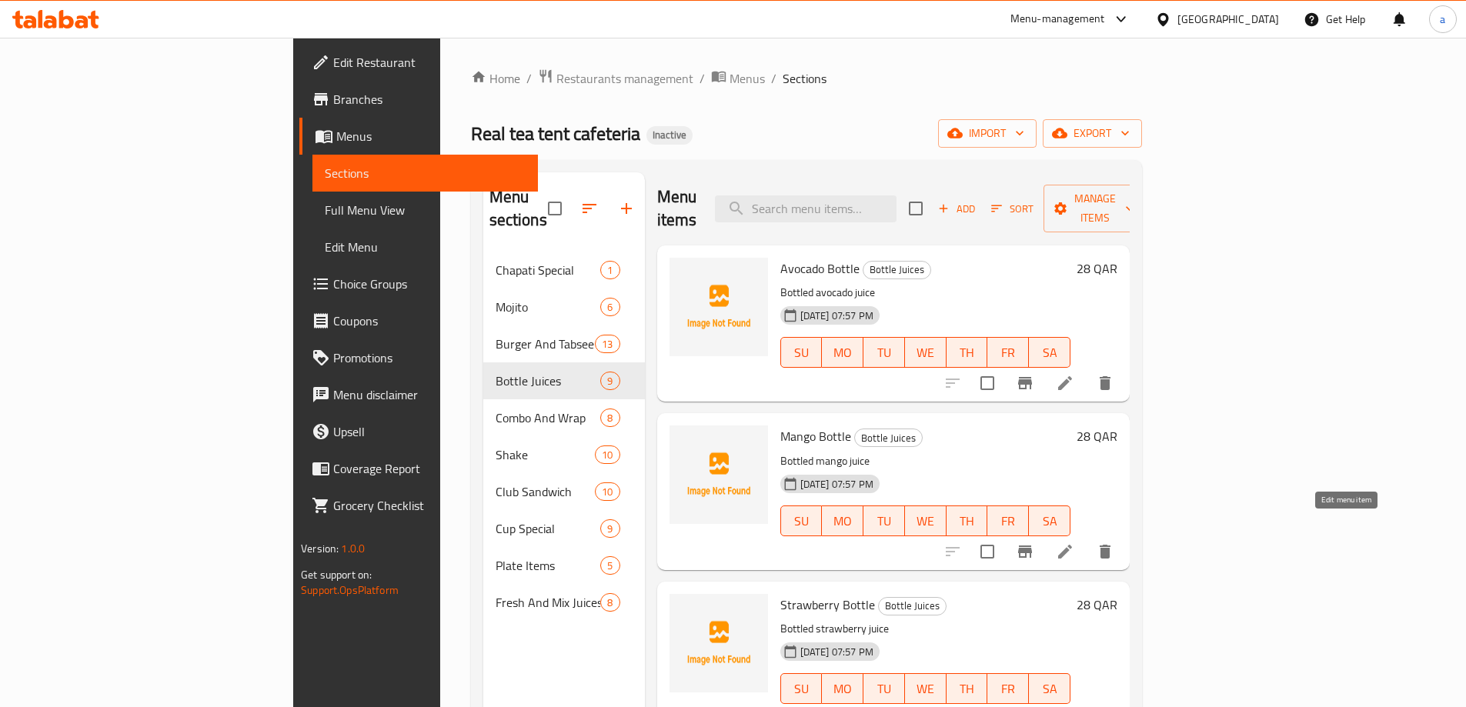
click at [1074, 542] on icon at bounding box center [1065, 551] width 18 height 18
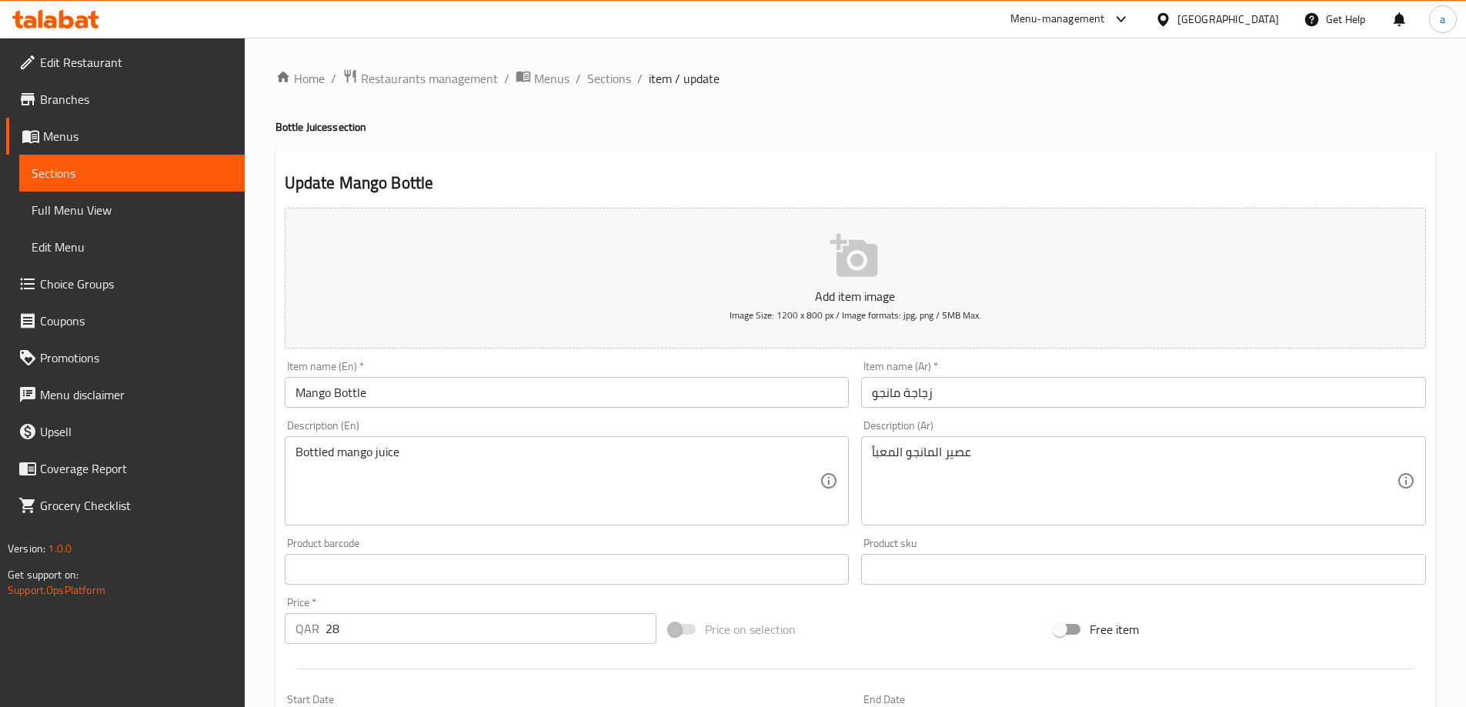
click at [607, 82] on span "Sections" at bounding box center [609, 78] width 44 height 18
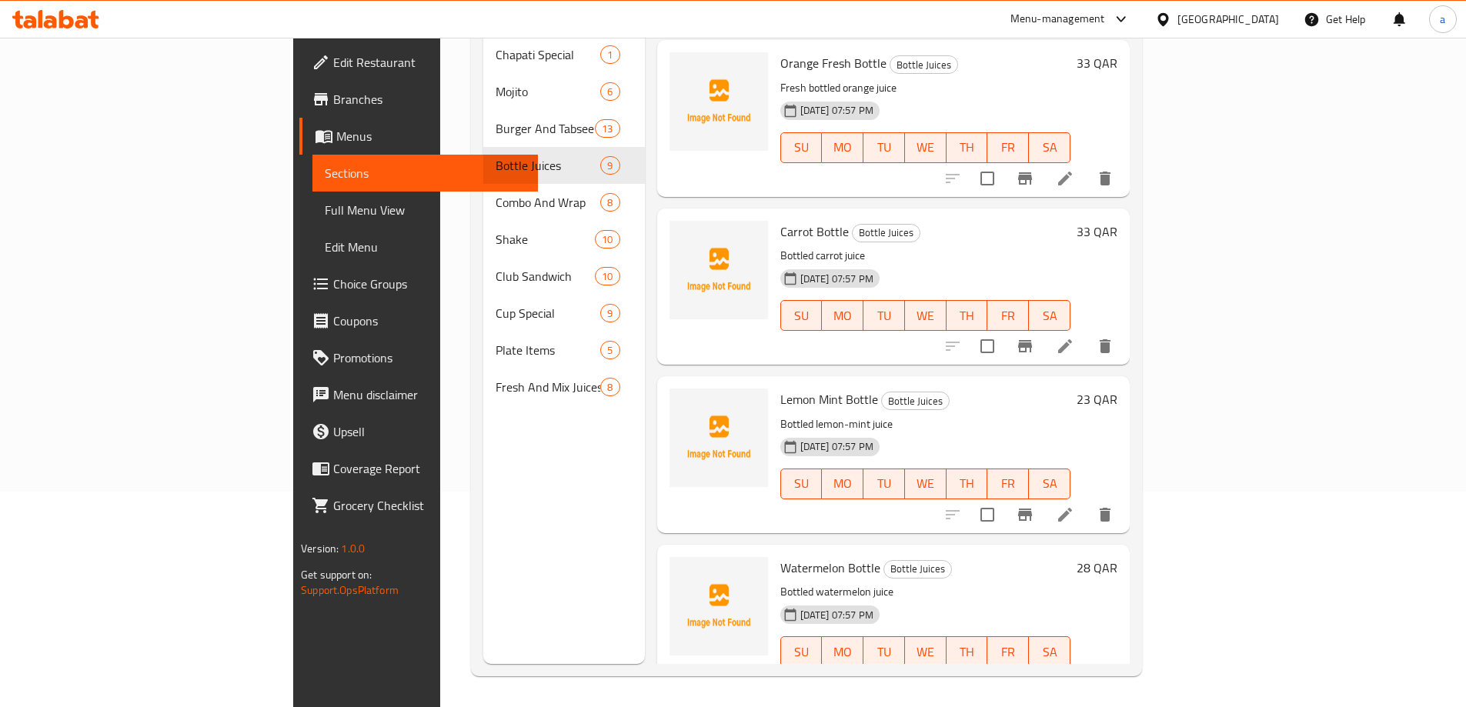
scroll to position [844, 0]
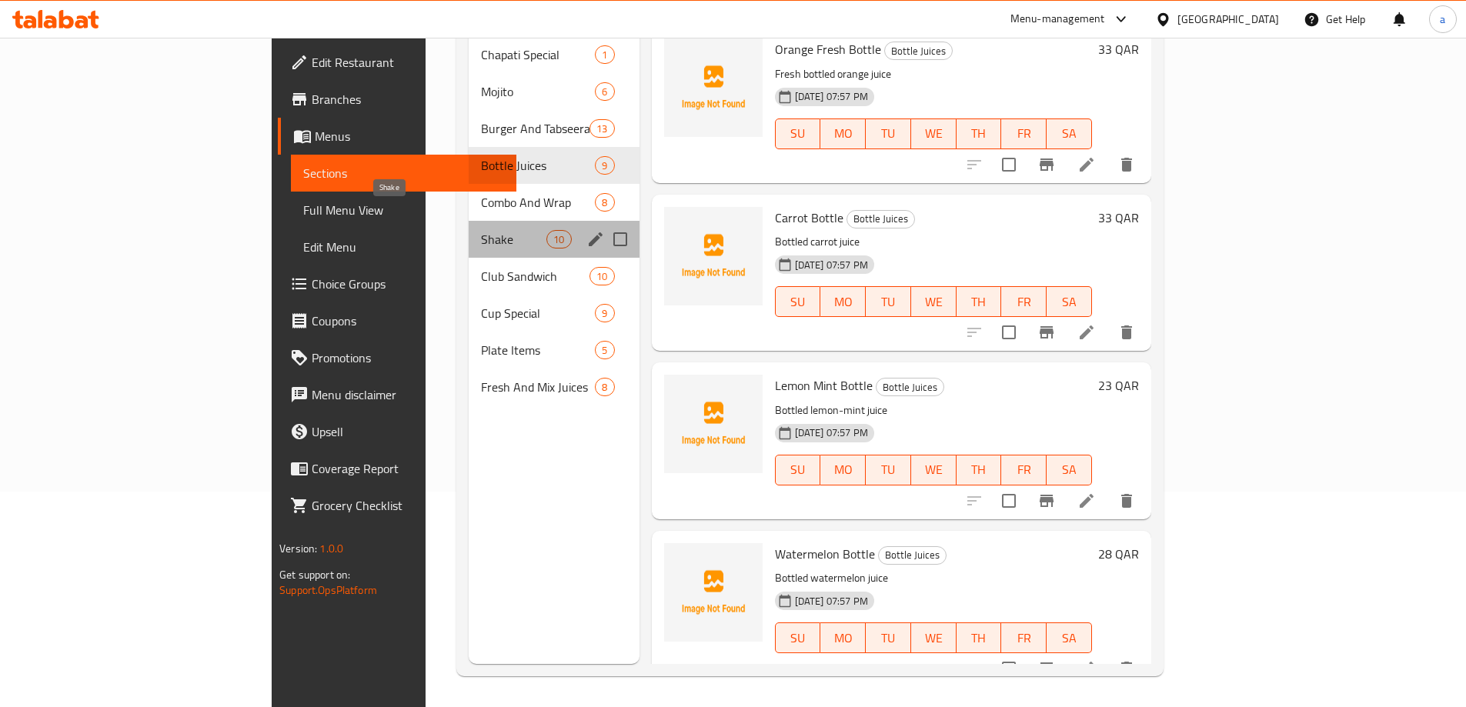
click at [481, 230] on span "Shake" at bounding box center [513, 239] width 65 height 18
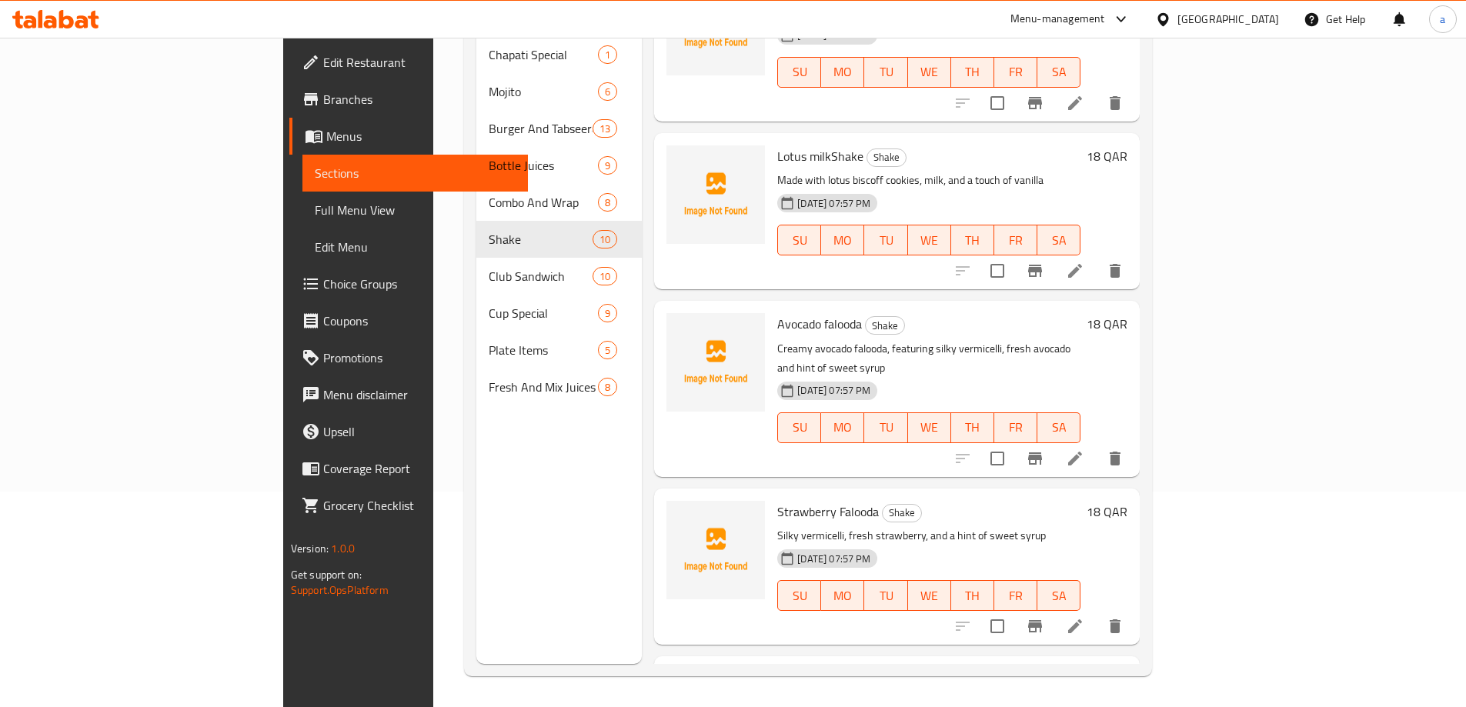
scroll to position [1012, 0]
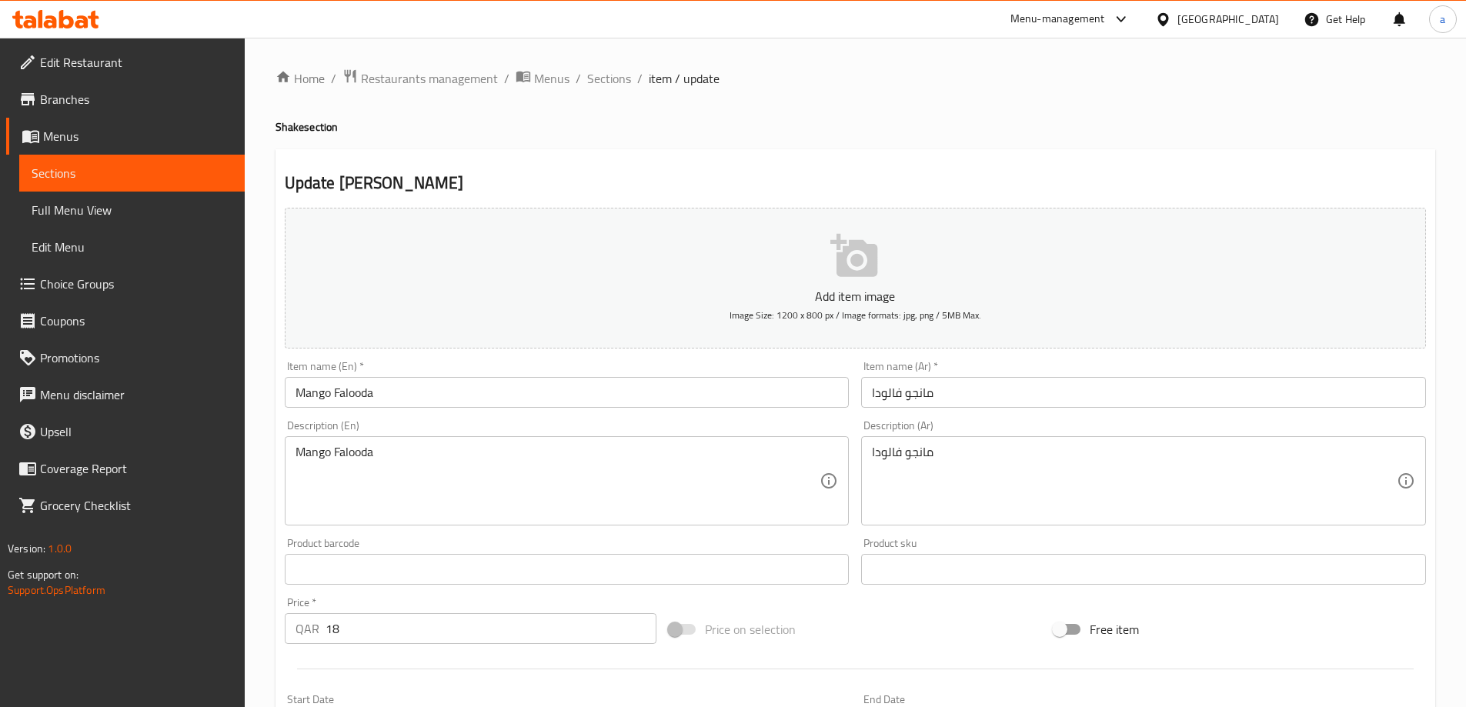
click at [468, 459] on textarea "Mango Falooda" at bounding box center [557, 481] width 525 height 73
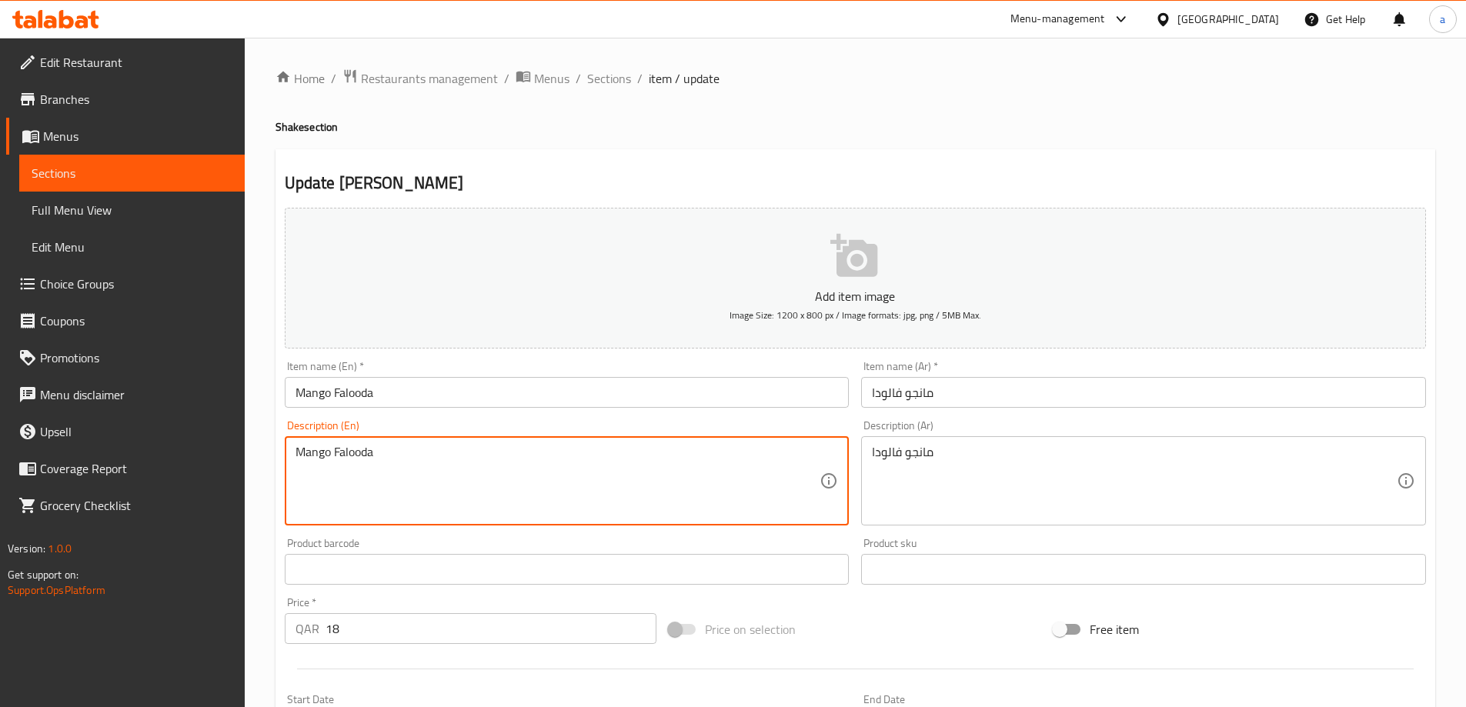
click at [468, 459] on textarea "Mango Falooda" at bounding box center [557, 481] width 525 height 73
paste textarea "Featuring silky vermicelli, fresh mango, and a hint of sweet syrup"
type textarea "Featuring silky vermicelli, fresh mango, and a hint of sweet syrup"
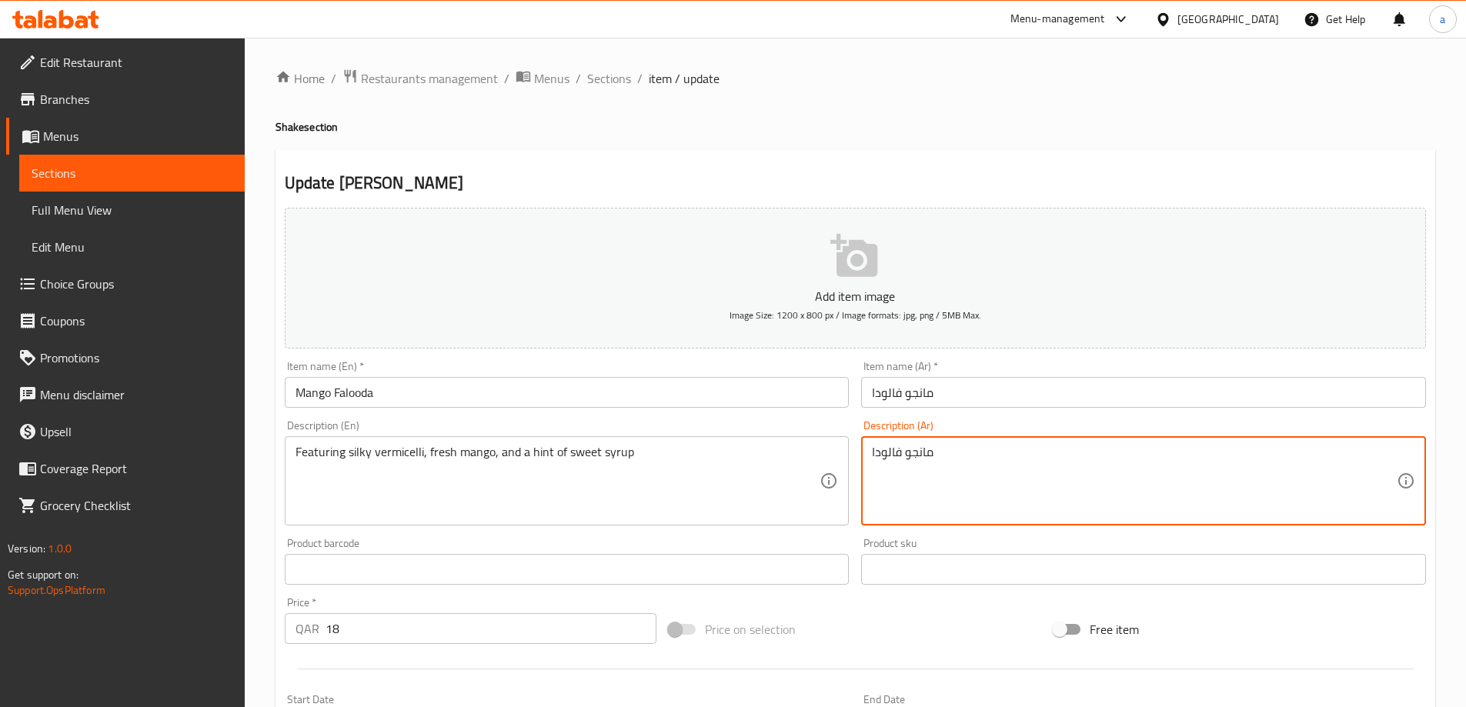
click at [981, 459] on textarea "مانجو فالودا" at bounding box center [1134, 481] width 525 height 73
paste textarea "تتميز بالشعيرية الحريرية ، والمانجو الطازجة ، وقليل من الشراب الحلو"
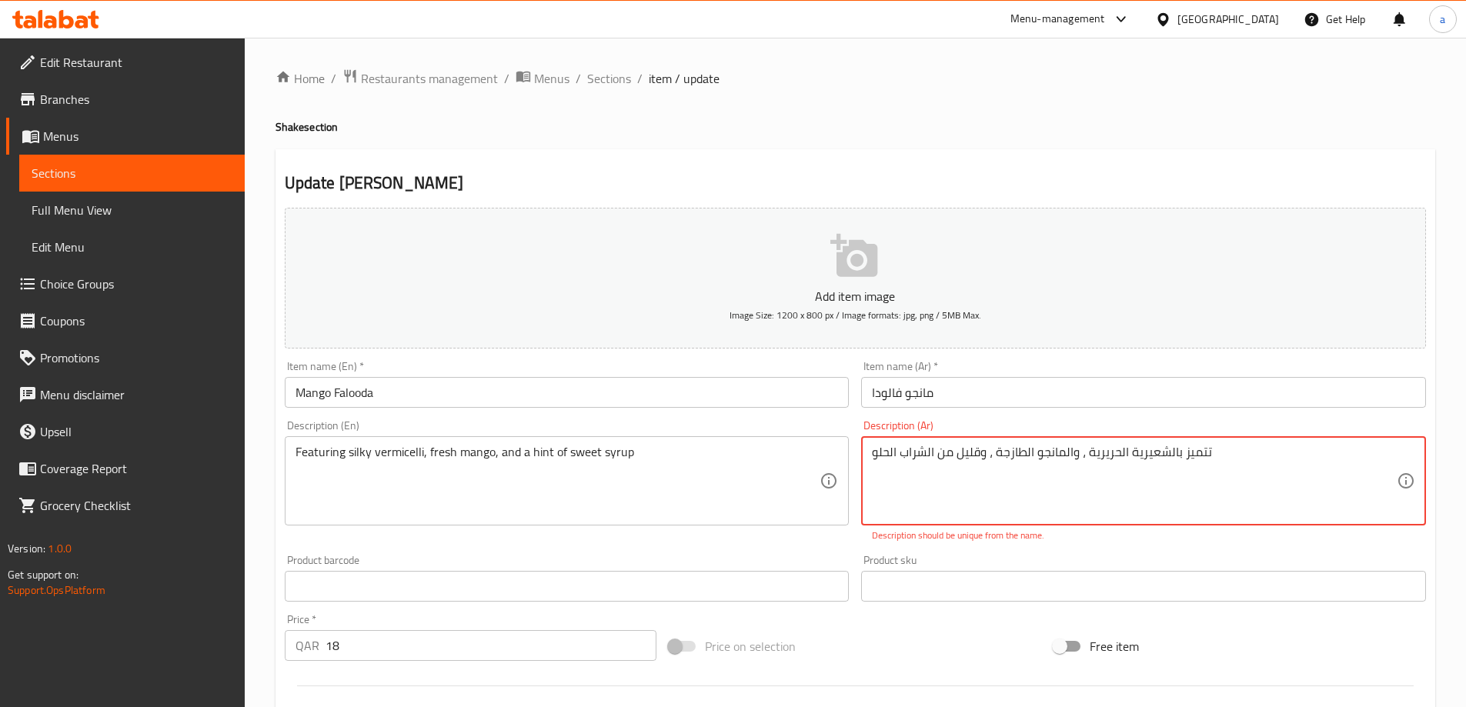
click at [969, 507] on textarea "تتميز بالشعيرية الحريرية ، والمانجو الطازجة ، وقليل من الشراب الحلو" at bounding box center [1134, 481] width 525 height 73
type textarea "تتميز بالشعيرية الحريرية ، والمانجو الطازجة ، وقليل من الشراب الحلو"
click at [870, 455] on div "تتميز بالشعيرية الحريرية ، والمانجو الطازجة ، وقليل من الشراب الحلو Description…" at bounding box center [1143, 480] width 565 height 89
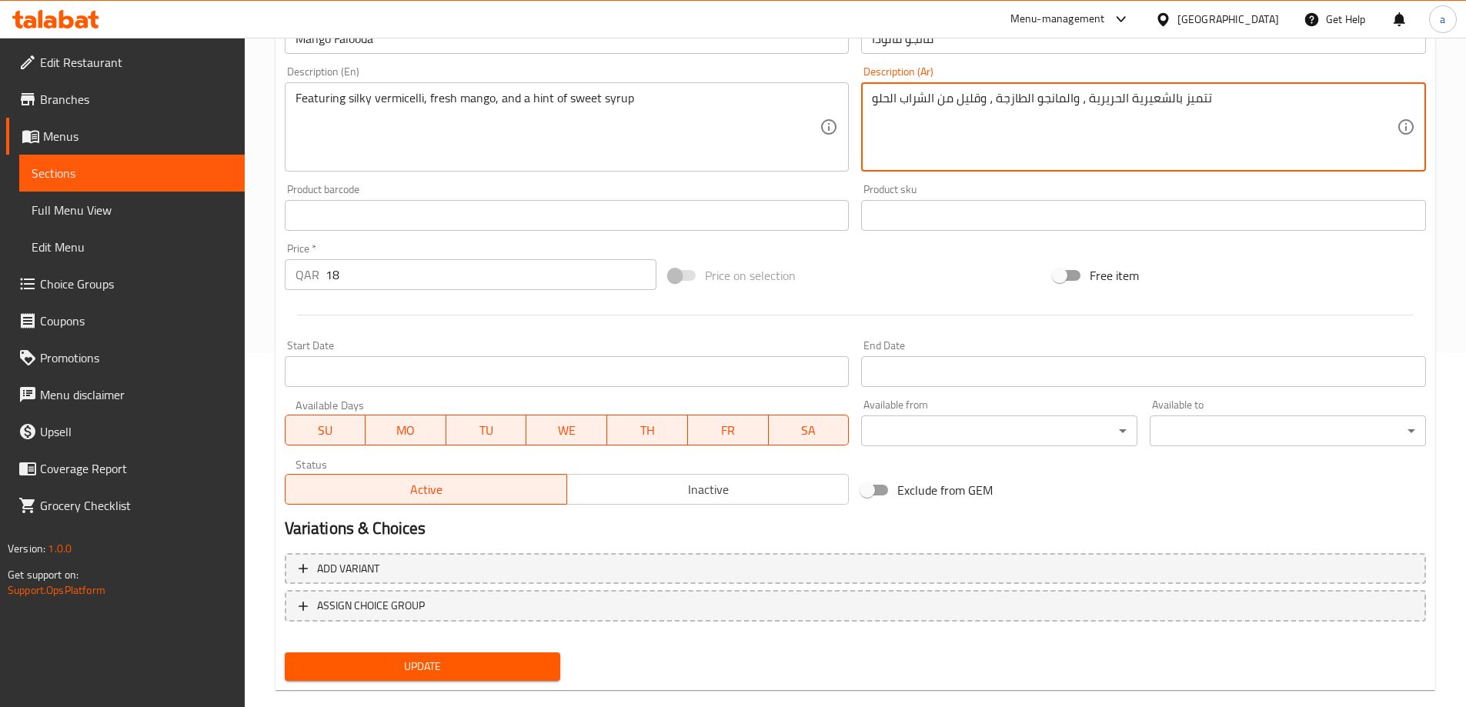
scroll to position [380, 0]
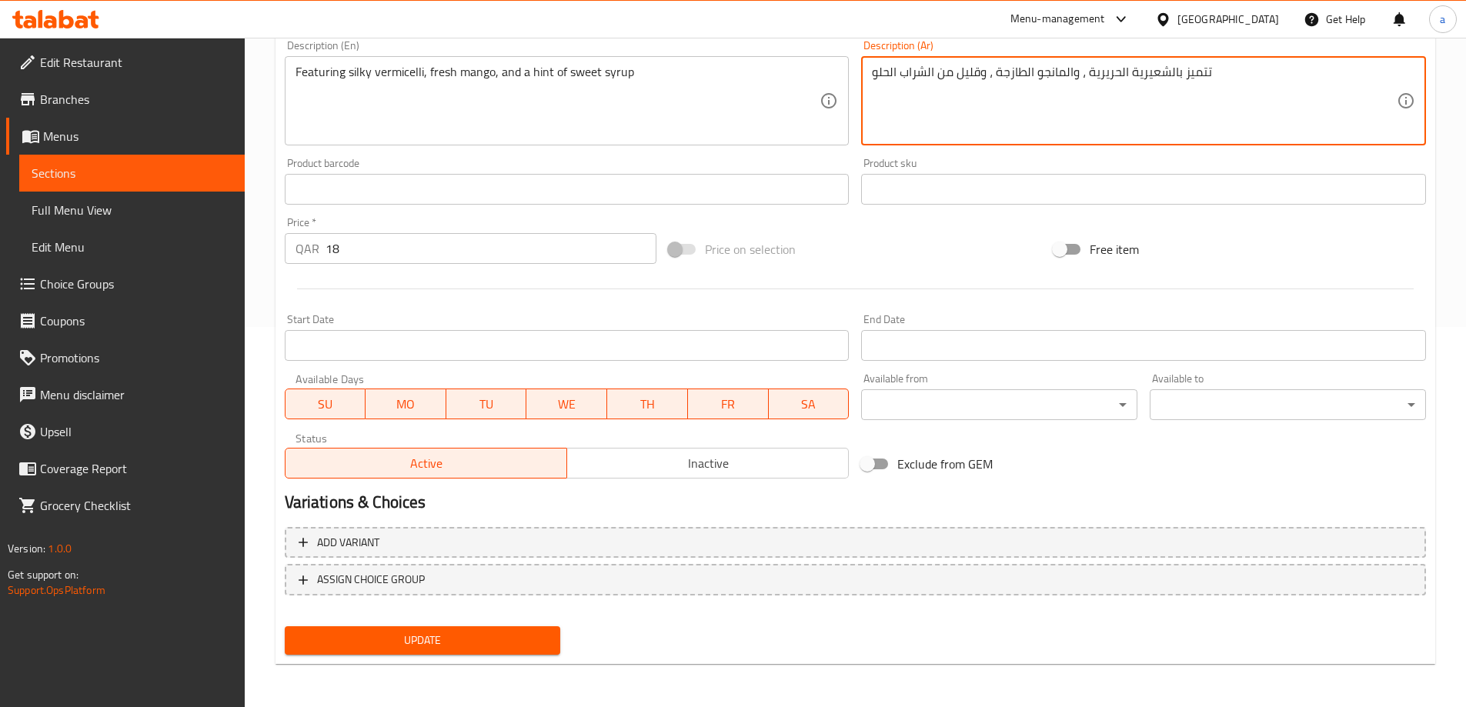
click at [394, 642] on span "Update" at bounding box center [423, 640] width 252 height 19
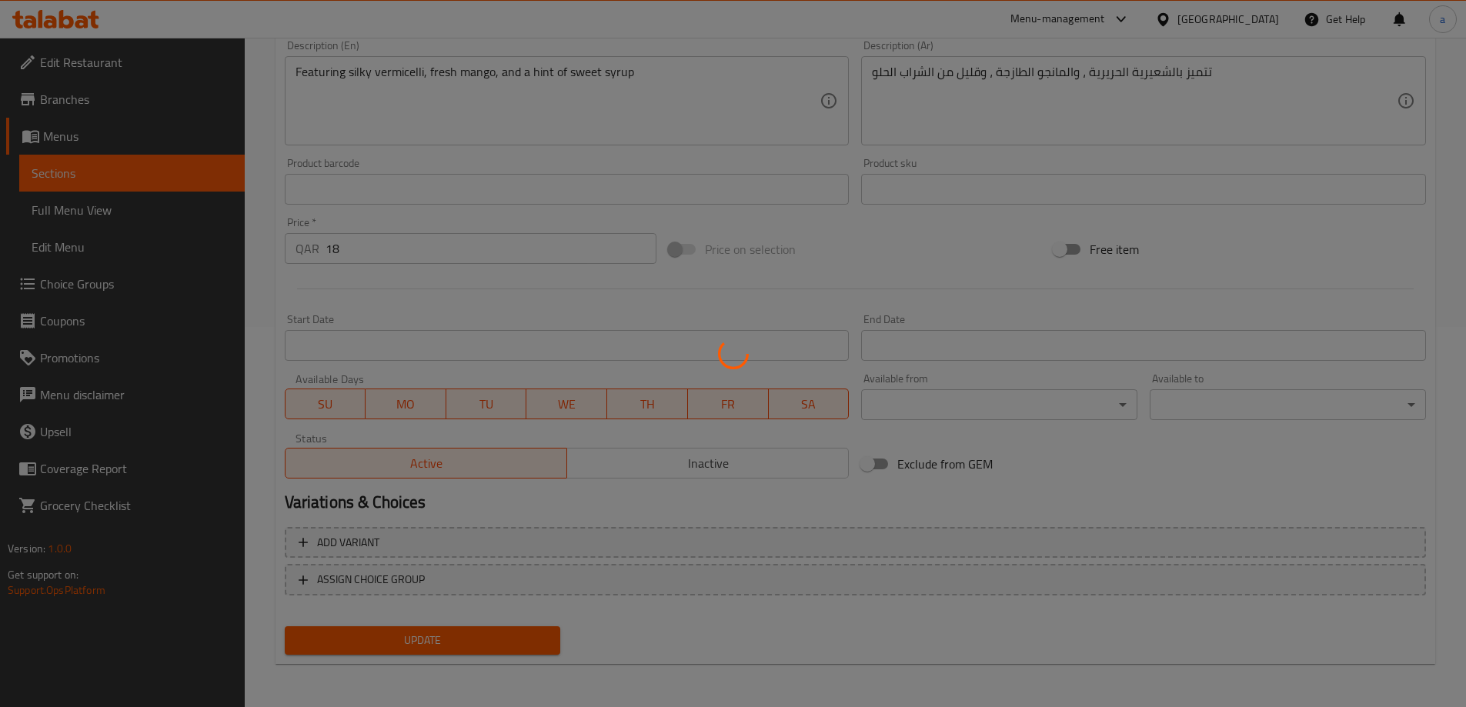
scroll to position [0, 0]
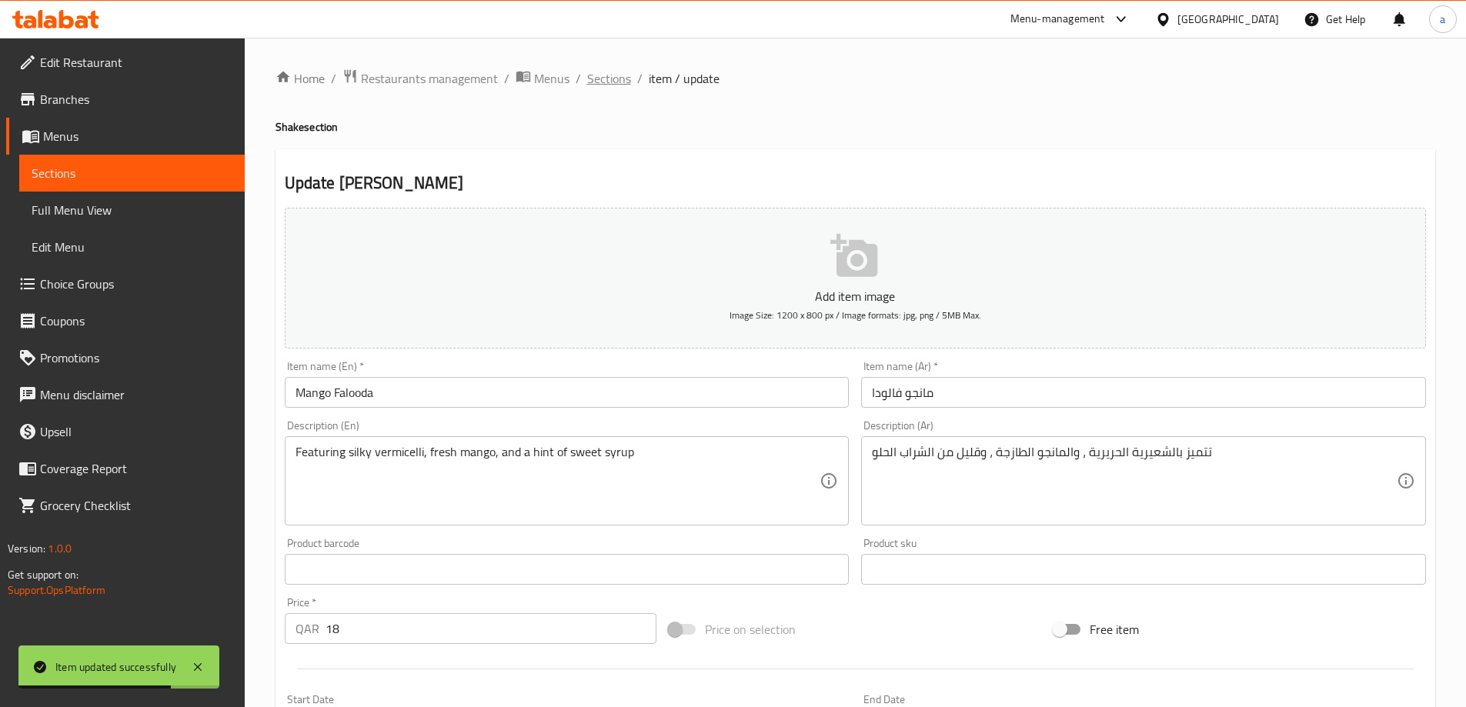
click at [605, 82] on span "Sections" at bounding box center [609, 78] width 44 height 18
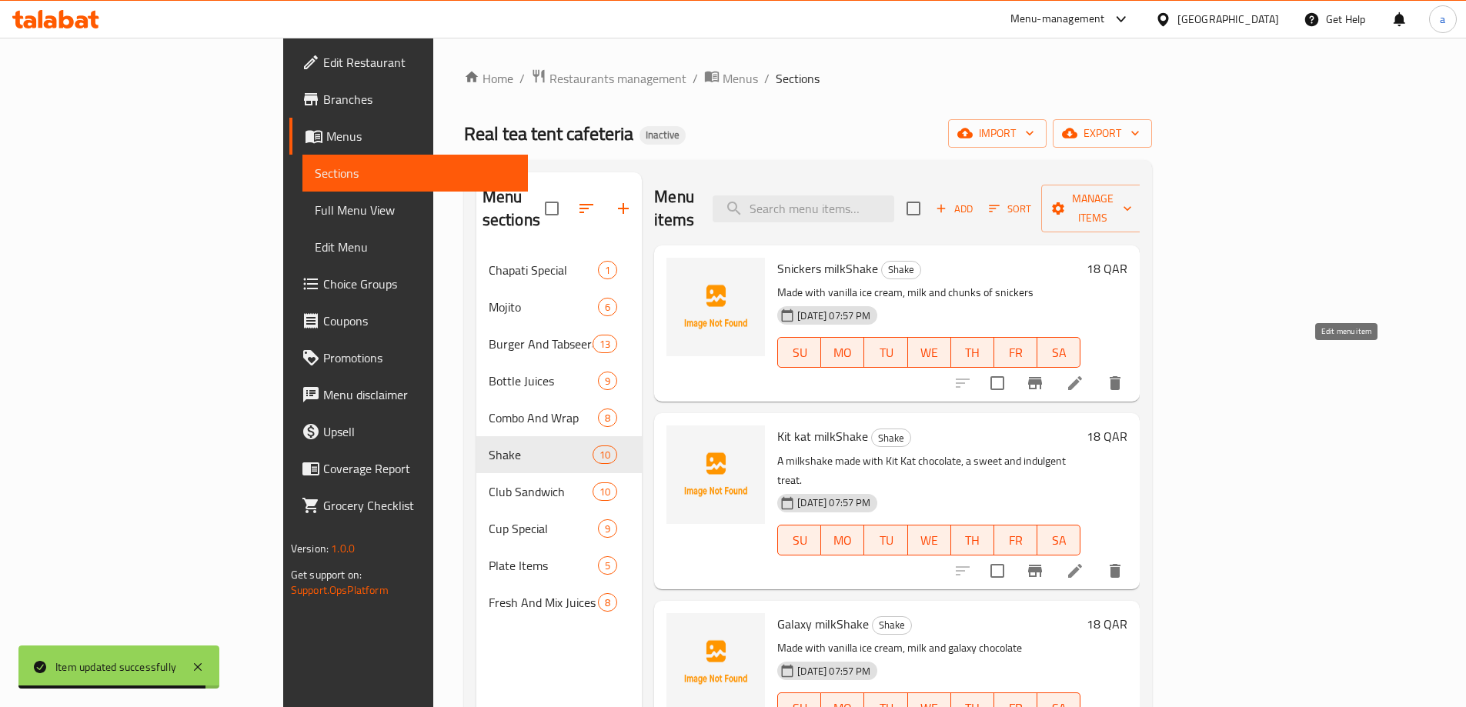
click at [1084, 374] on icon at bounding box center [1075, 383] width 18 height 18
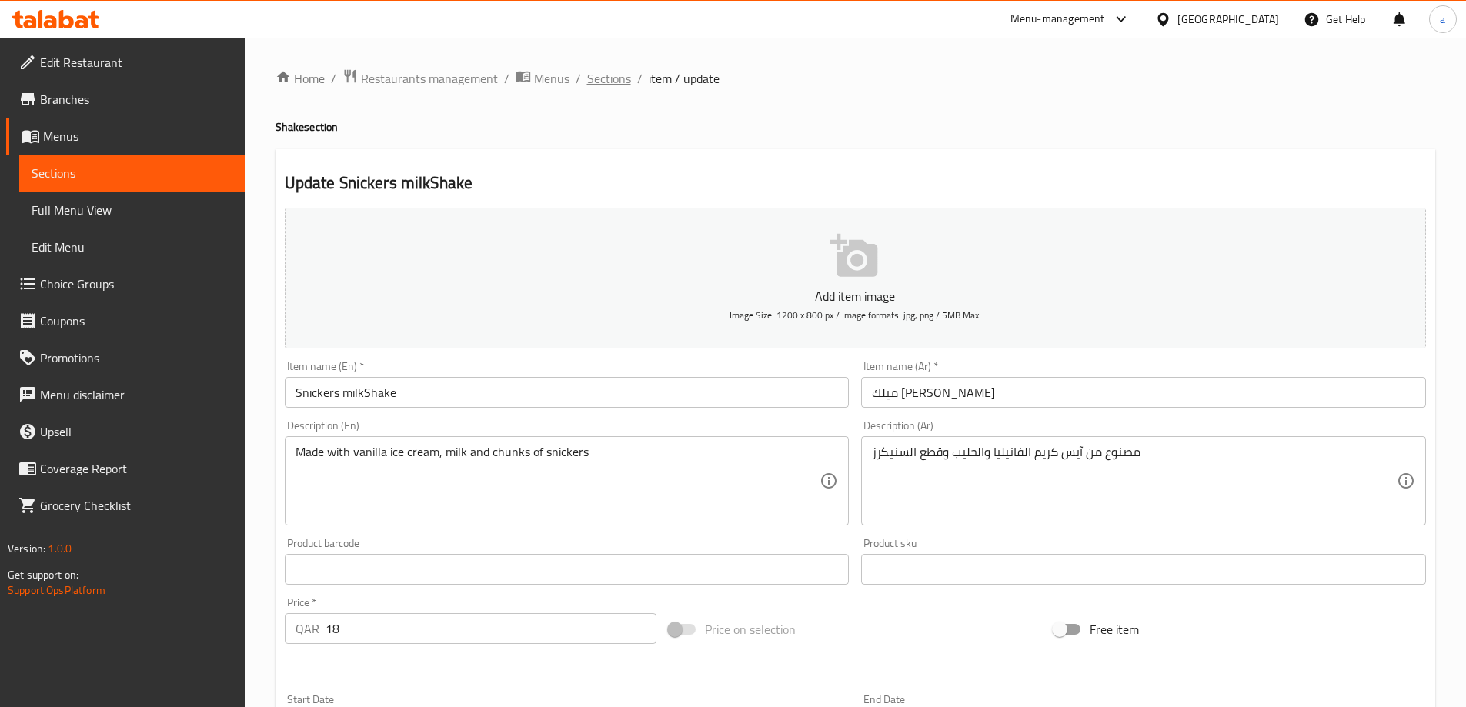
click at [606, 77] on span "Sections" at bounding box center [609, 78] width 44 height 18
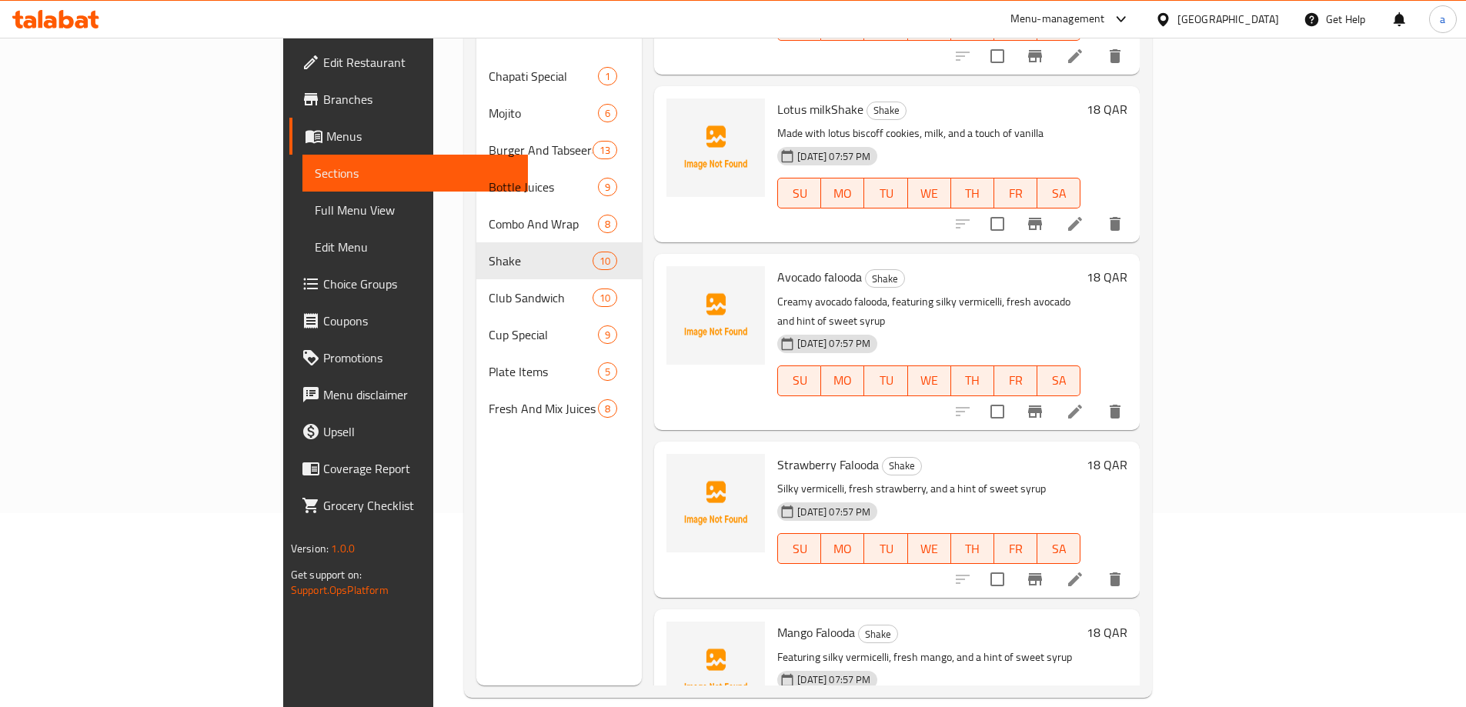
scroll to position [215, 0]
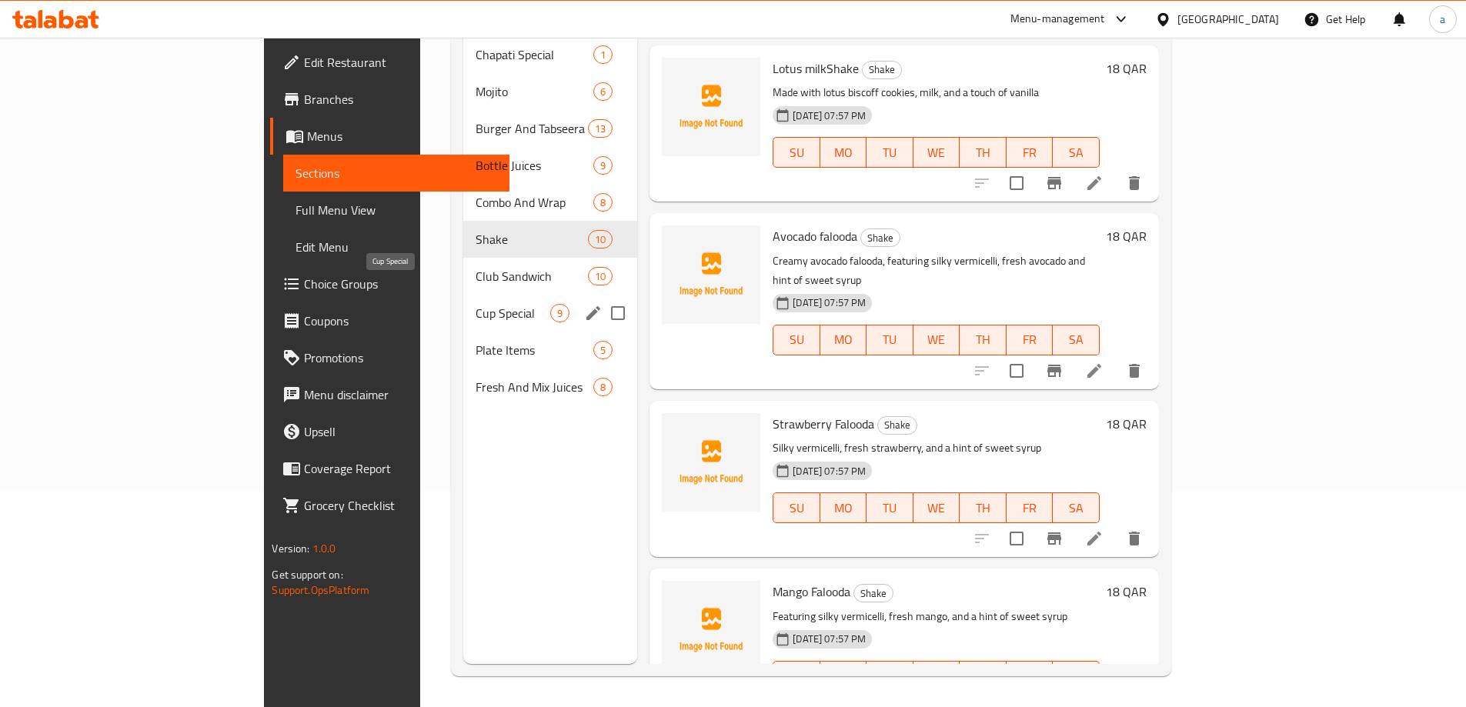
click at [475, 304] on span "Cup Special" at bounding box center [512, 313] width 75 height 18
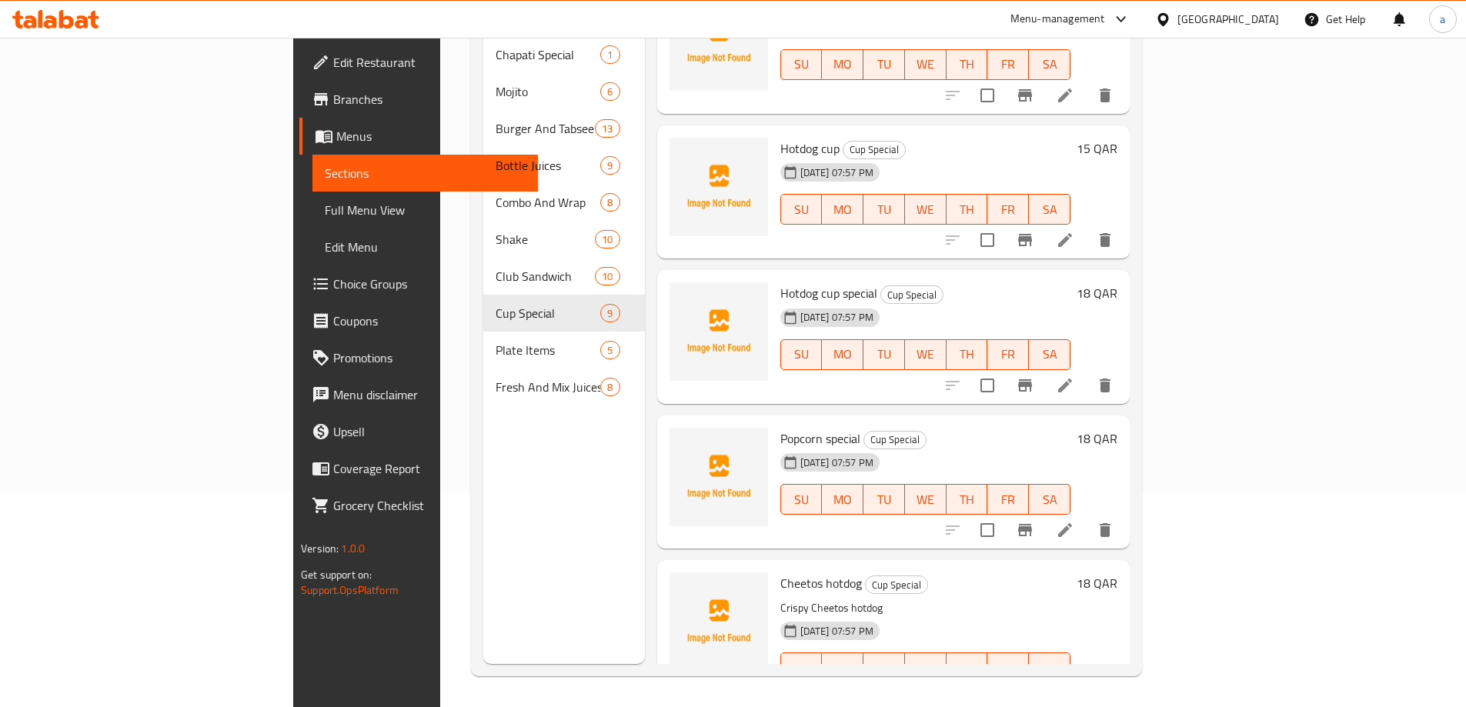
scroll to position [706, 0]
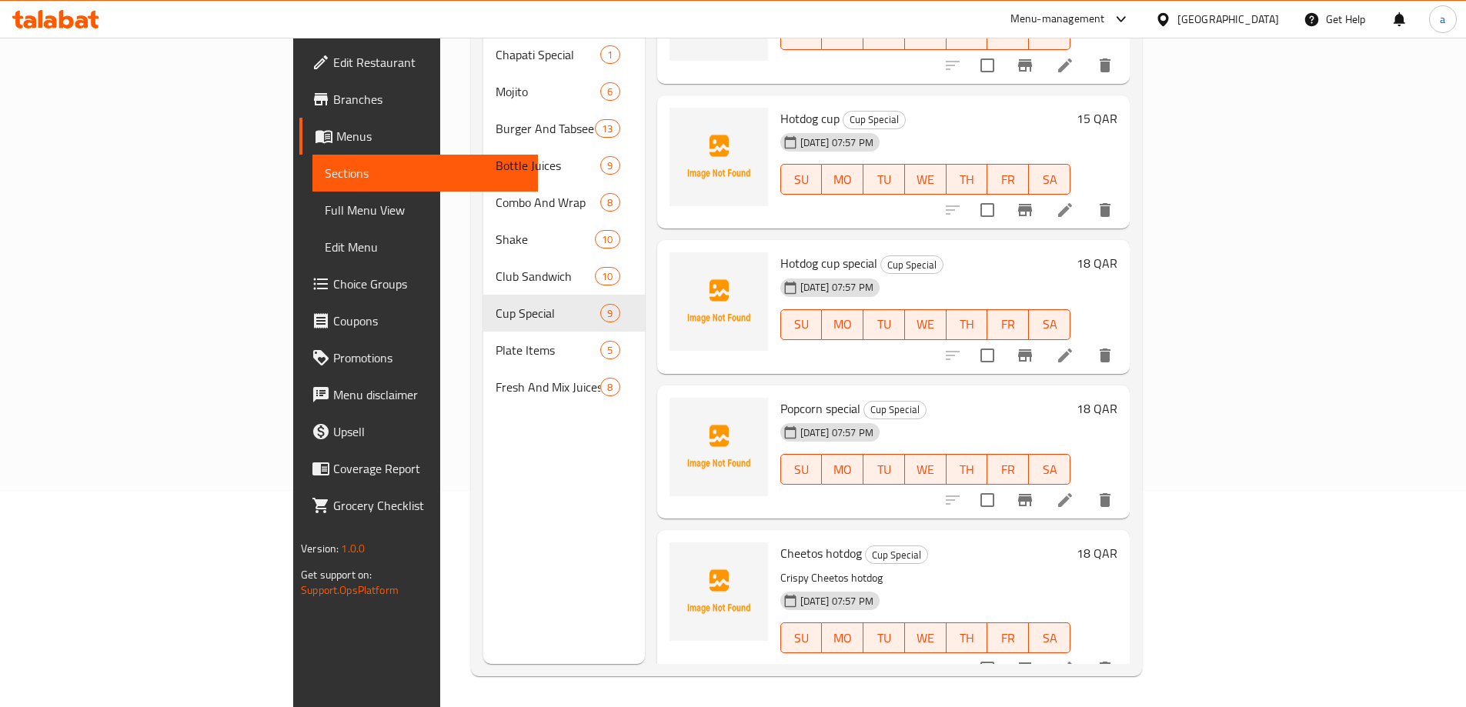
click at [325, 213] on span "Full Menu View" at bounding box center [425, 210] width 201 height 18
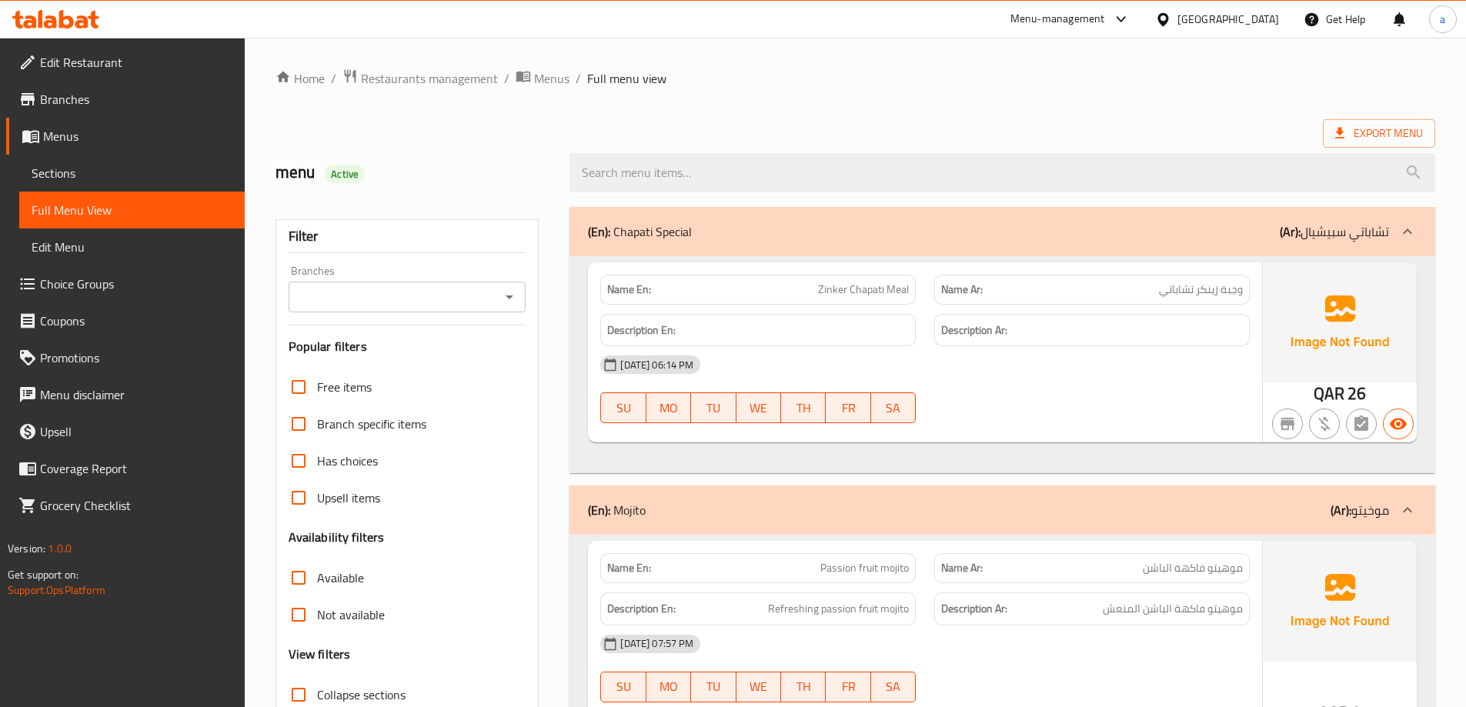
click at [1411, 235] on icon at bounding box center [1407, 231] width 18 height 18
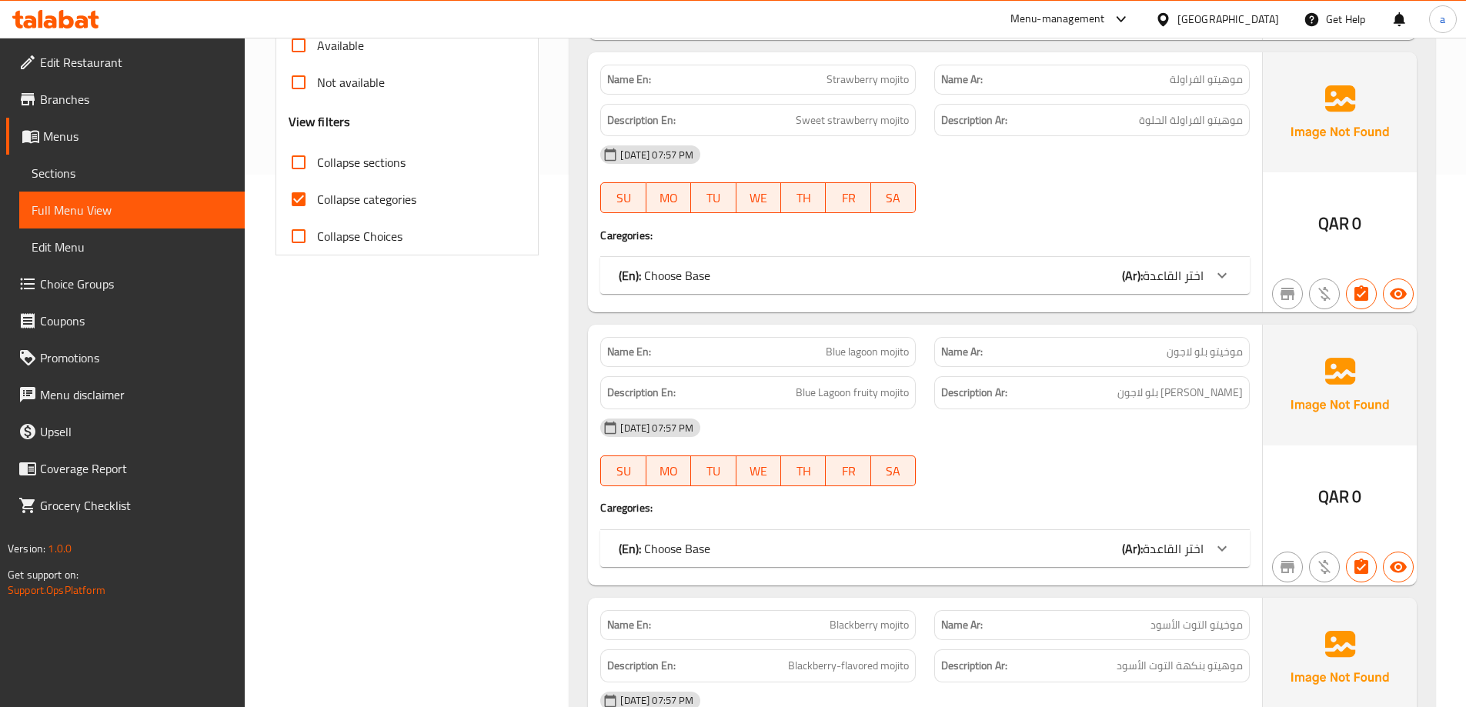
scroll to position [615, 0]
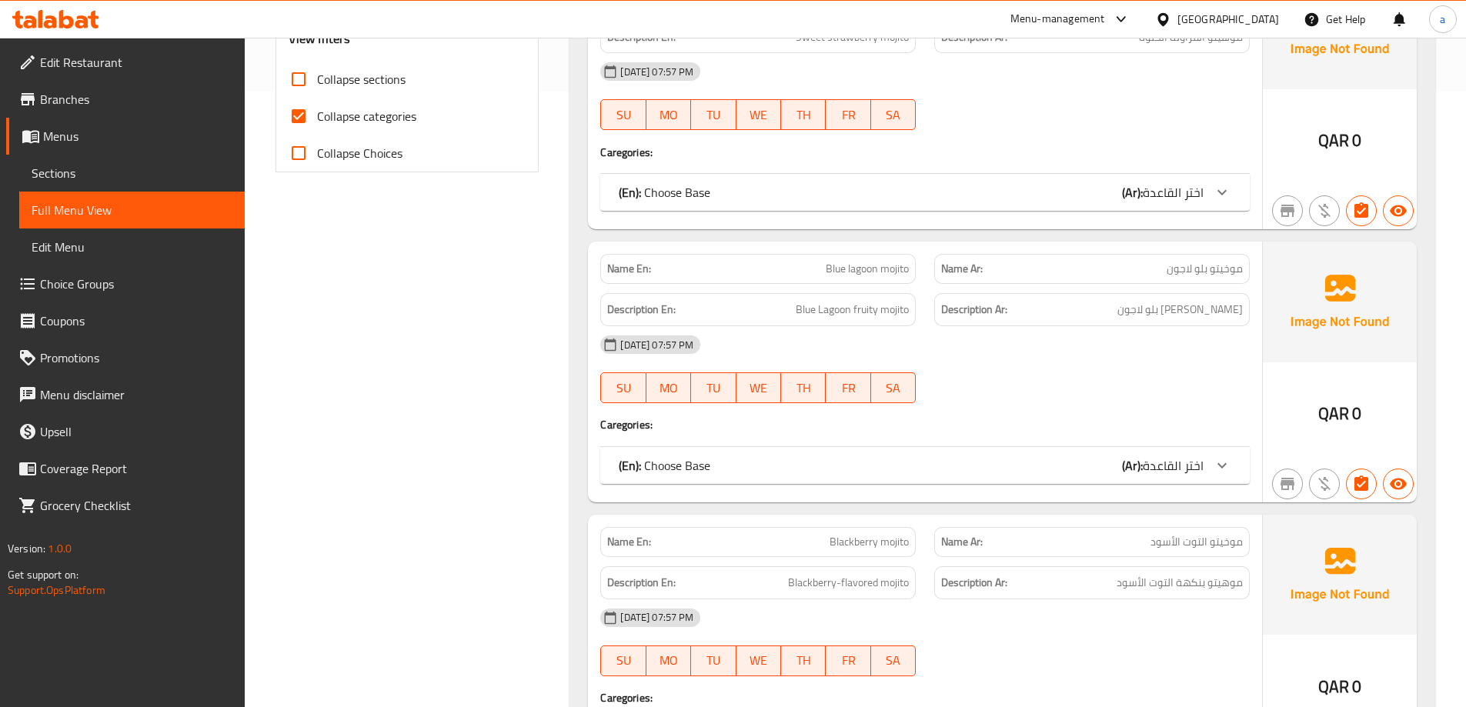
click at [297, 112] on input "Collapse categories" at bounding box center [298, 116] width 37 height 37
checkbox input "false"
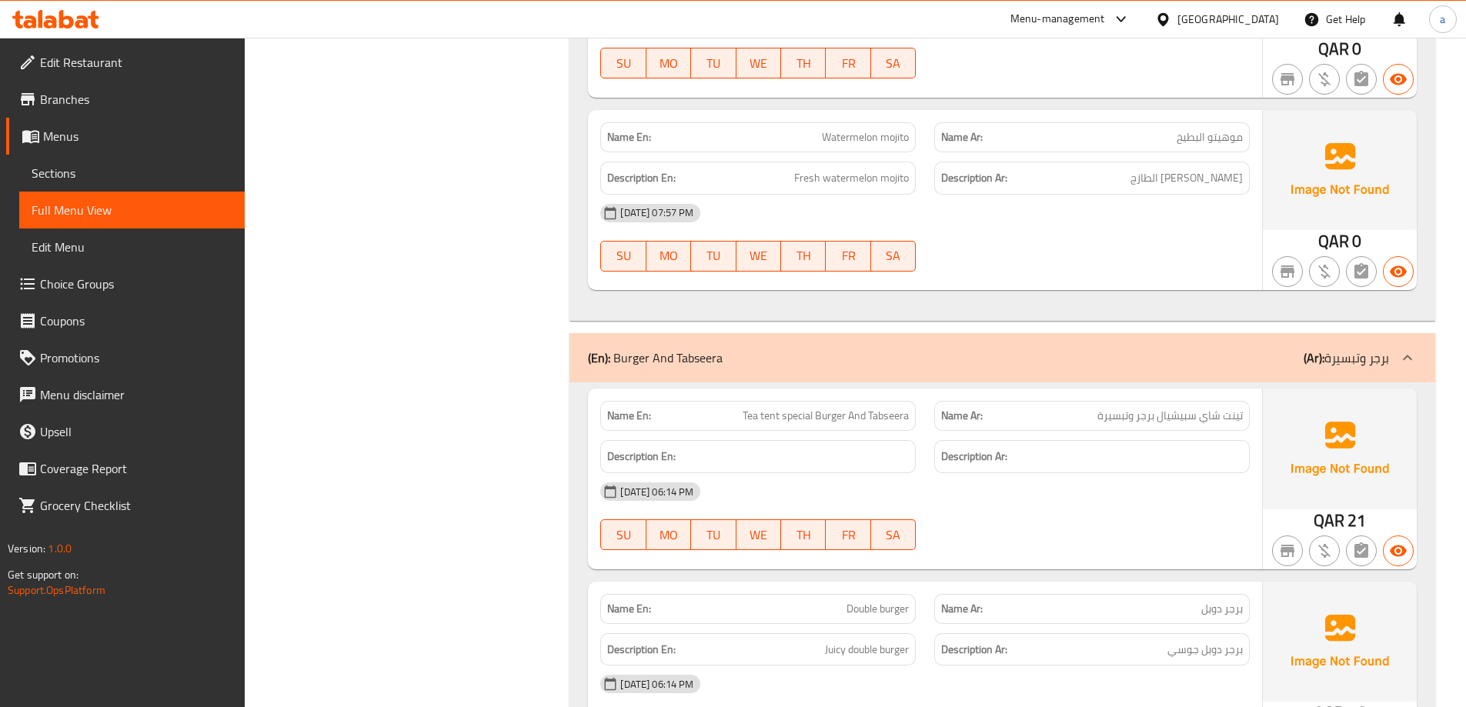
scroll to position [2206, 0]
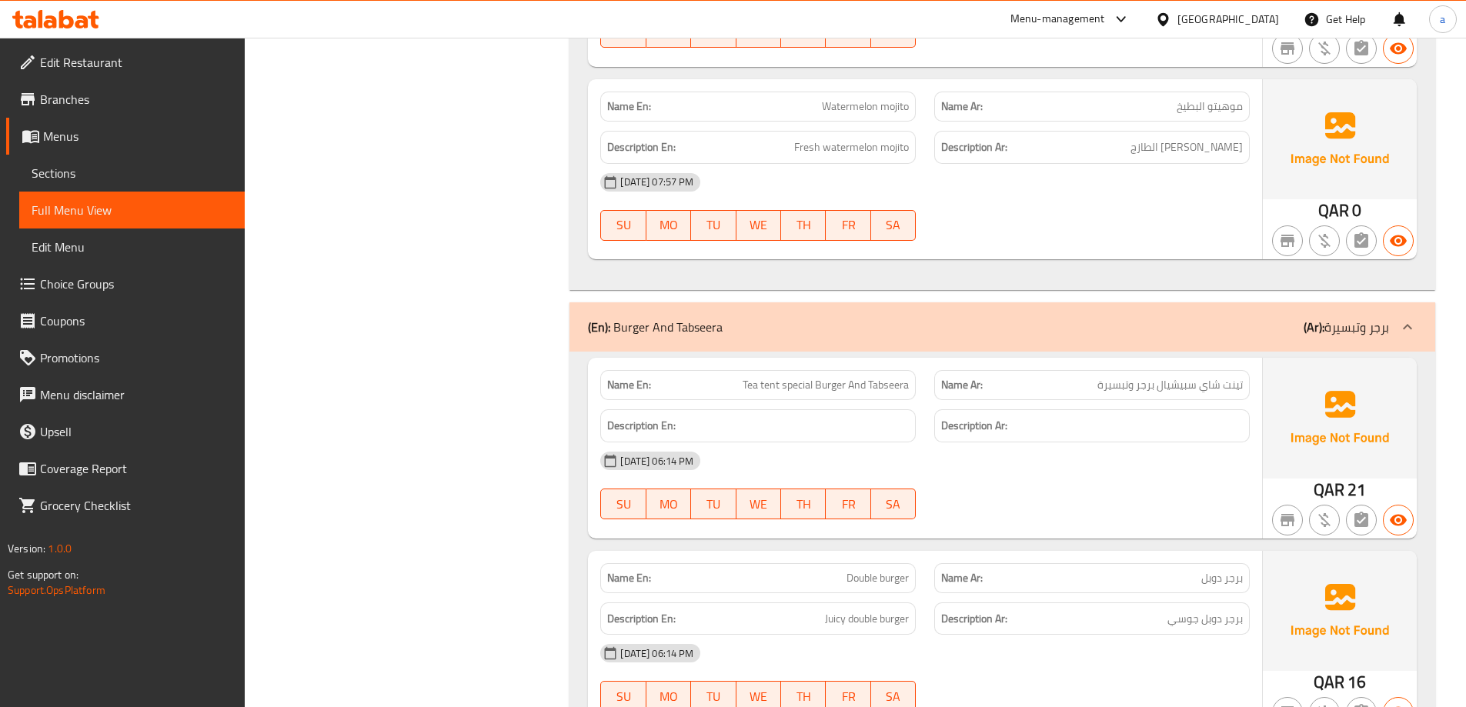
click at [1406, 329] on icon at bounding box center [1407, 327] width 18 height 18
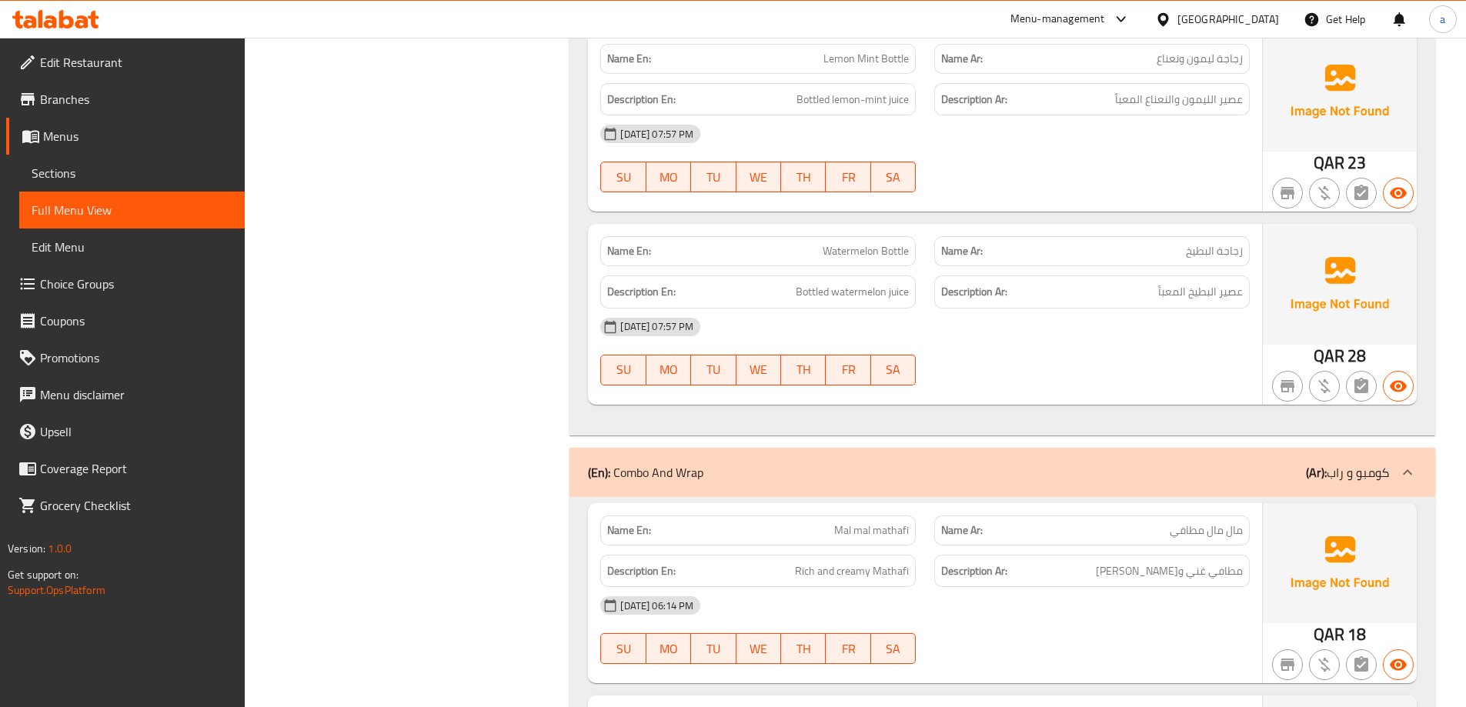
scroll to position [3940, 0]
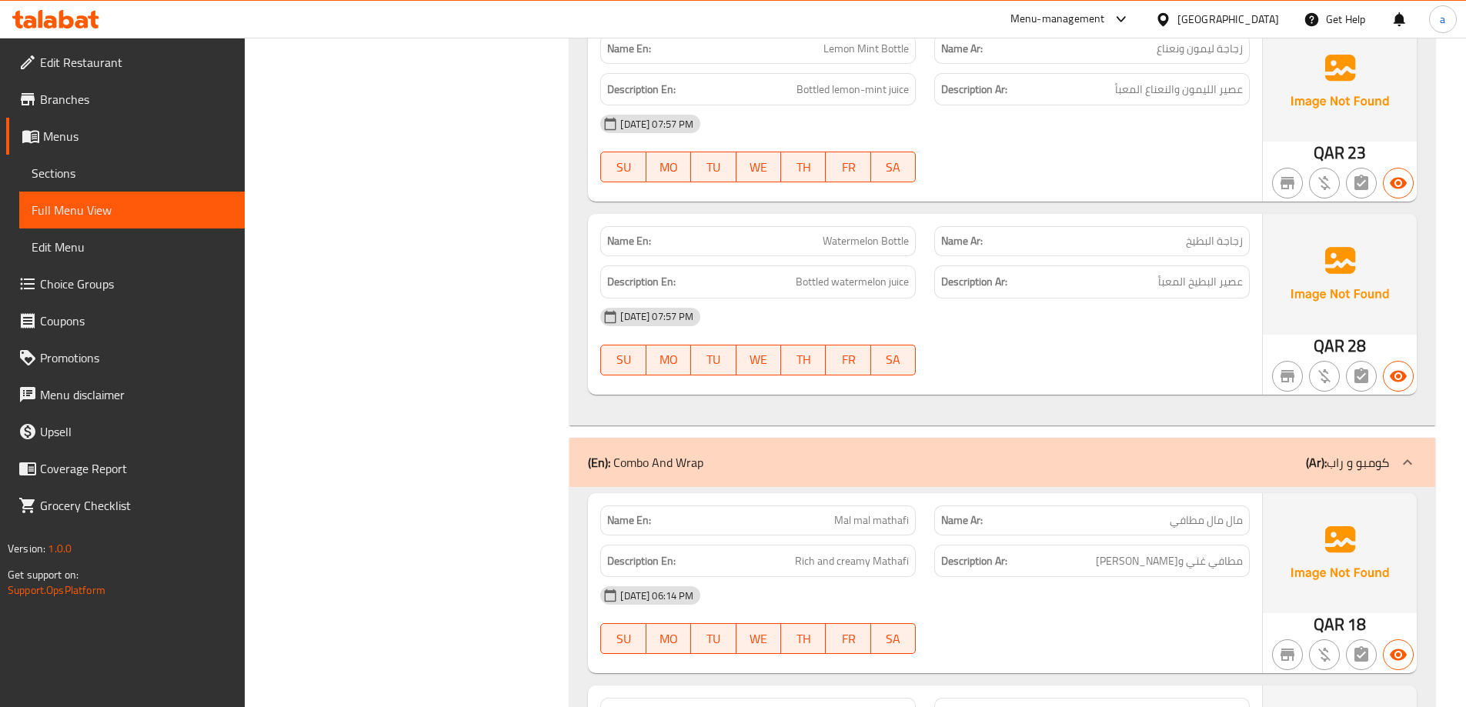
click at [1403, 464] on icon at bounding box center [1407, 461] width 9 height 5
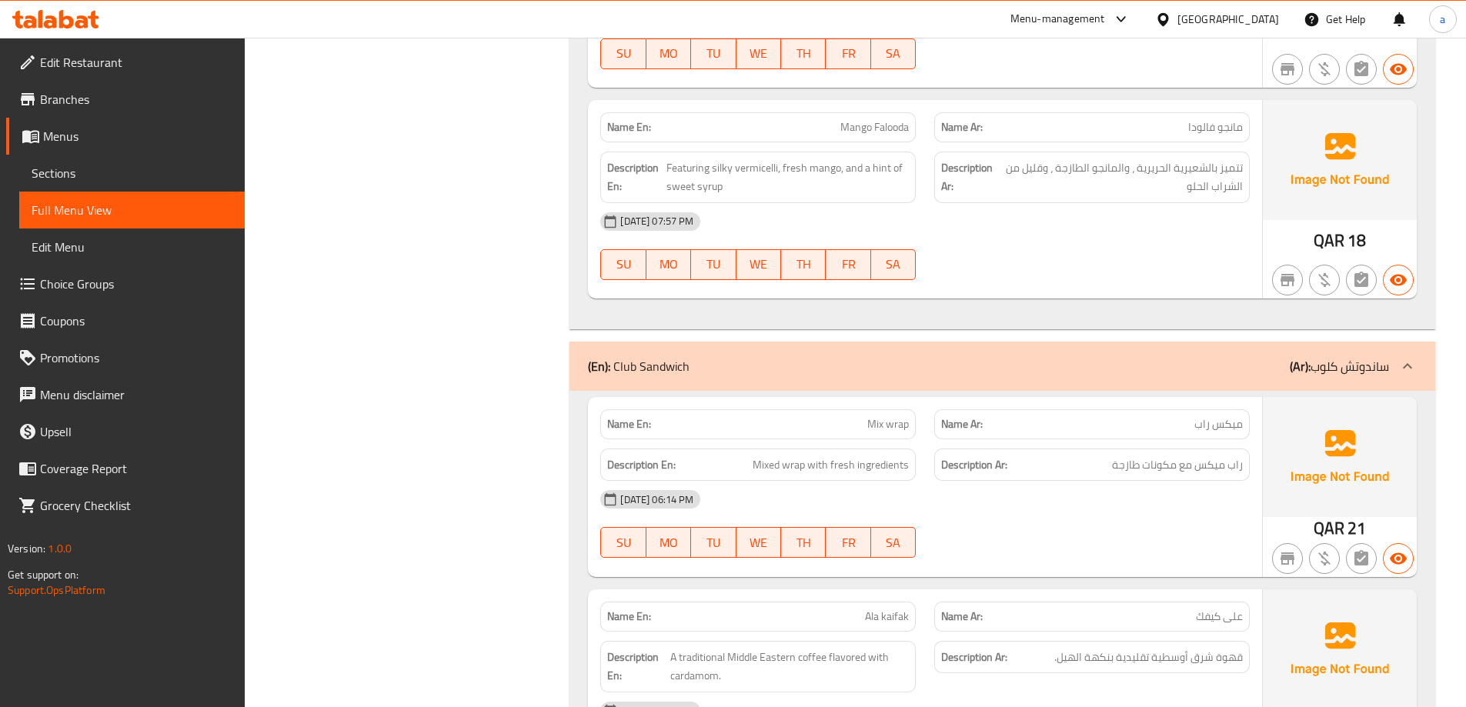
scroll to position [6290, 0]
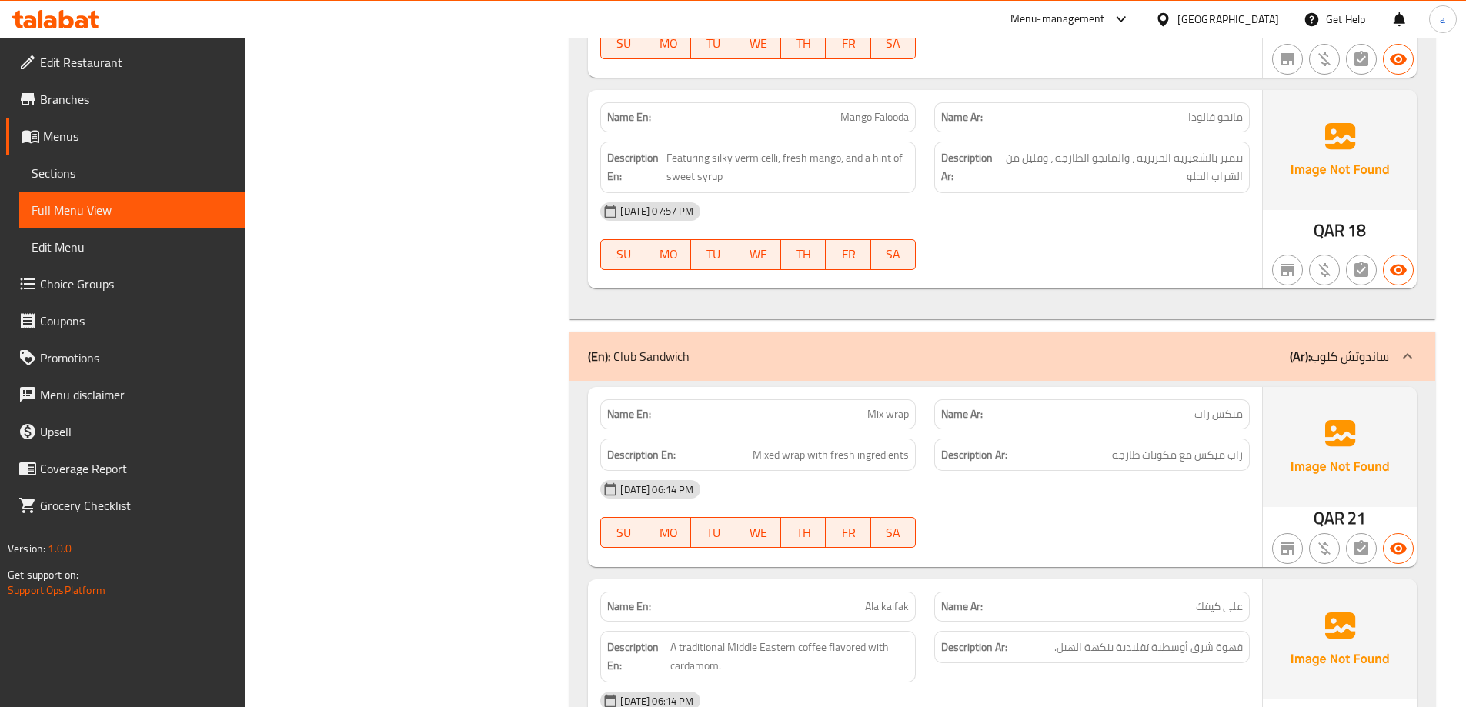
click at [1409, 362] on icon at bounding box center [1407, 356] width 18 height 18
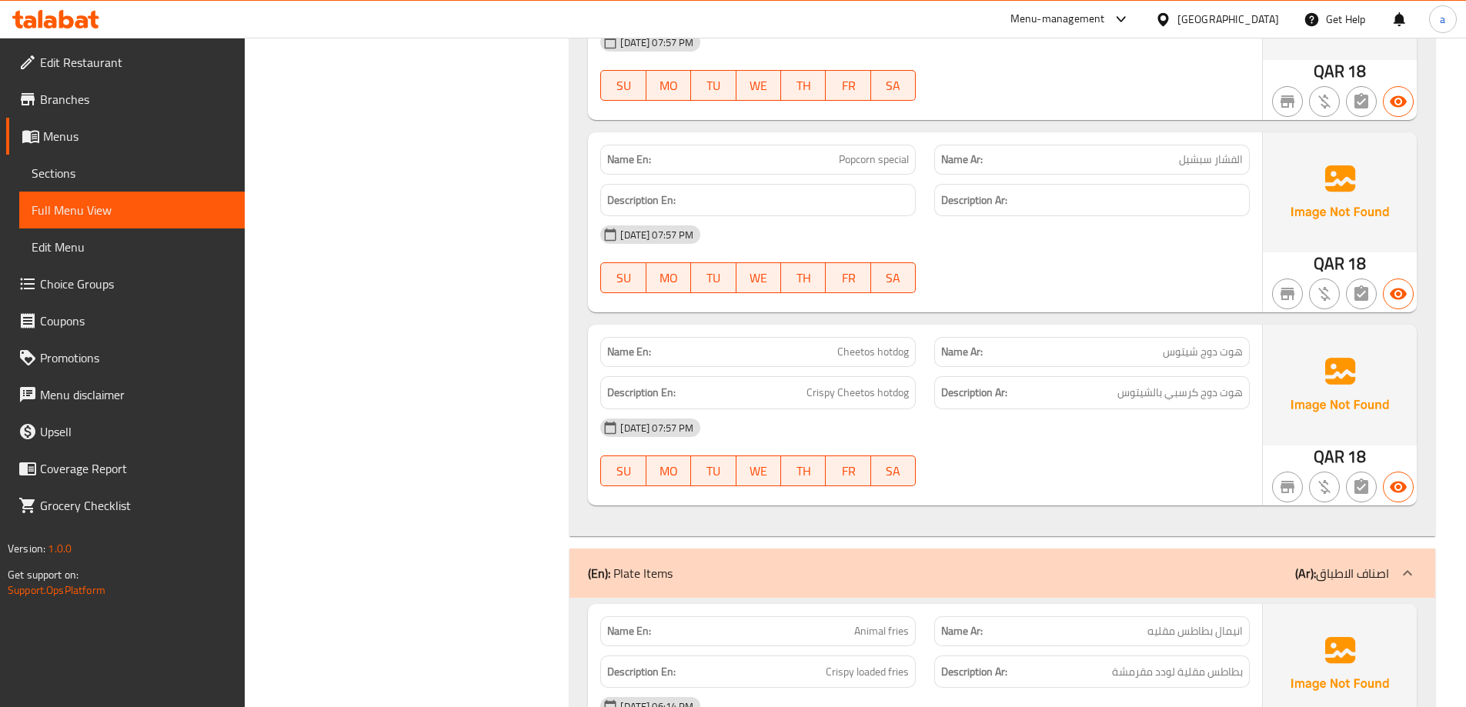
scroll to position [8044, 0]
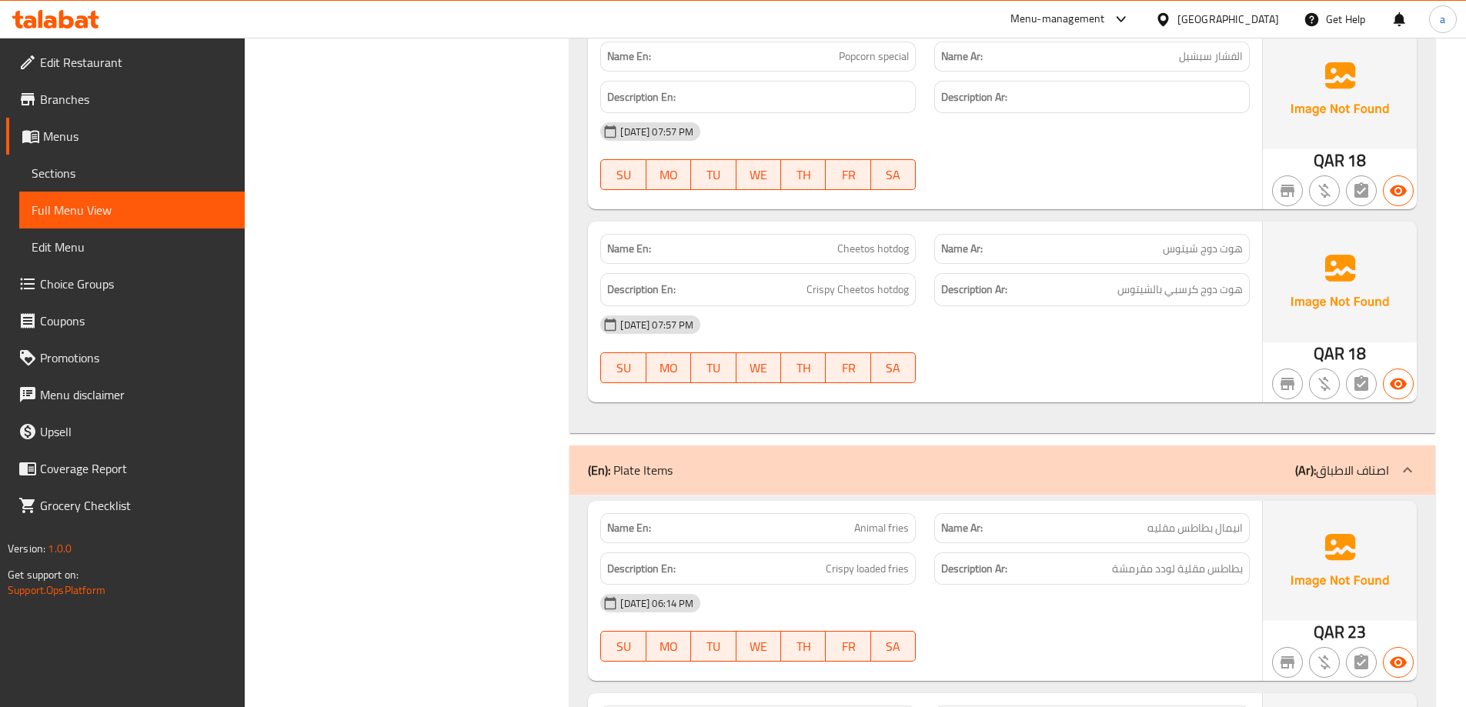
click at [1413, 473] on icon at bounding box center [1407, 470] width 18 height 18
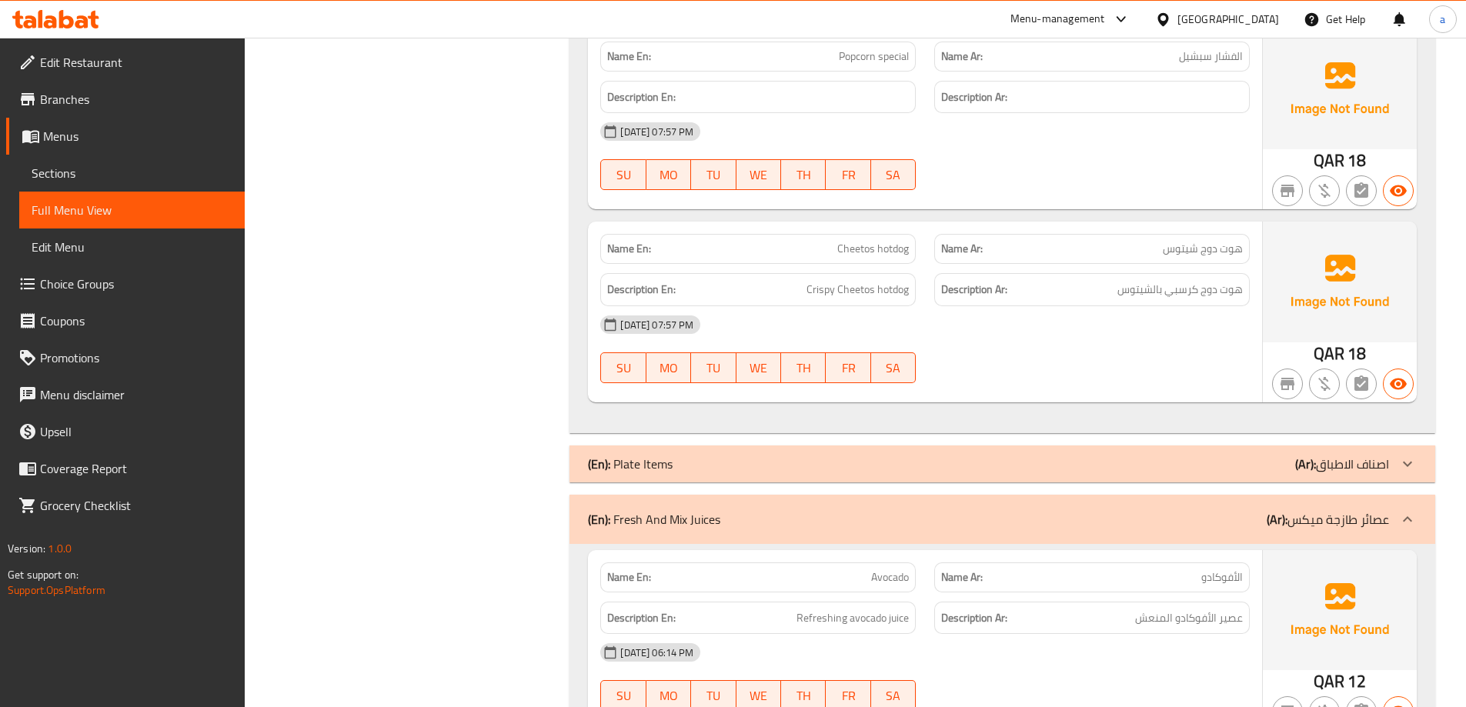
click at [1416, 521] on div at bounding box center [1407, 519] width 37 height 37
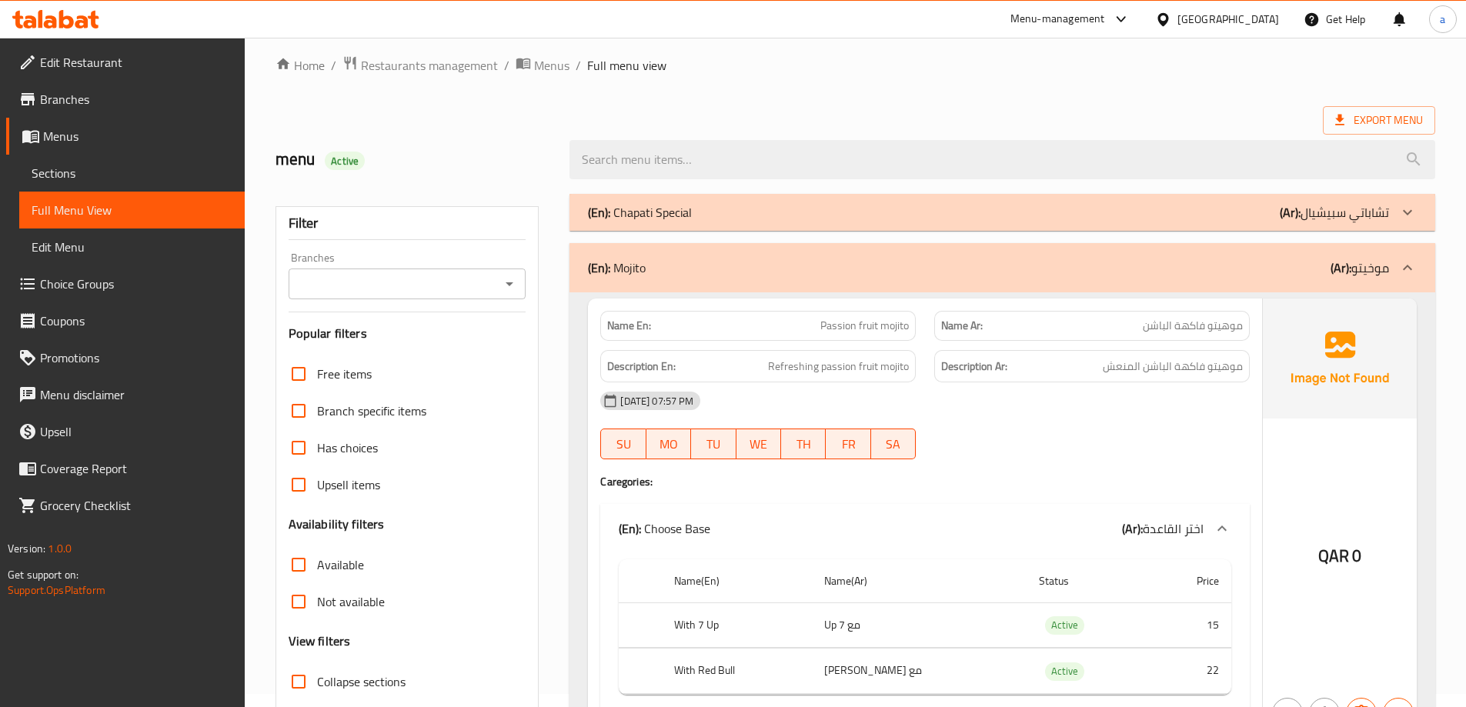
scroll to position [0, 0]
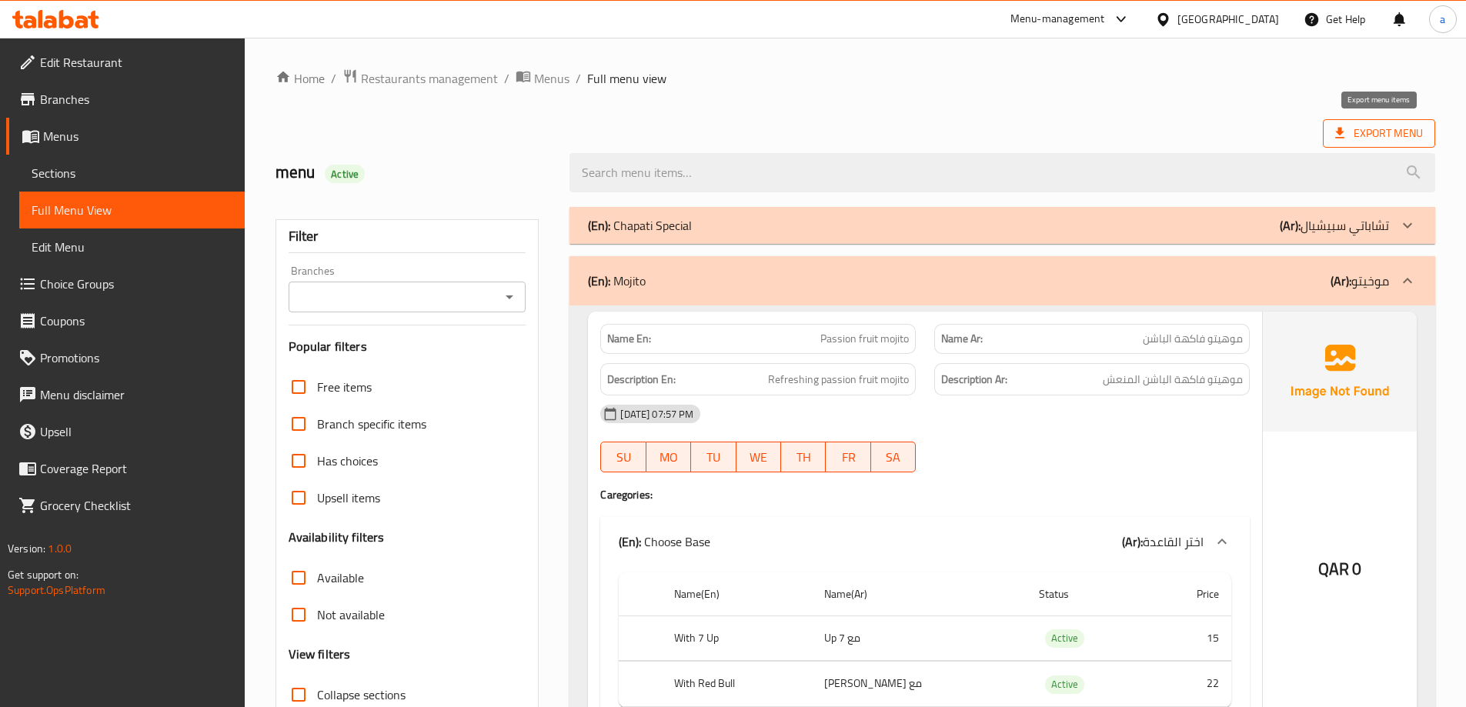
click at [1351, 138] on span "Export Menu" at bounding box center [1379, 133] width 88 height 19
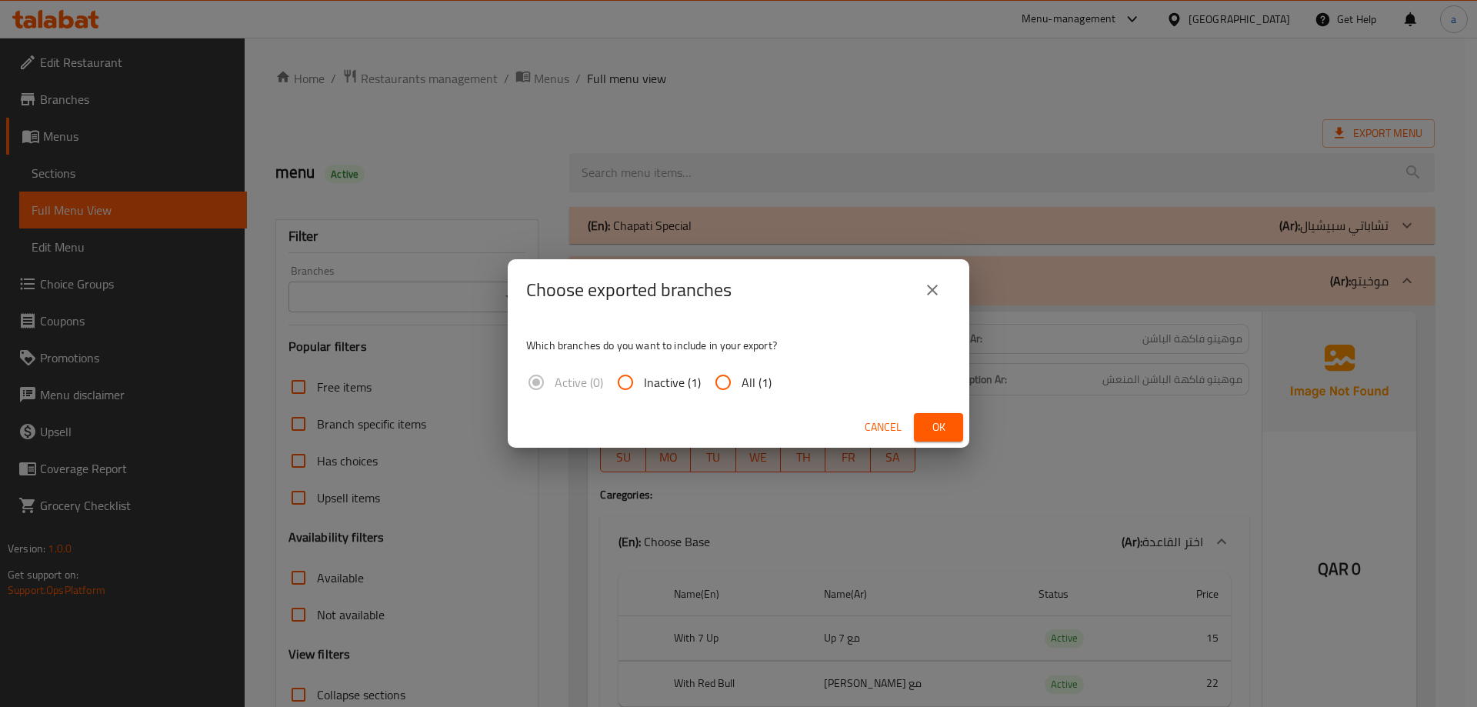
click at [725, 384] on input "All (1)" at bounding box center [723, 382] width 37 height 37
radio input "true"
click at [936, 432] on span "Ok" at bounding box center [938, 427] width 25 height 19
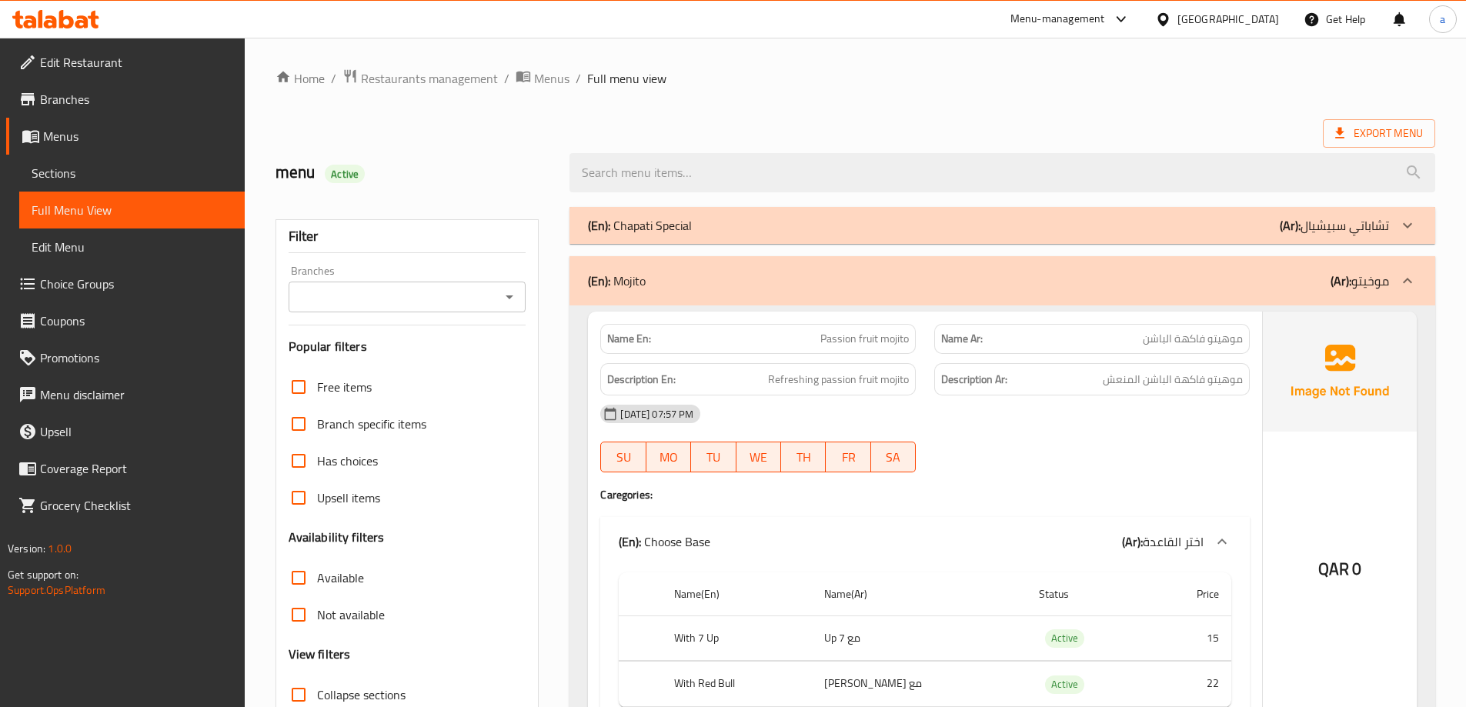
click at [38, 171] on span "Sections" at bounding box center [132, 173] width 201 height 18
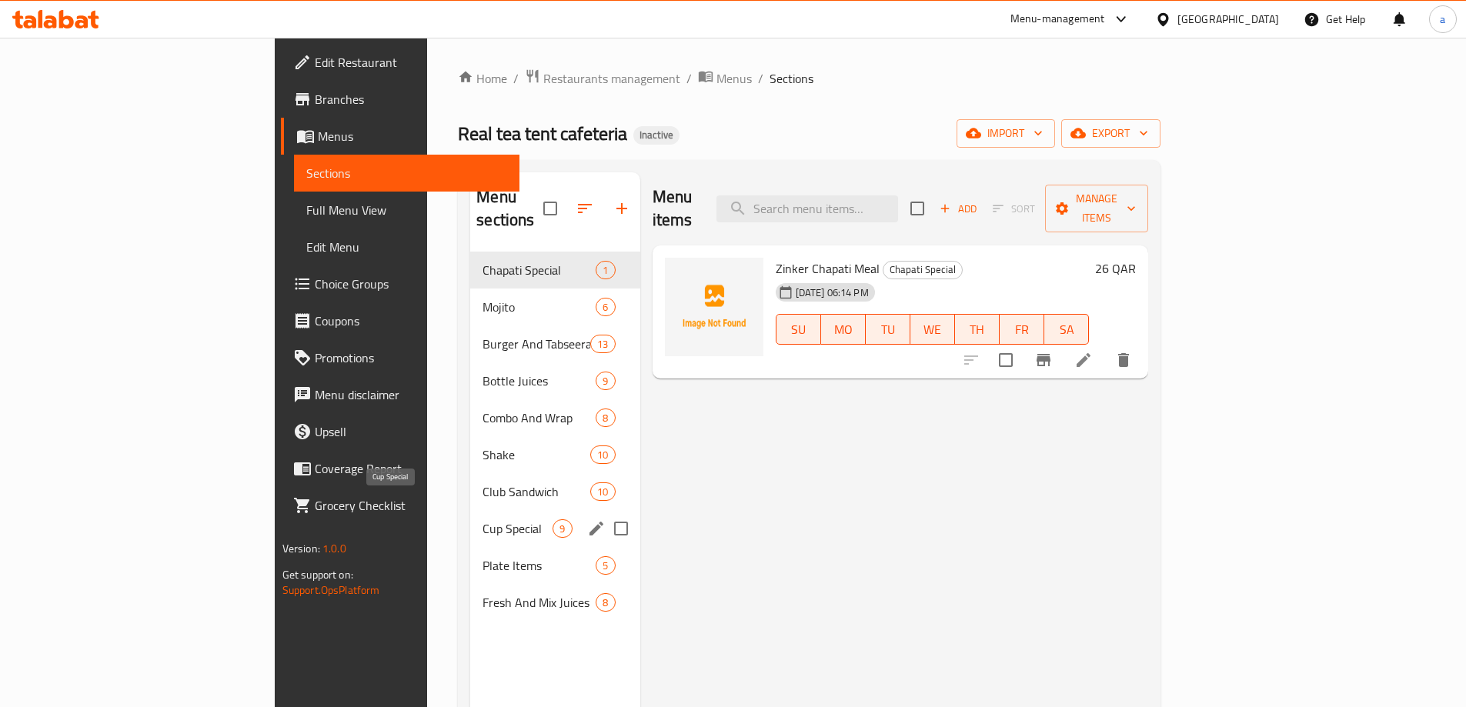
click at [482, 519] on span "Cup Special" at bounding box center [517, 528] width 70 height 18
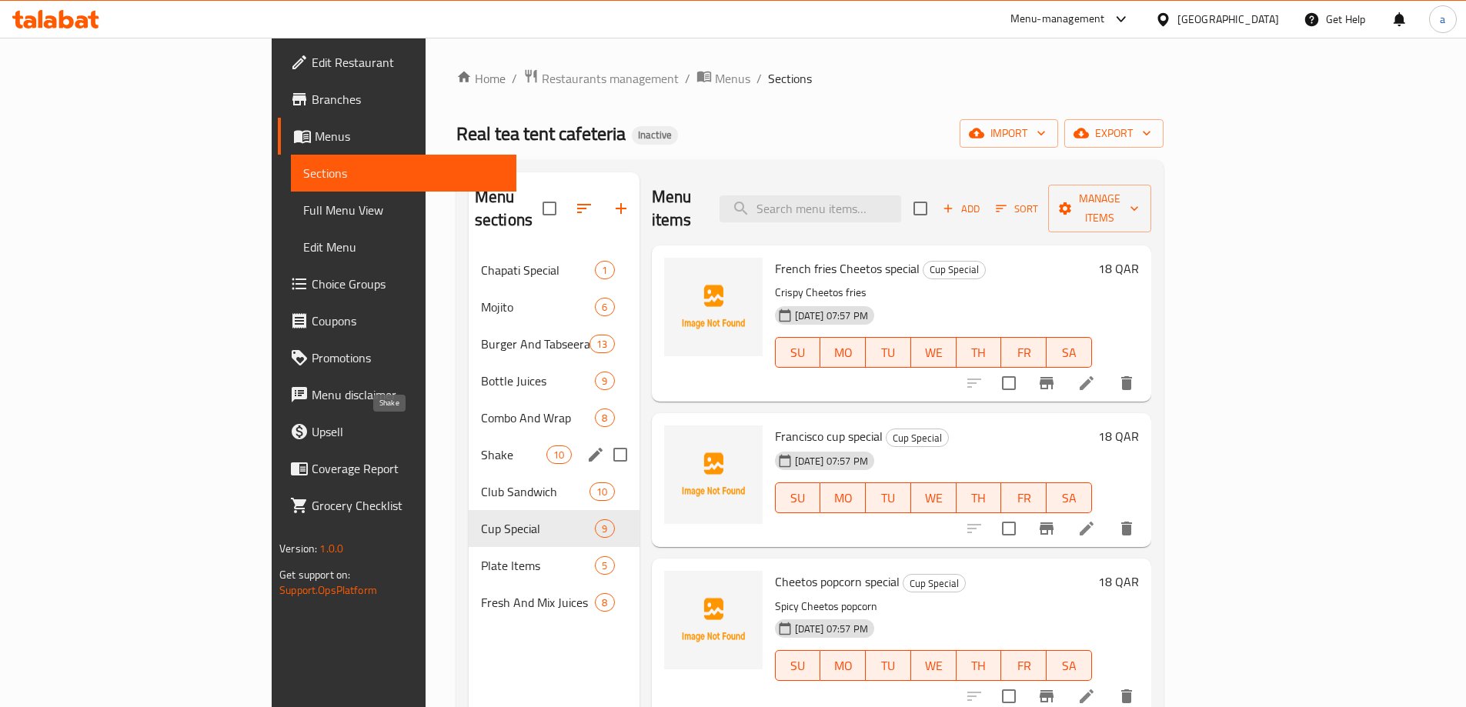
click at [481, 445] on span "Shake" at bounding box center [513, 454] width 65 height 18
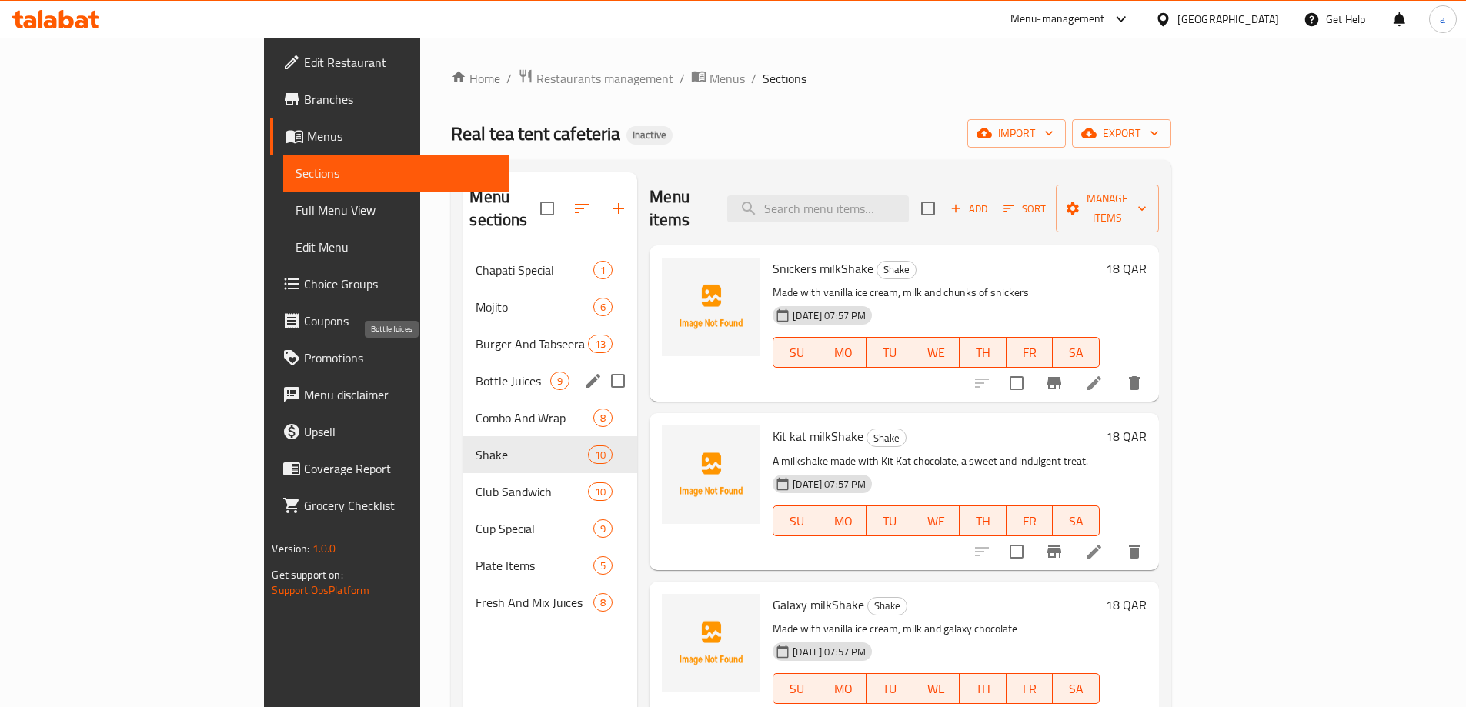
click at [475, 372] on span "Bottle Juices" at bounding box center [512, 381] width 75 height 18
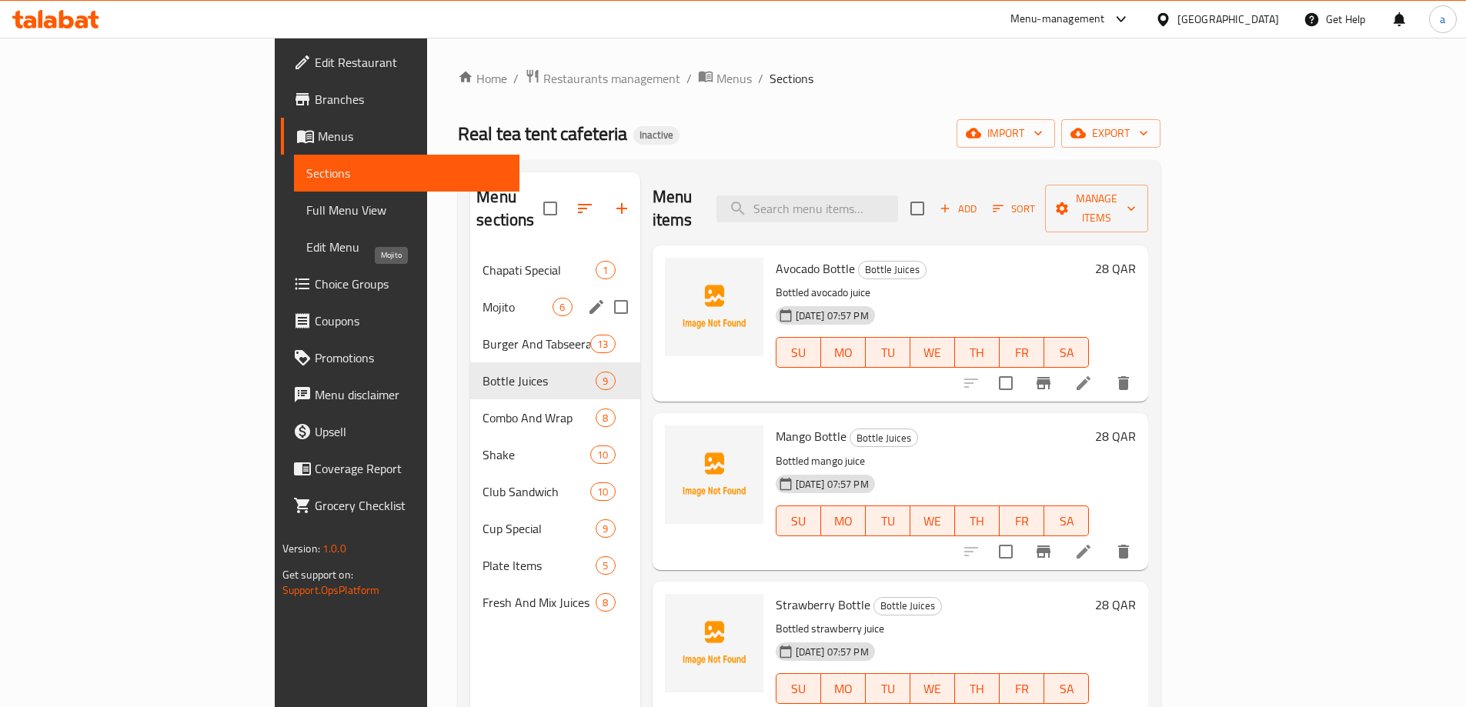
click at [482, 298] on span "Mojito" at bounding box center [517, 307] width 70 height 18
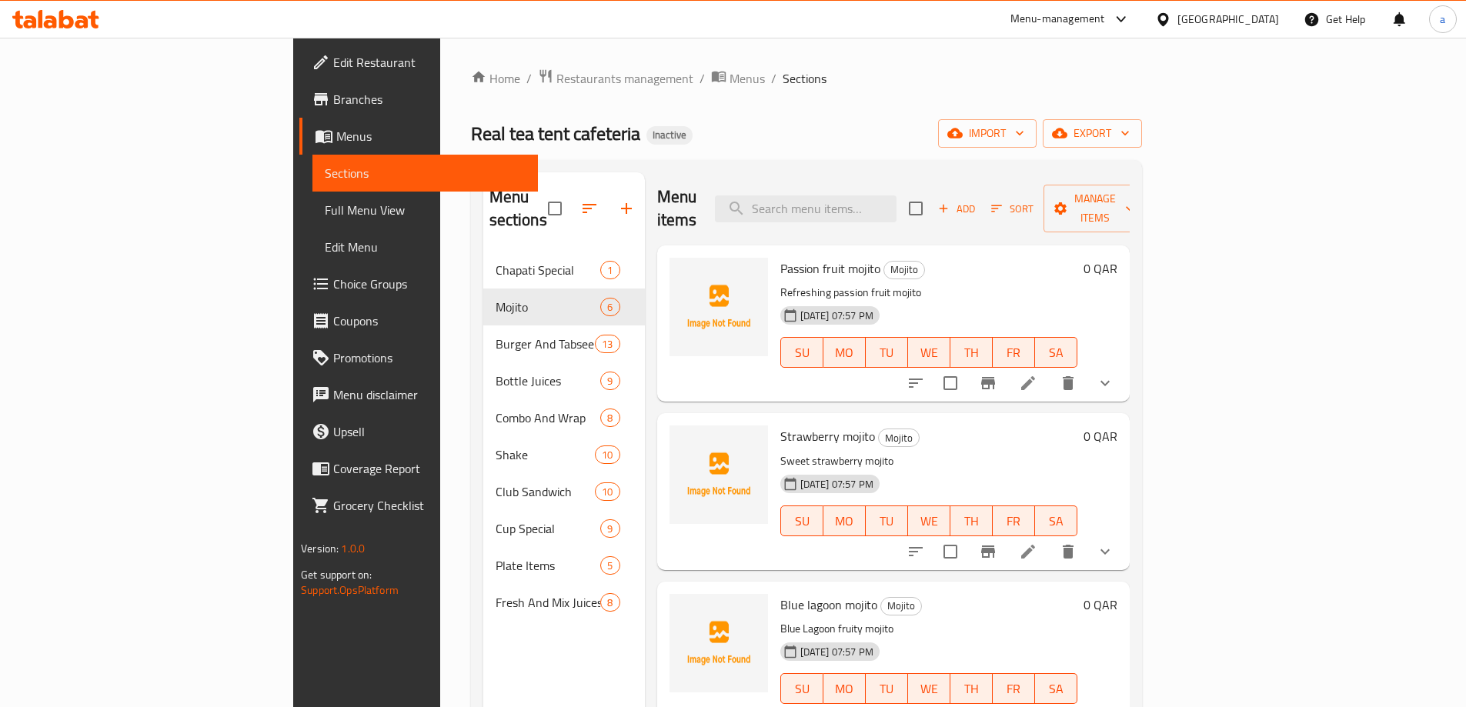
click at [333, 68] on span "Edit Restaurant" at bounding box center [429, 62] width 192 height 18
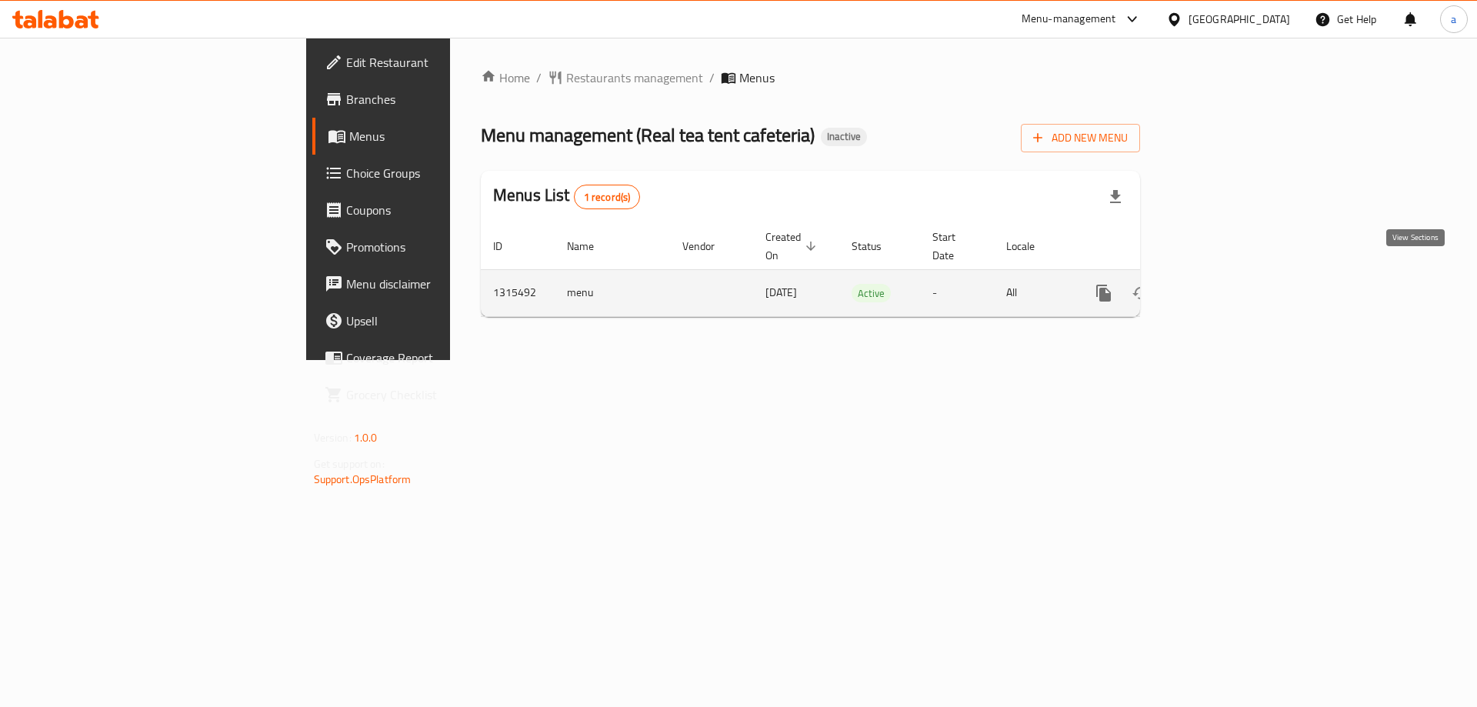
click at [1224, 284] on icon "enhanced table" at bounding box center [1215, 293] width 18 height 18
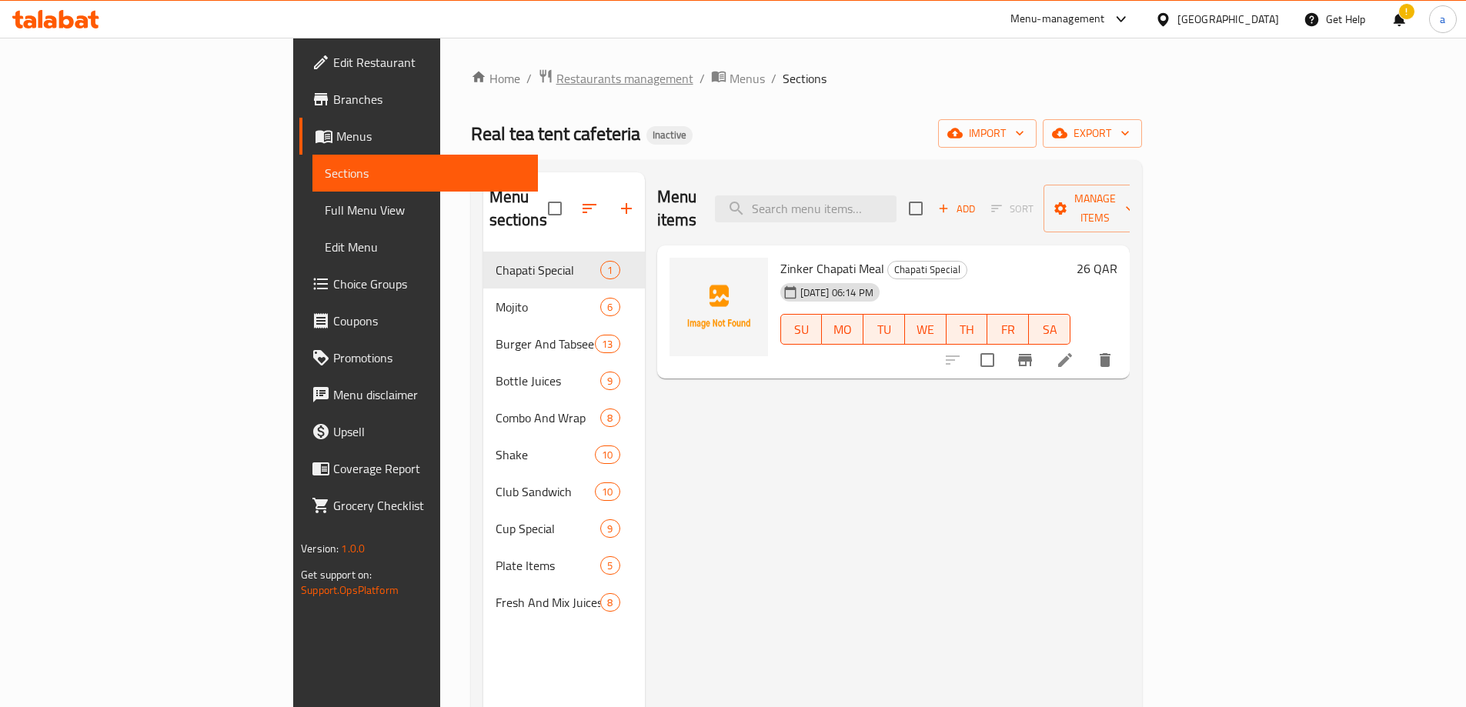
click at [556, 83] on span "Restaurants management" at bounding box center [624, 78] width 137 height 18
